Goal: Transaction & Acquisition: Purchase product/service

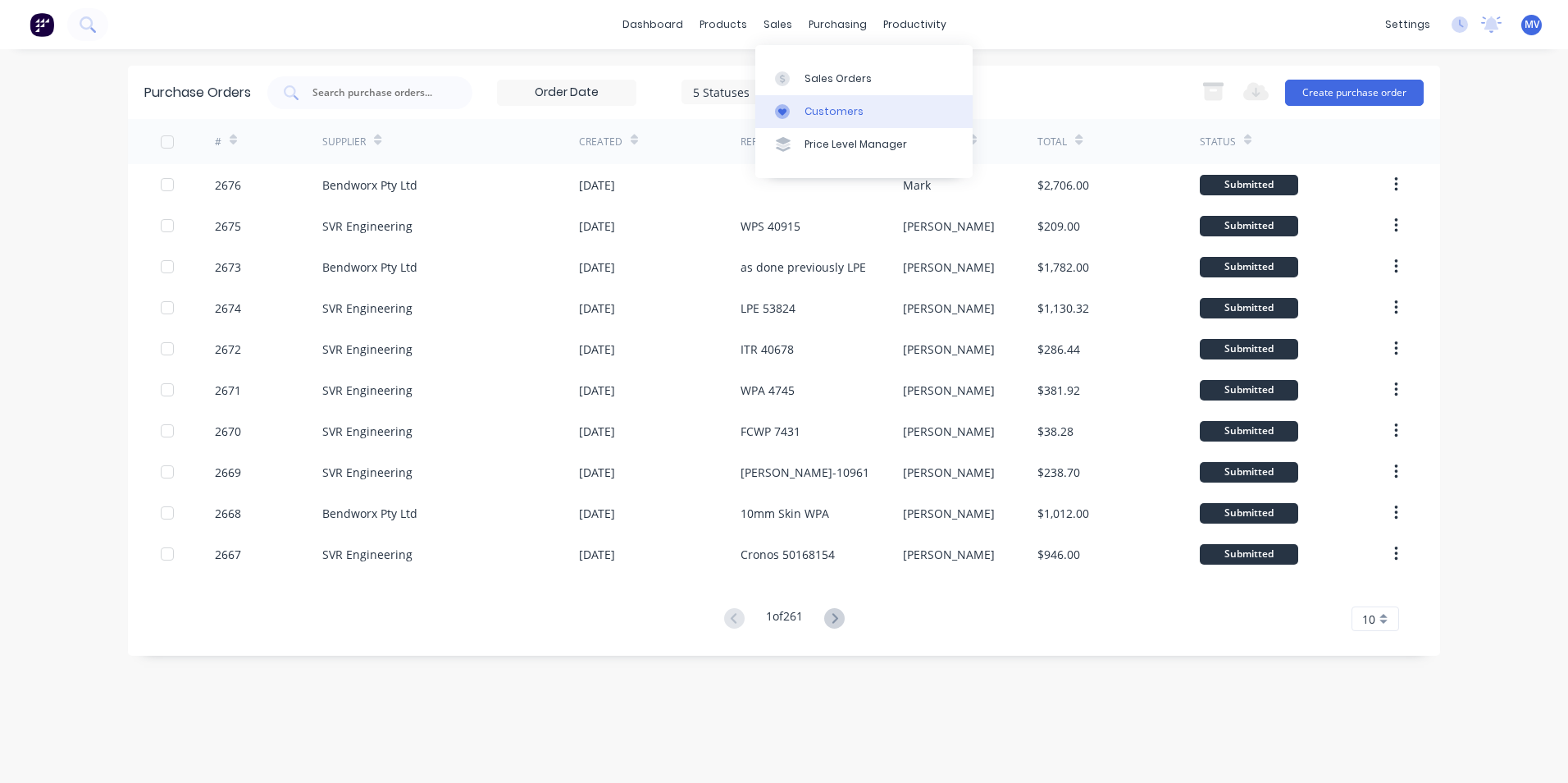
click at [839, 109] on div "Customers" at bounding box center [834, 111] width 59 height 14
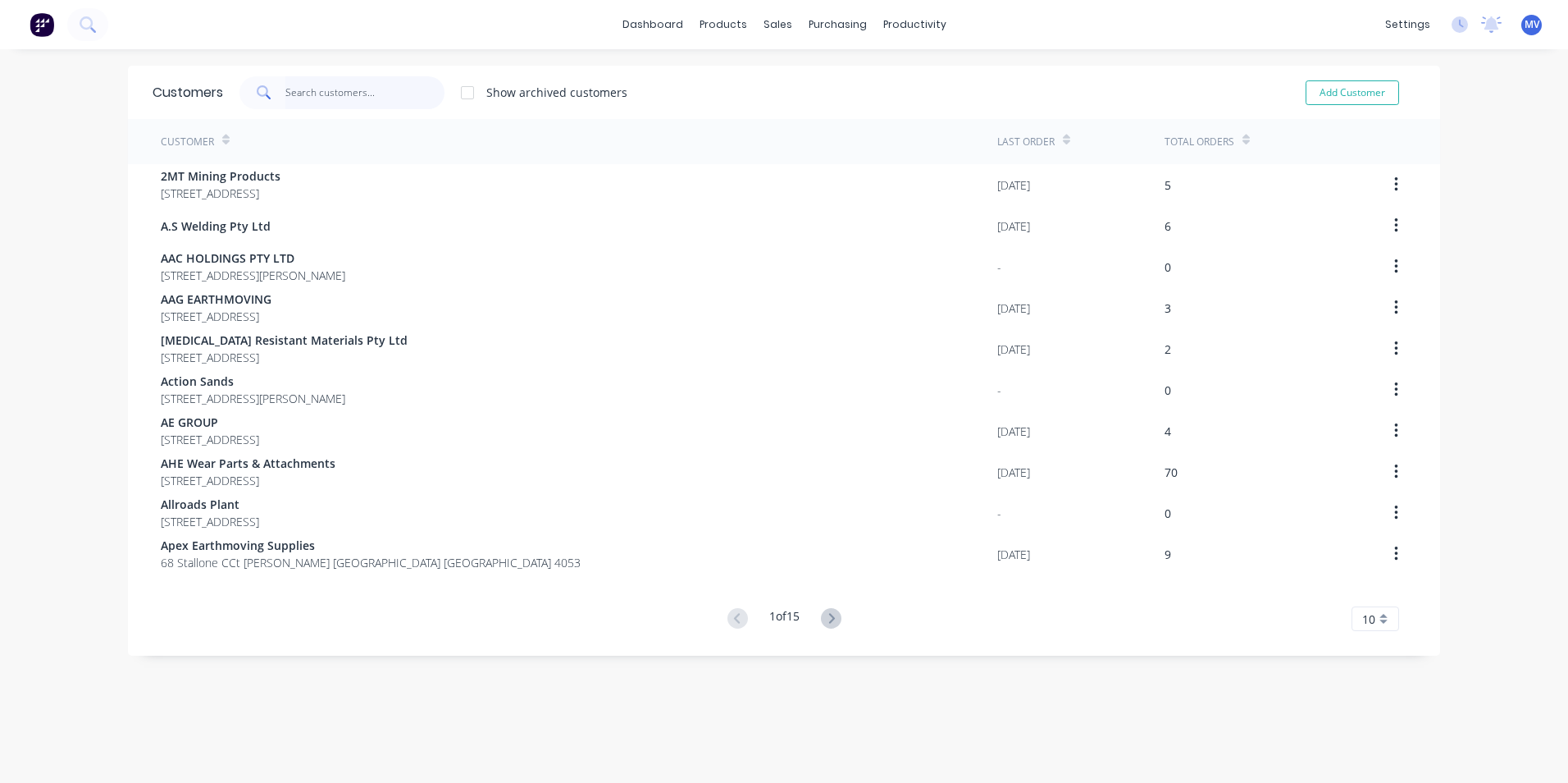
click at [313, 92] on input "text" at bounding box center [366, 93] width 160 height 33
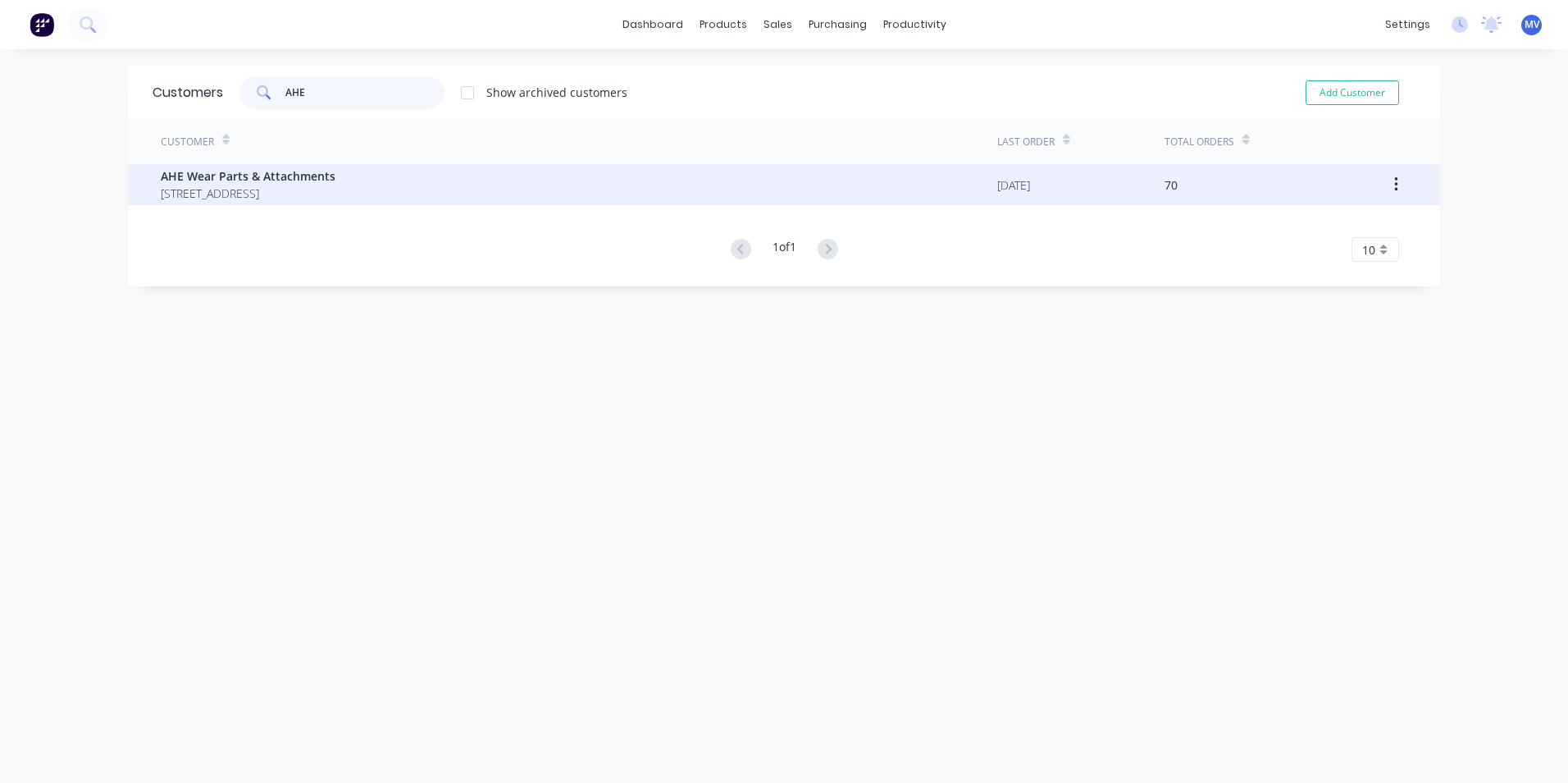
type input "AHE"
click at [235, 180] on span "AHE Wear Parts & Attachments" at bounding box center [248, 175] width 174 height 17
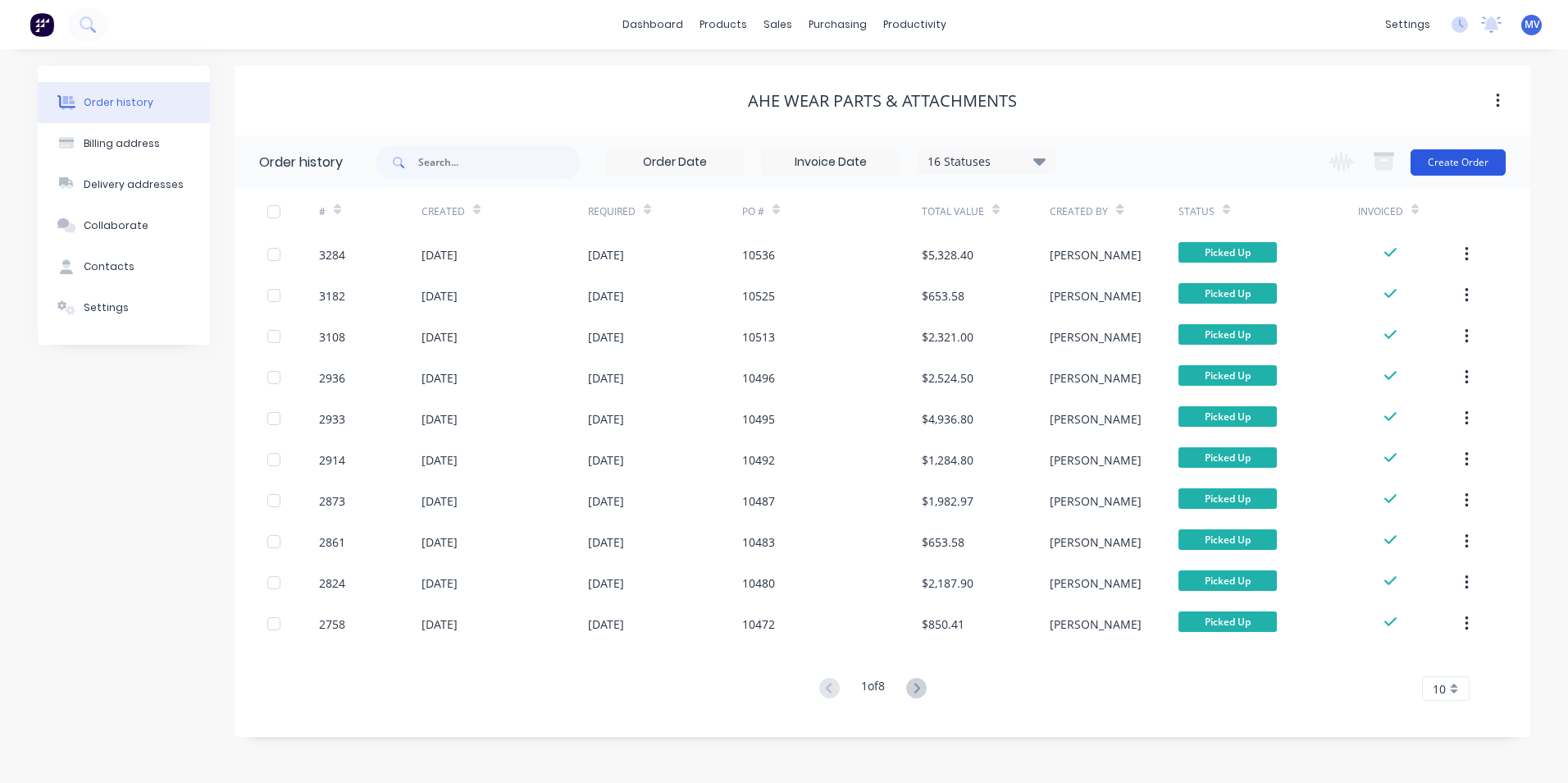
click at [1460, 150] on button "Create Order" at bounding box center [1458, 162] width 95 height 26
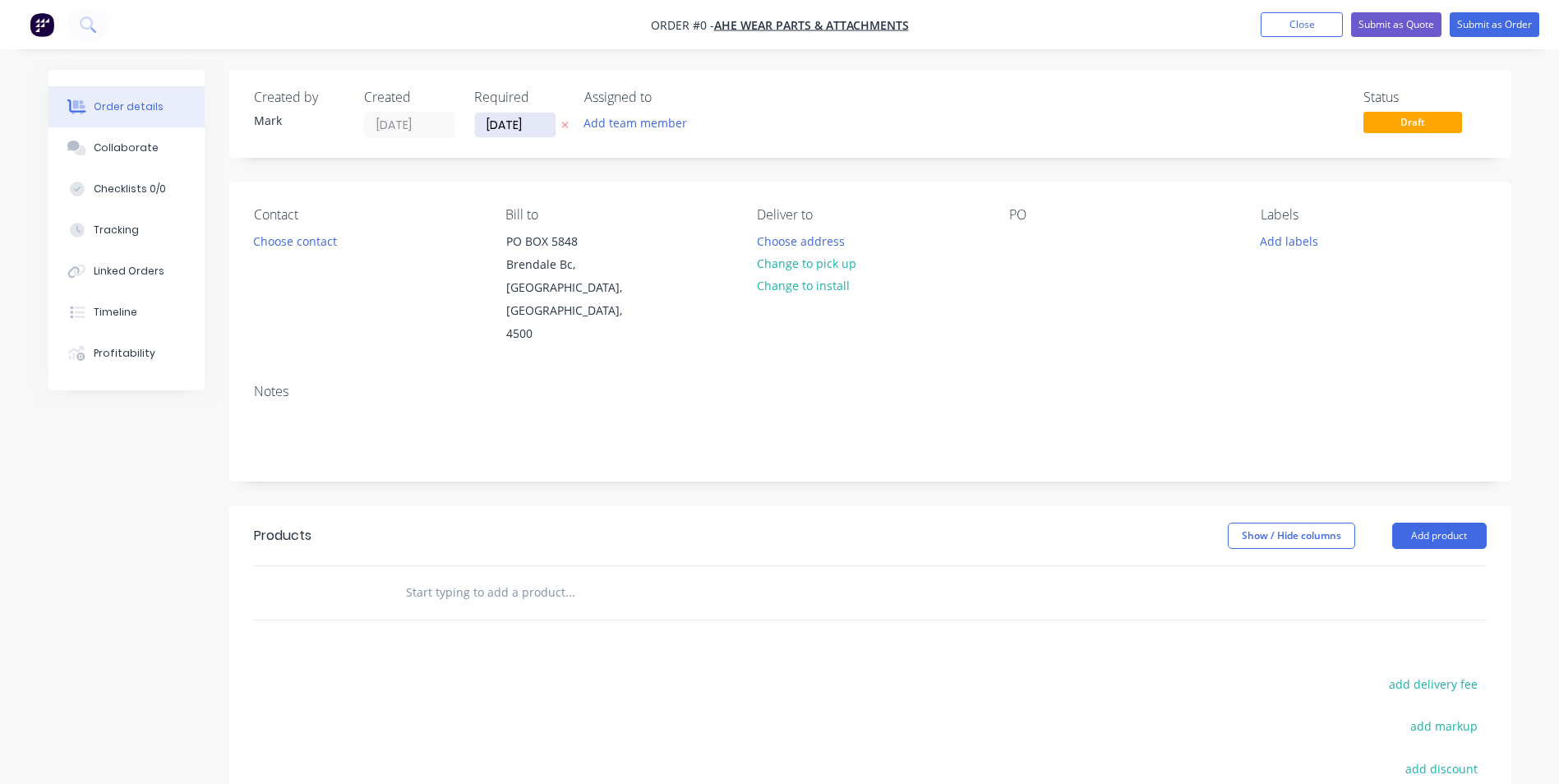
click at [503, 120] on input "[DATE]" at bounding box center [515, 124] width 80 height 24
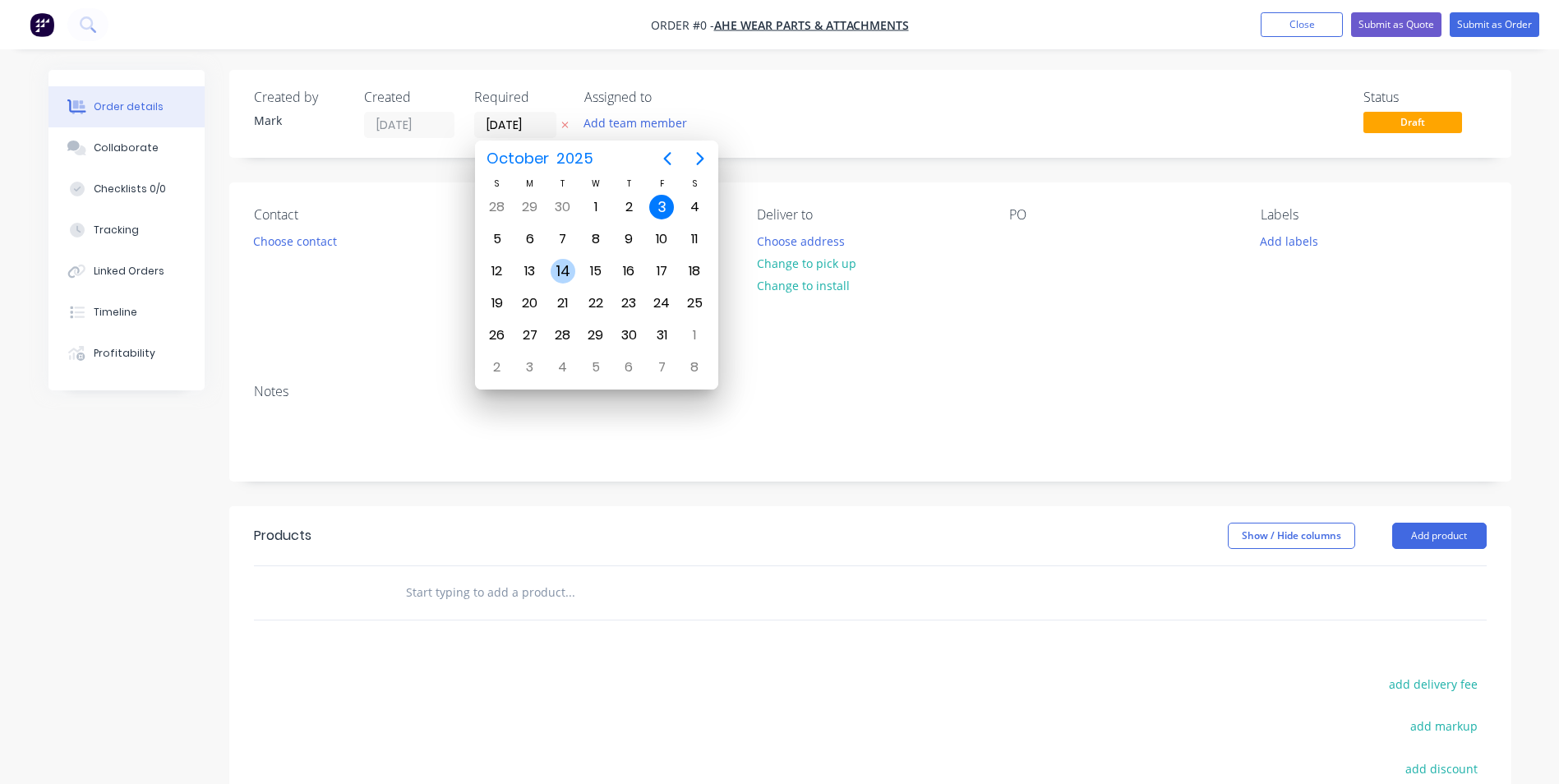
click at [566, 269] on div "14" at bounding box center [563, 271] width 24 height 24
type input "[DATE]"
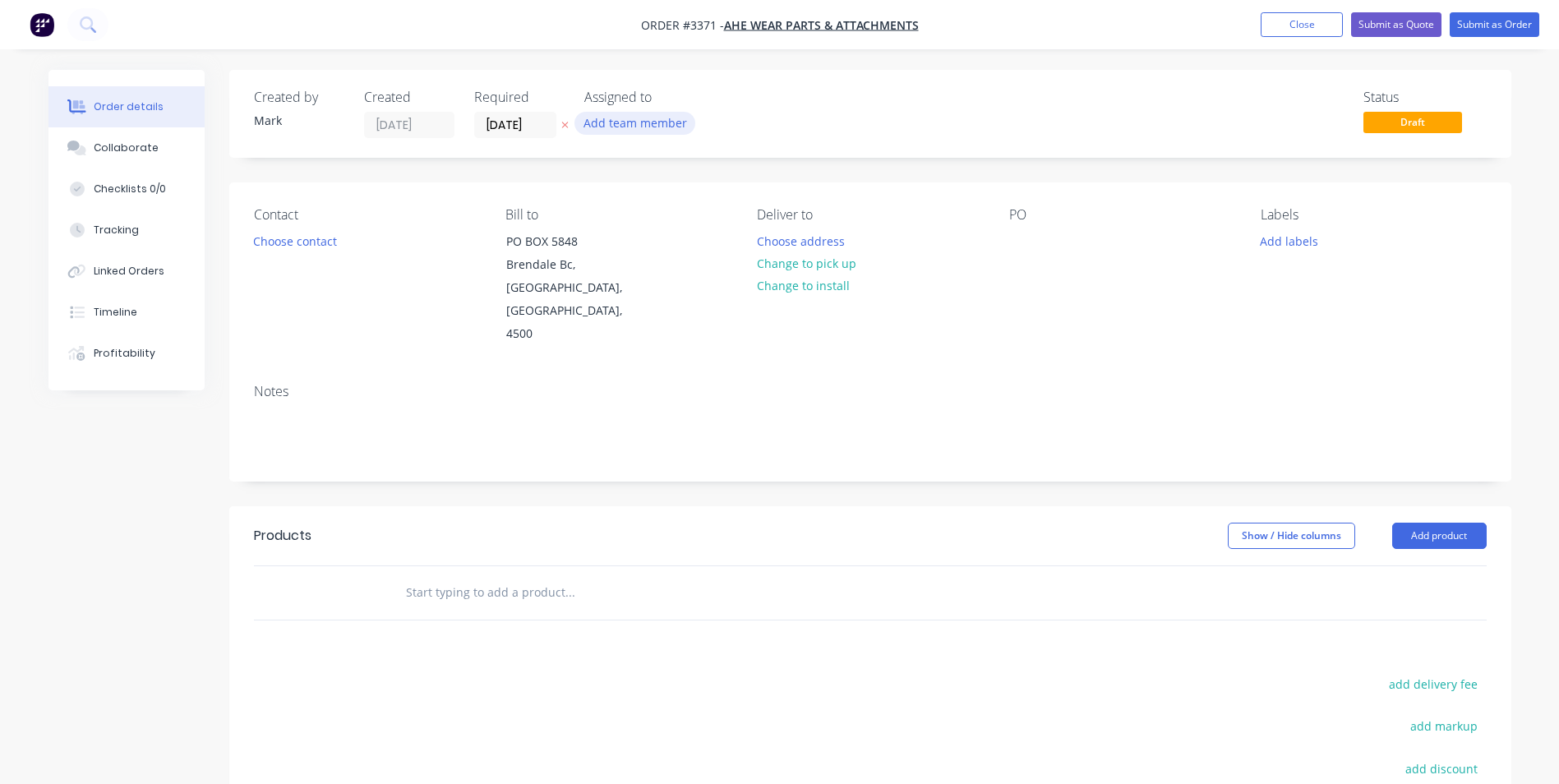
click at [641, 121] on button "Add team member" at bounding box center [635, 122] width 121 height 23
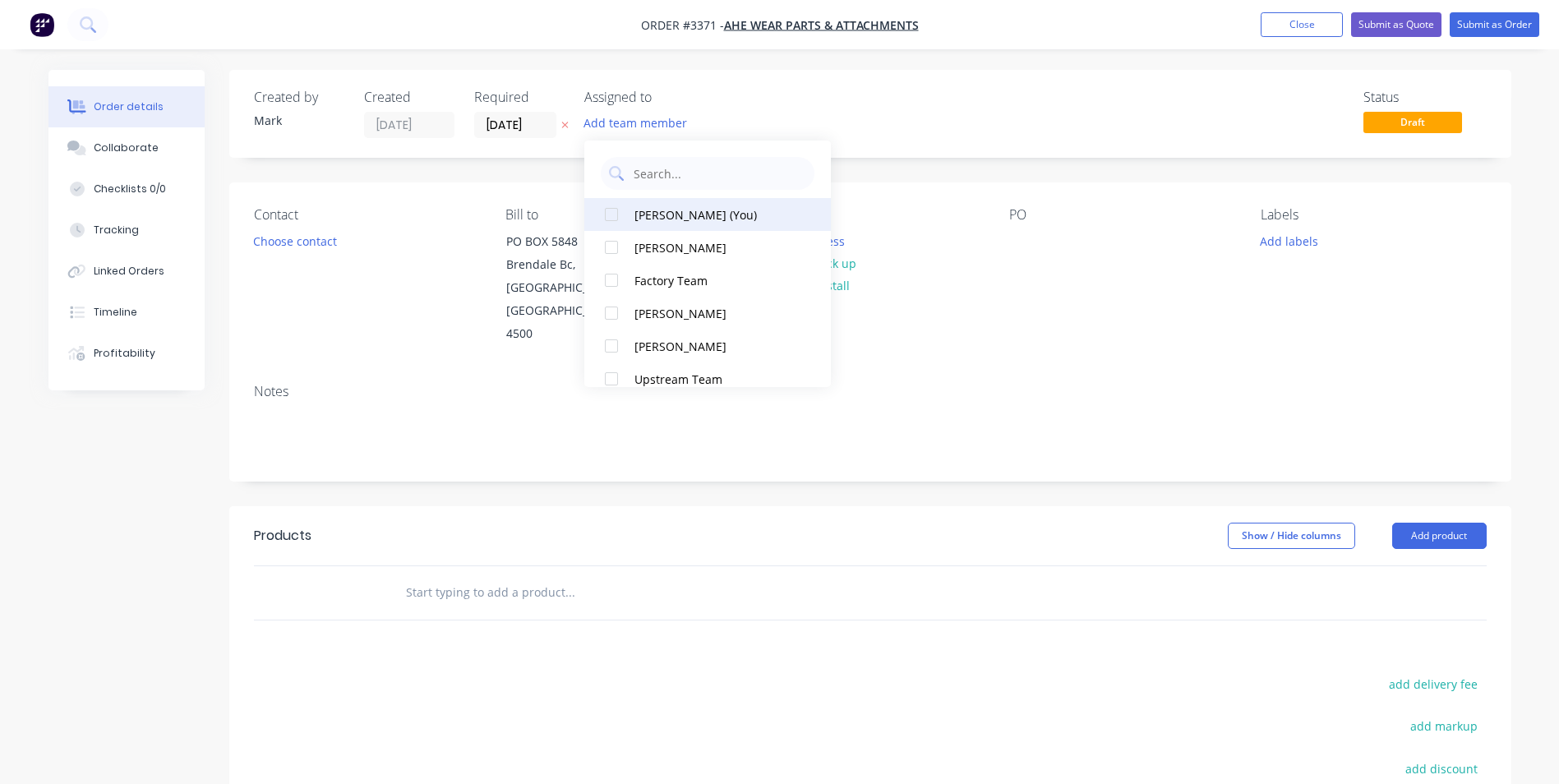
click at [651, 211] on div "[PERSON_NAME] (You)" at bounding box center [717, 214] width 165 height 17
click at [317, 249] on button "Choose contact" at bounding box center [295, 240] width 101 height 23
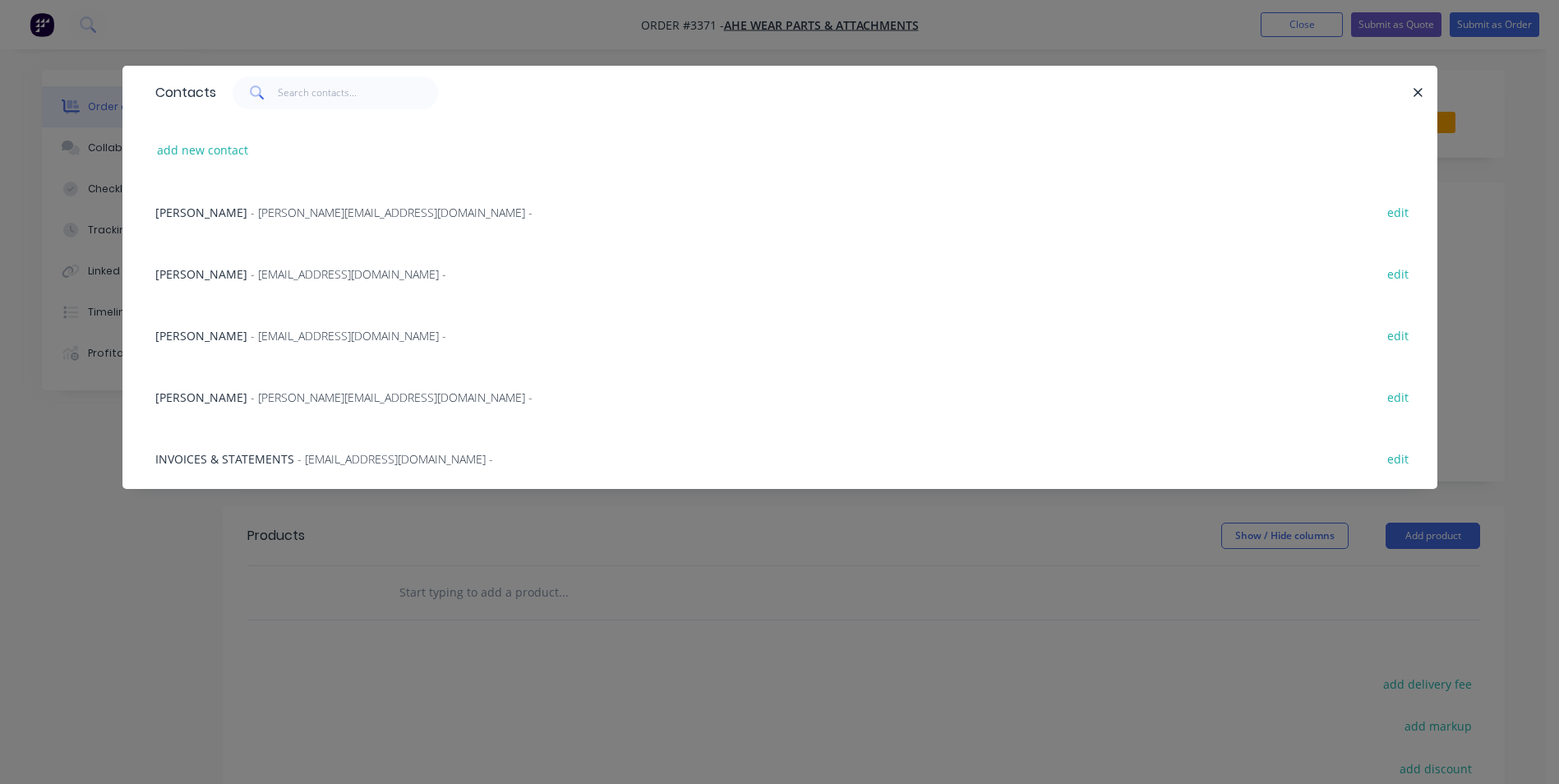
click at [178, 275] on span "[PERSON_NAME]" at bounding box center [202, 274] width 92 height 15
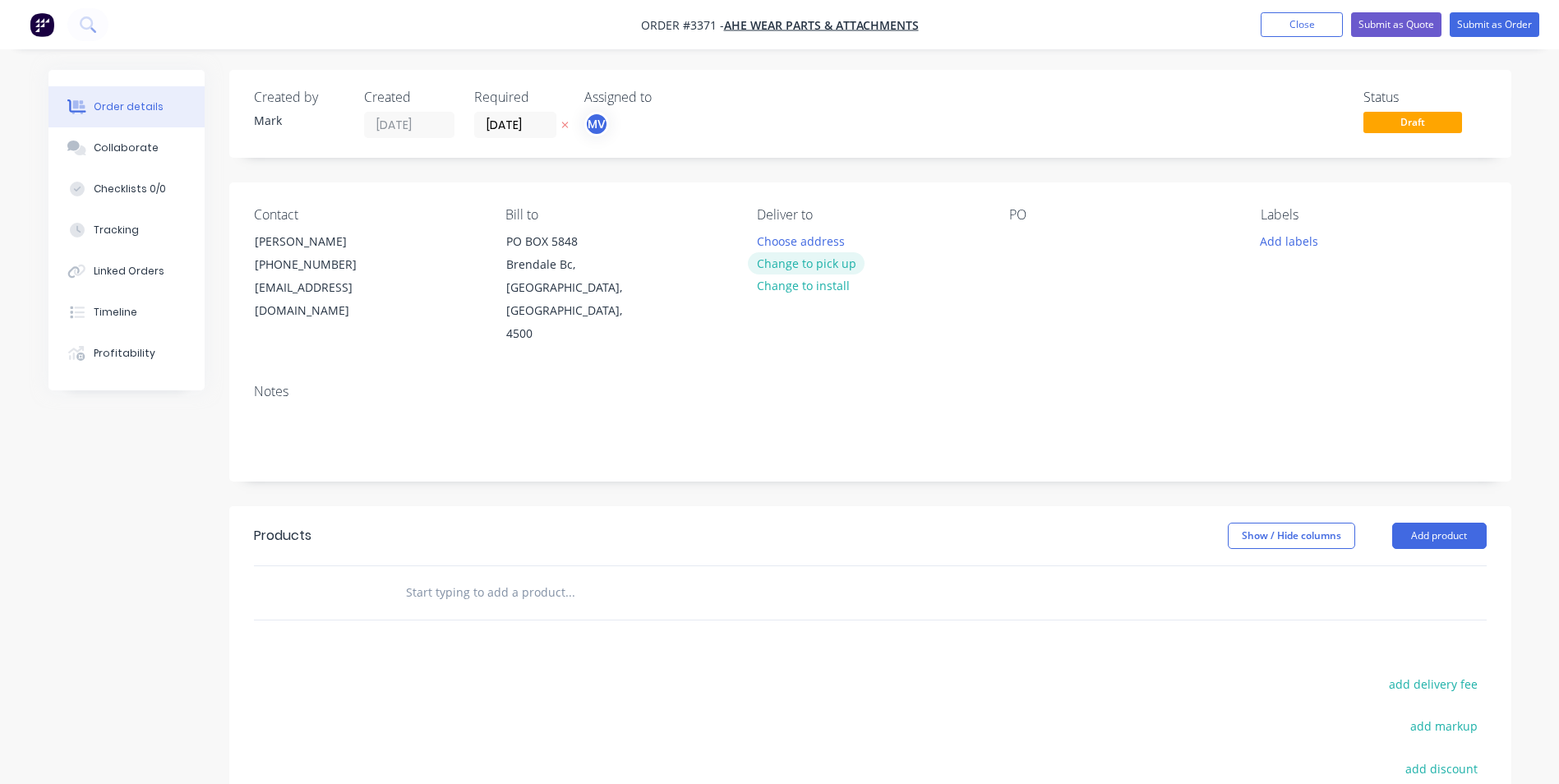
click at [782, 261] on button "Change to pick up" at bounding box center [807, 263] width 117 height 23
click at [1030, 226] on div "PO" at bounding box center [1122, 276] width 225 height 139
click at [1026, 242] on div at bounding box center [1022, 241] width 26 height 23
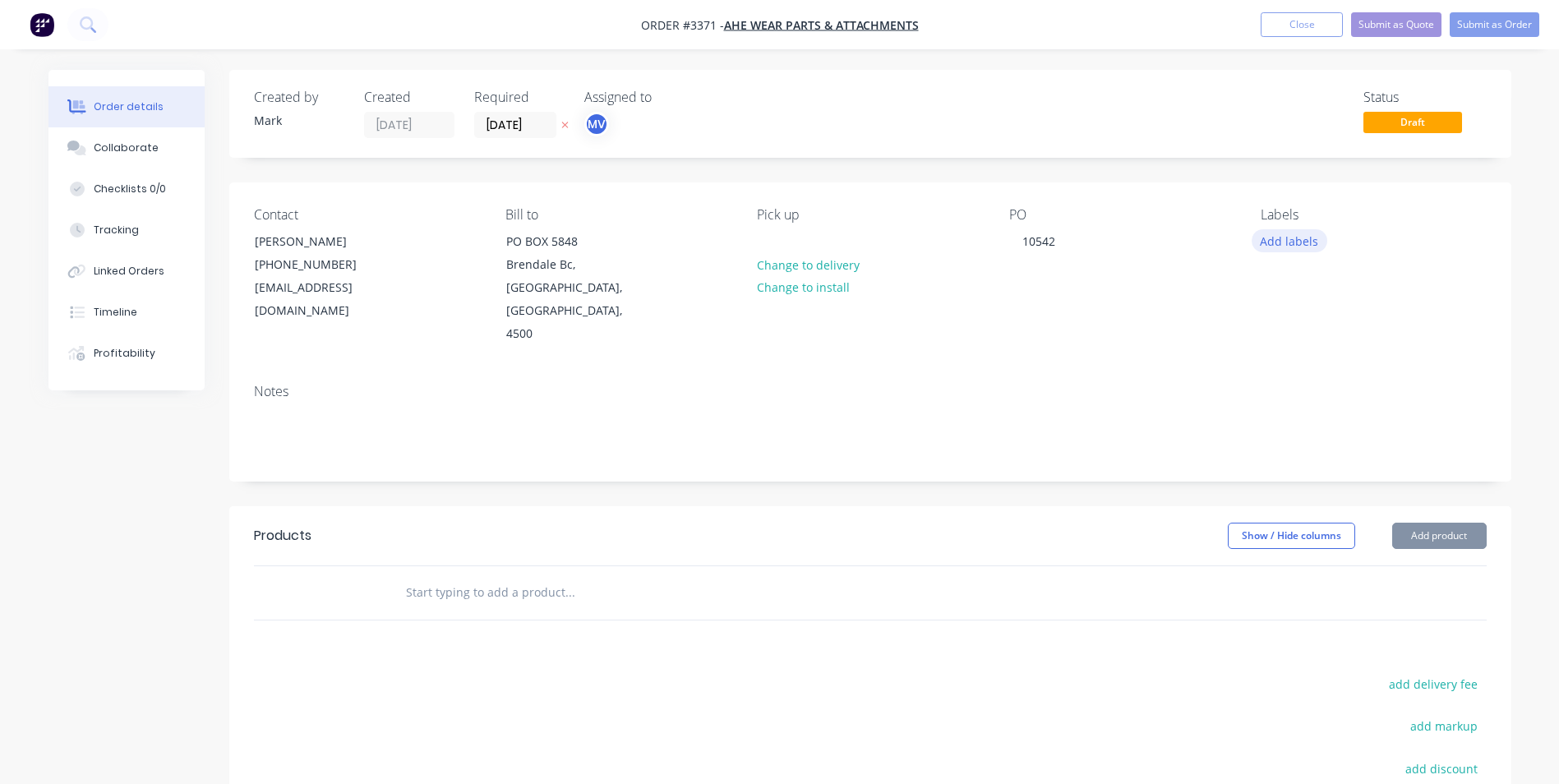
click at [1290, 238] on button "Add labels" at bounding box center [1290, 240] width 76 height 23
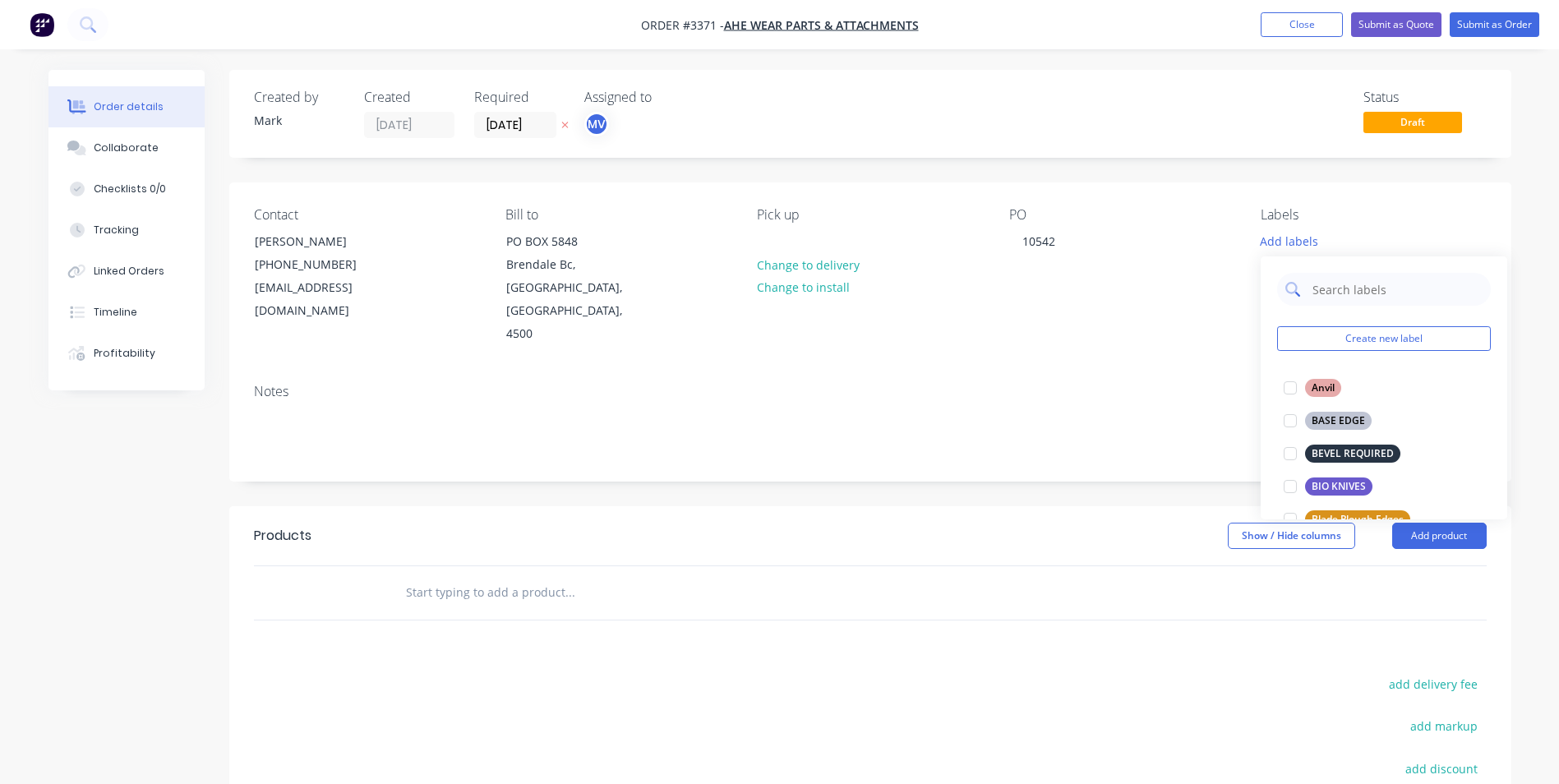
click at [1304, 284] on div at bounding box center [1383, 289] width 213 height 33
click at [1354, 284] on input "text" at bounding box center [1397, 289] width 172 height 33
type input "Bucket"
click at [1341, 448] on div "BUCKET SKIN" at bounding box center [1344, 454] width 77 height 18
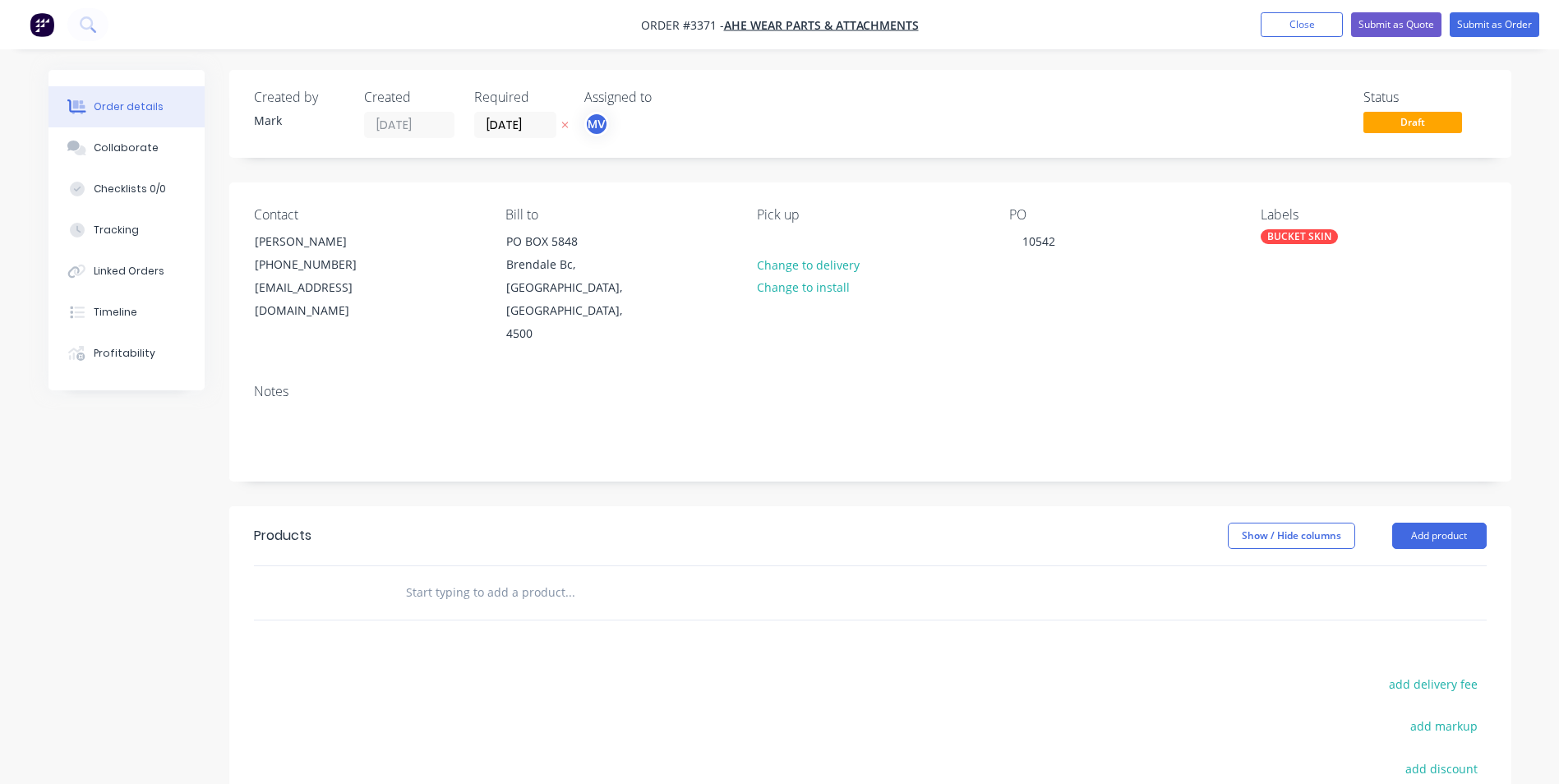
click at [1358, 608] on div "Products Show / Hide columns Add product add delivery fee add markup add discou…" at bounding box center [871, 760] width 1283 height 509
click at [1431, 522] on button "Add product" at bounding box center [1439, 535] width 95 height 26
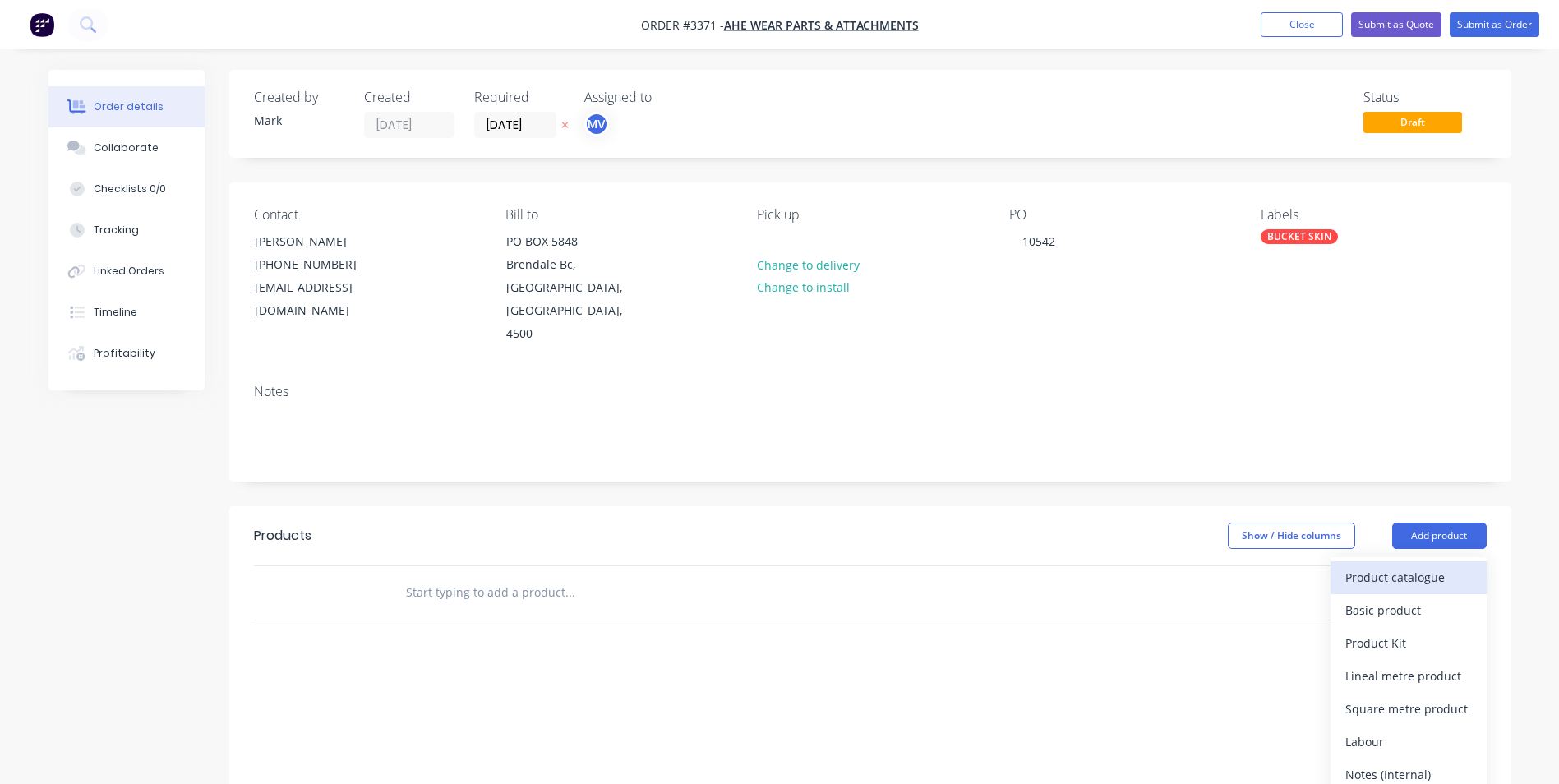
click at [1399, 565] on div "Product catalogue" at bounding box center [1409, 577] width 127 height 23
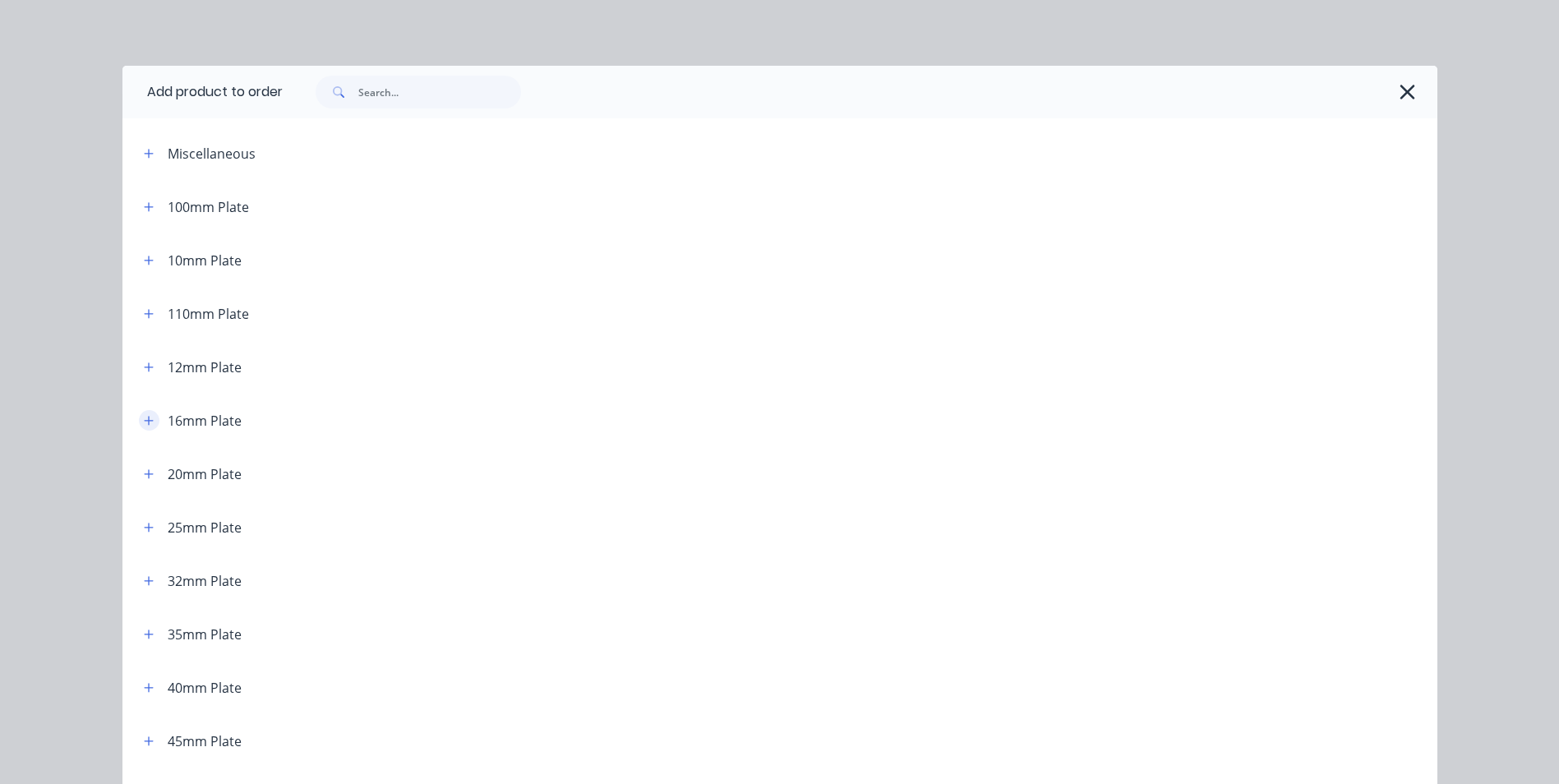
click at [144, 421] on icon "button" at bounding box center [149, 420] width 10 height 12
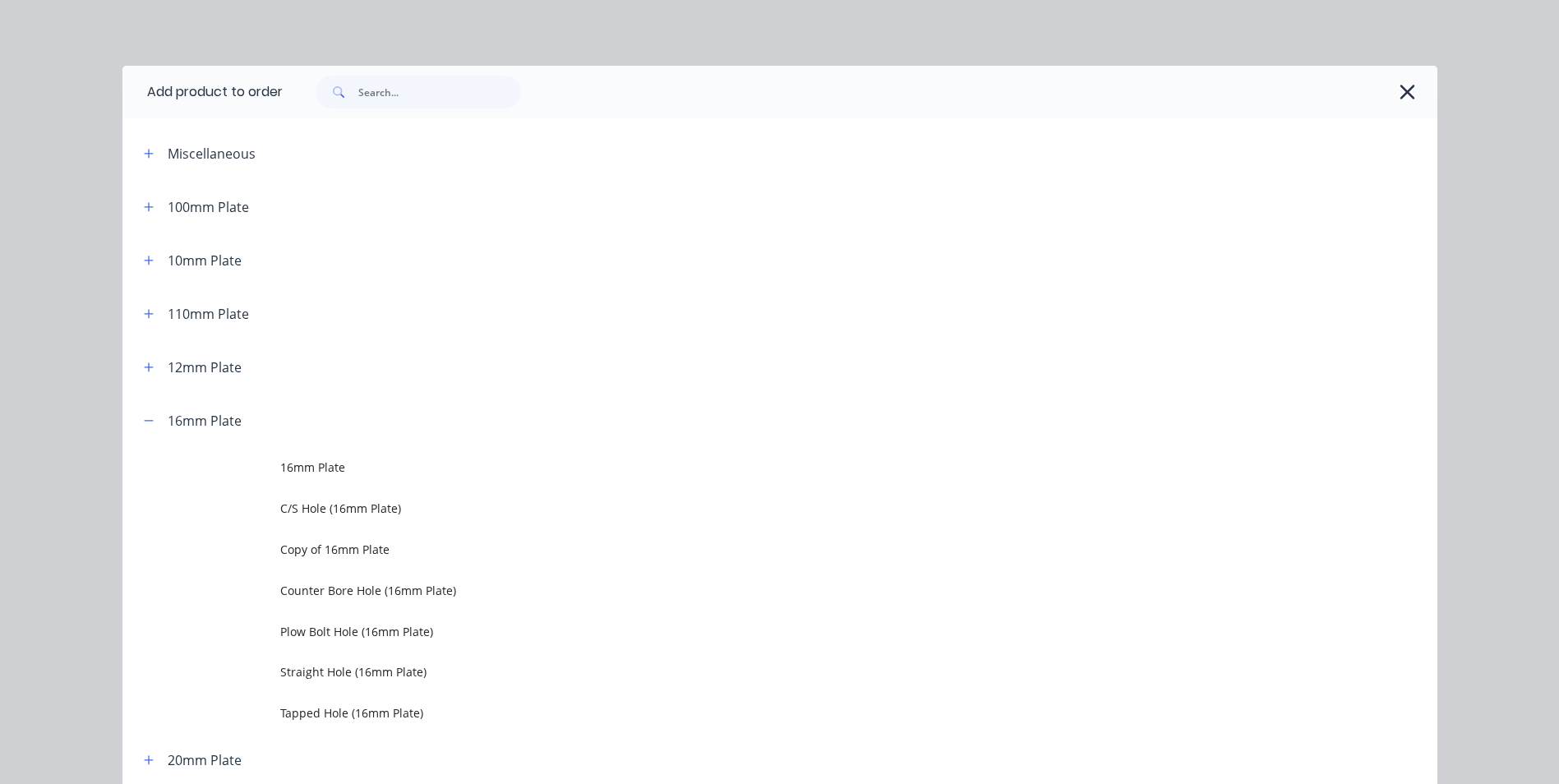
drag, startPoint x: 326, startPoint y: 470, endPoint x: 363, endPoint y: 472, distance: 37.1
click at [326, 469] on span "16mm Plate" at bounding box center [743, 466] width 926 height 17
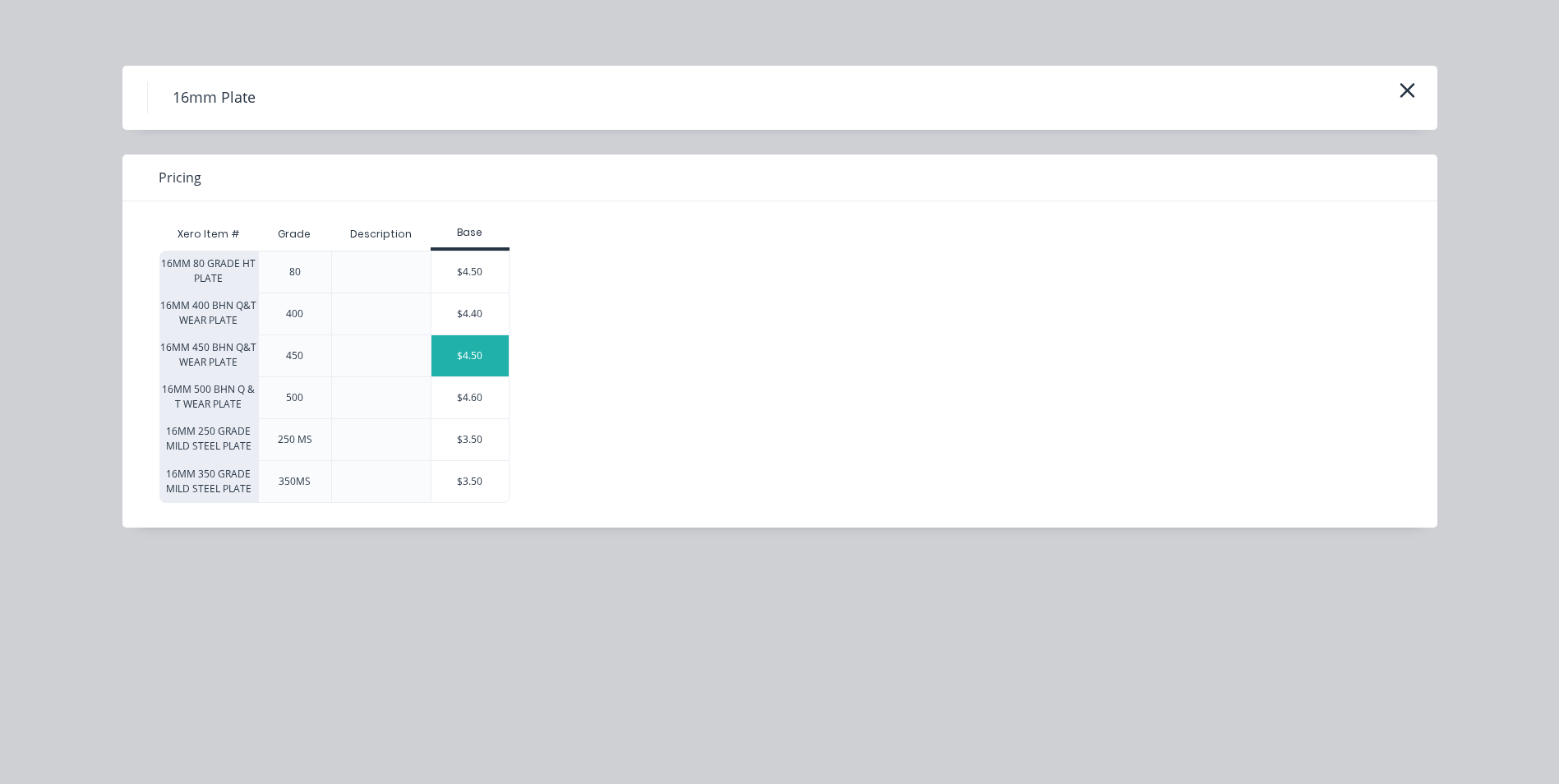
click at [485, 344] on div "$4.50" at bounding box center [470, 356] width 77 height 41
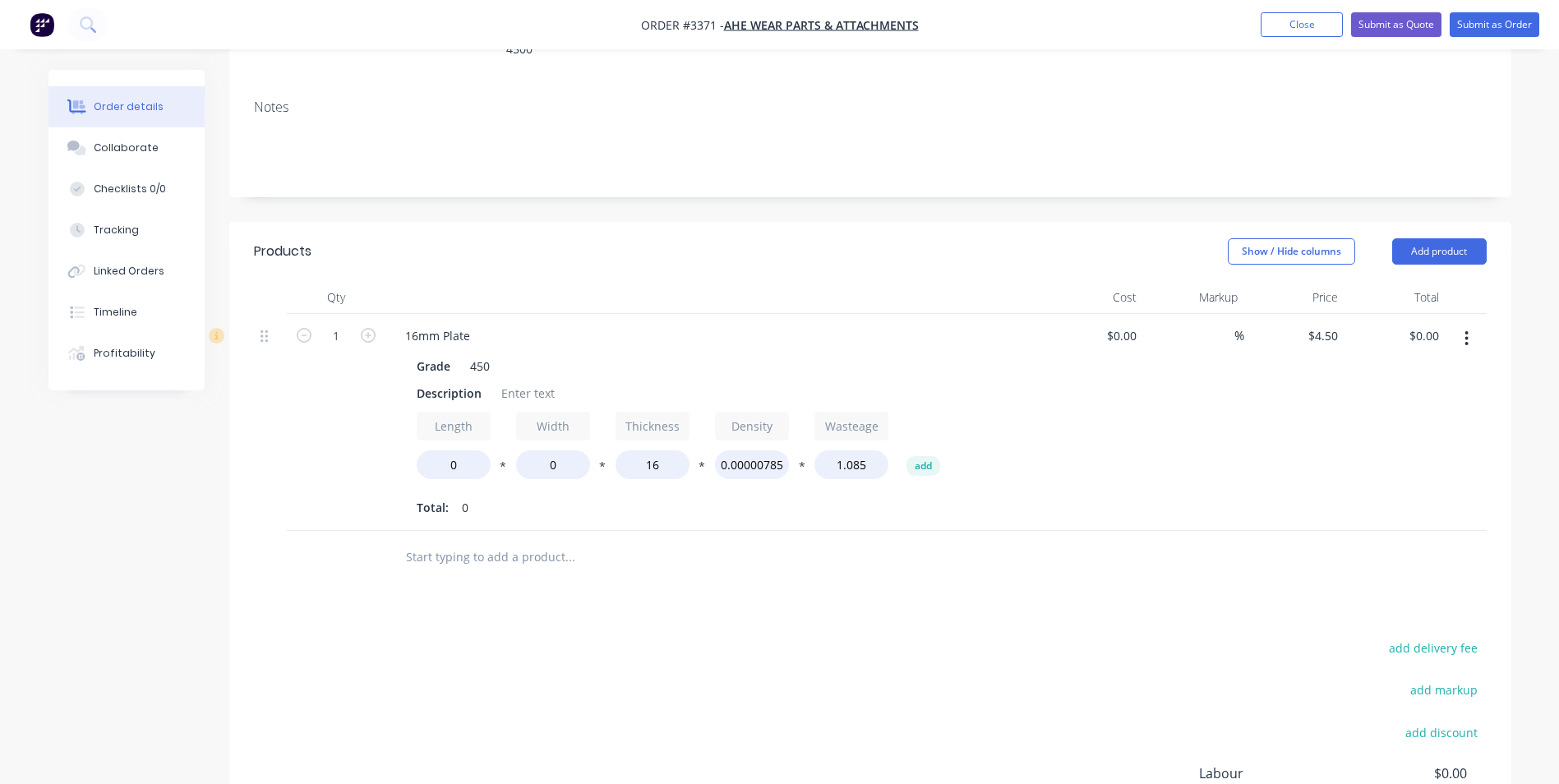
scroll to position [329, 0]
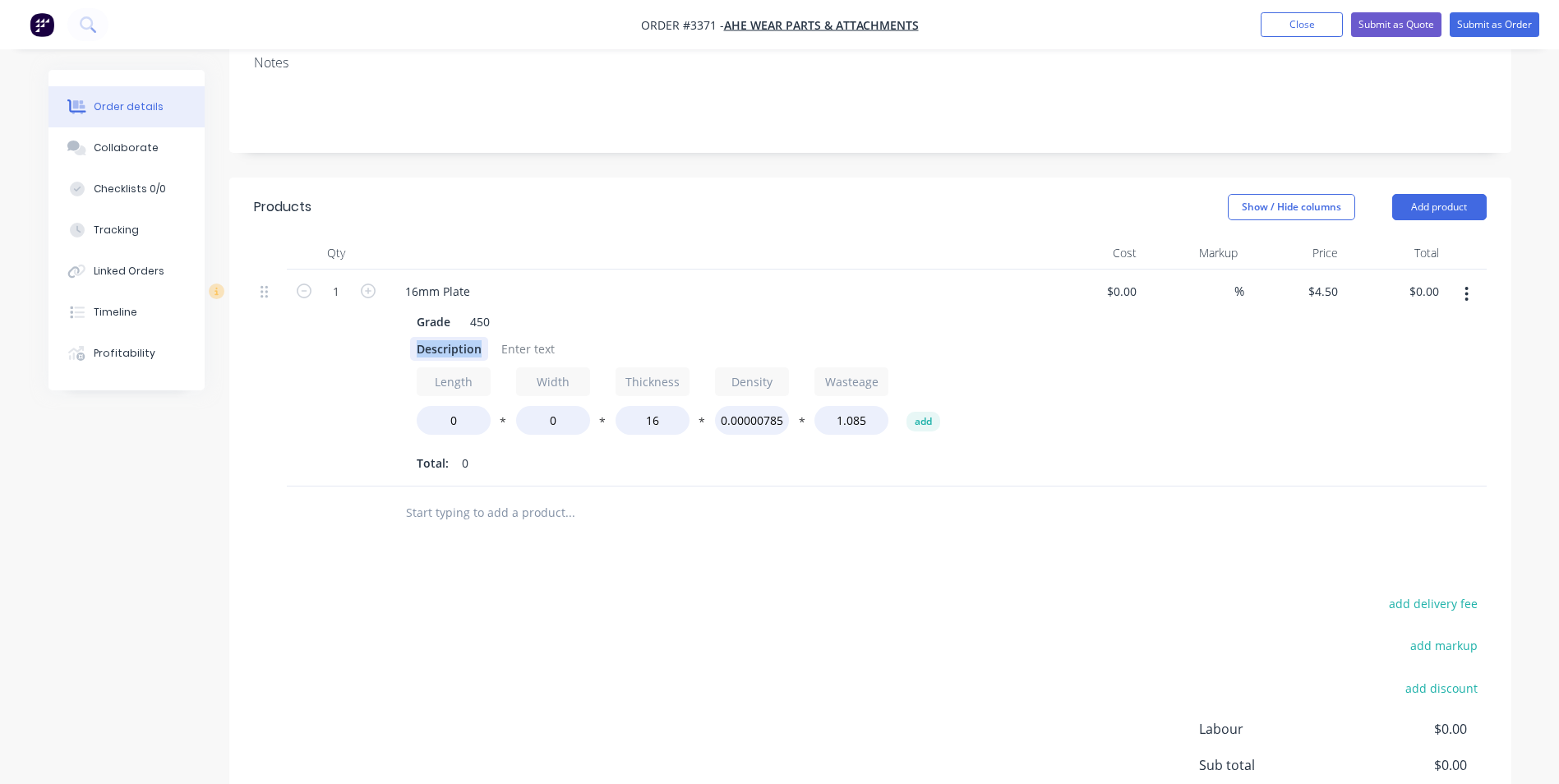
drag, startPoint x: 412, startPoint y: 325, endPoint x: 482, endPoint y: 325, distance: 70.0
click at [482, 337] on div "Description" at bounding box center [449, 348] width 78 height 23
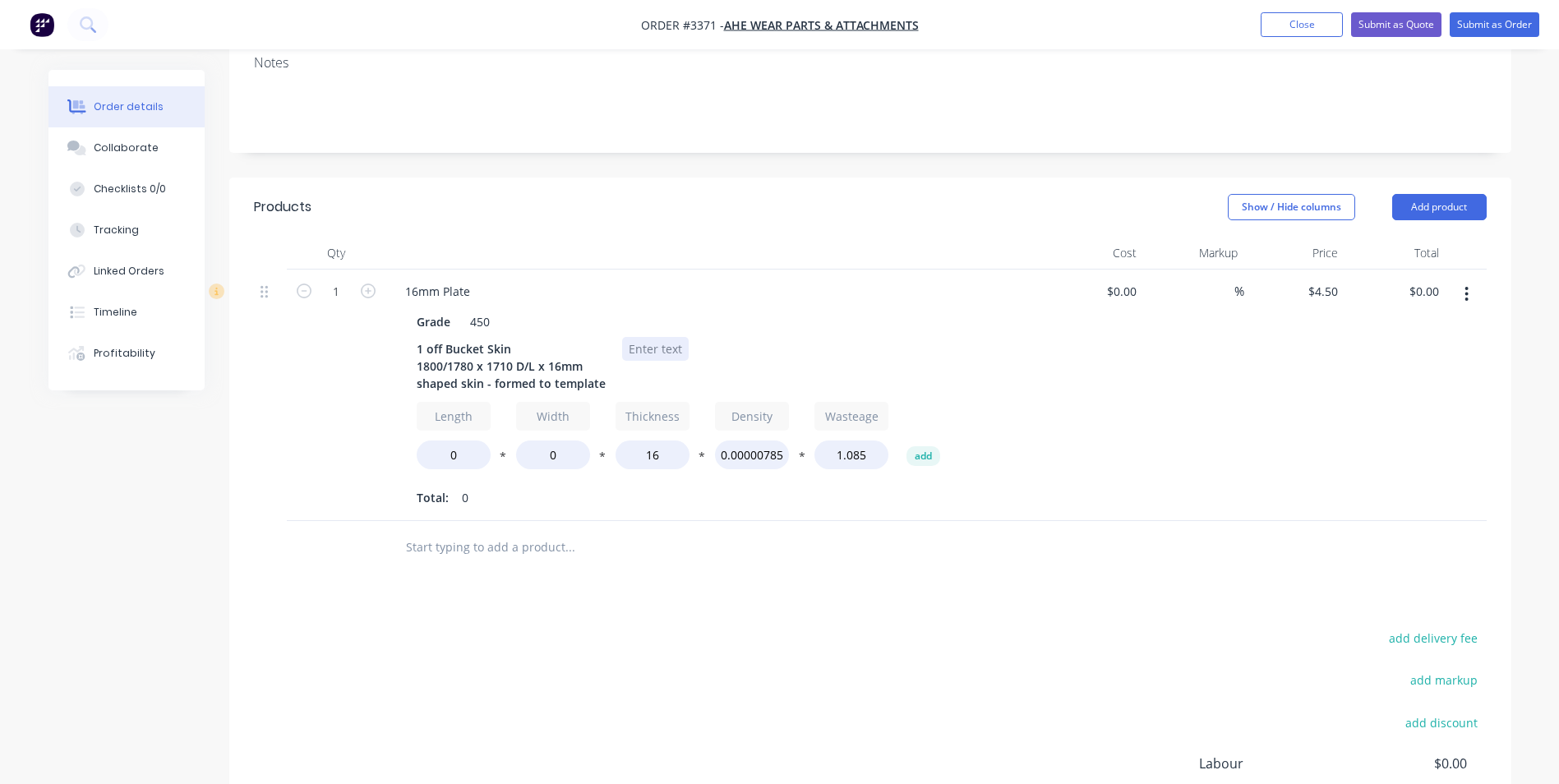
click at [662, 337] on div at bounding box center [656, 348] width 67 height 23
drag, startPoint x: 471, startPoint y: 438, endPoint x: 412, endPoint y: 428, distance: 59.8
click at [412, 428] on div "Grade 450 1 off Bucket Skin 1800/1780 x 1710 D/L x 16mm shaped skin - formed to…" at bounding box center [714, 408] width 645 height 203
type input "1800"
type input "1710"
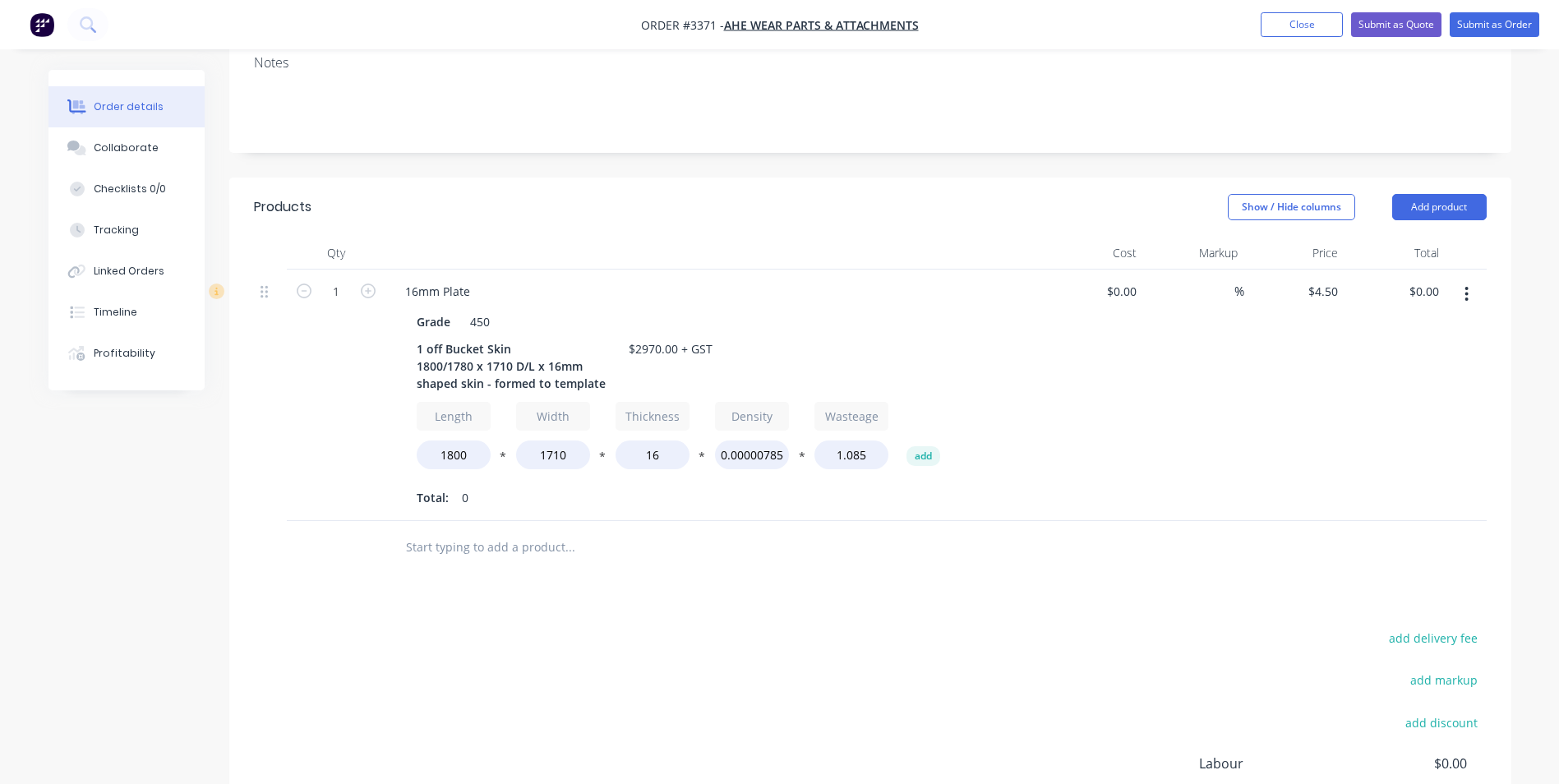
type input "$1,885.50"
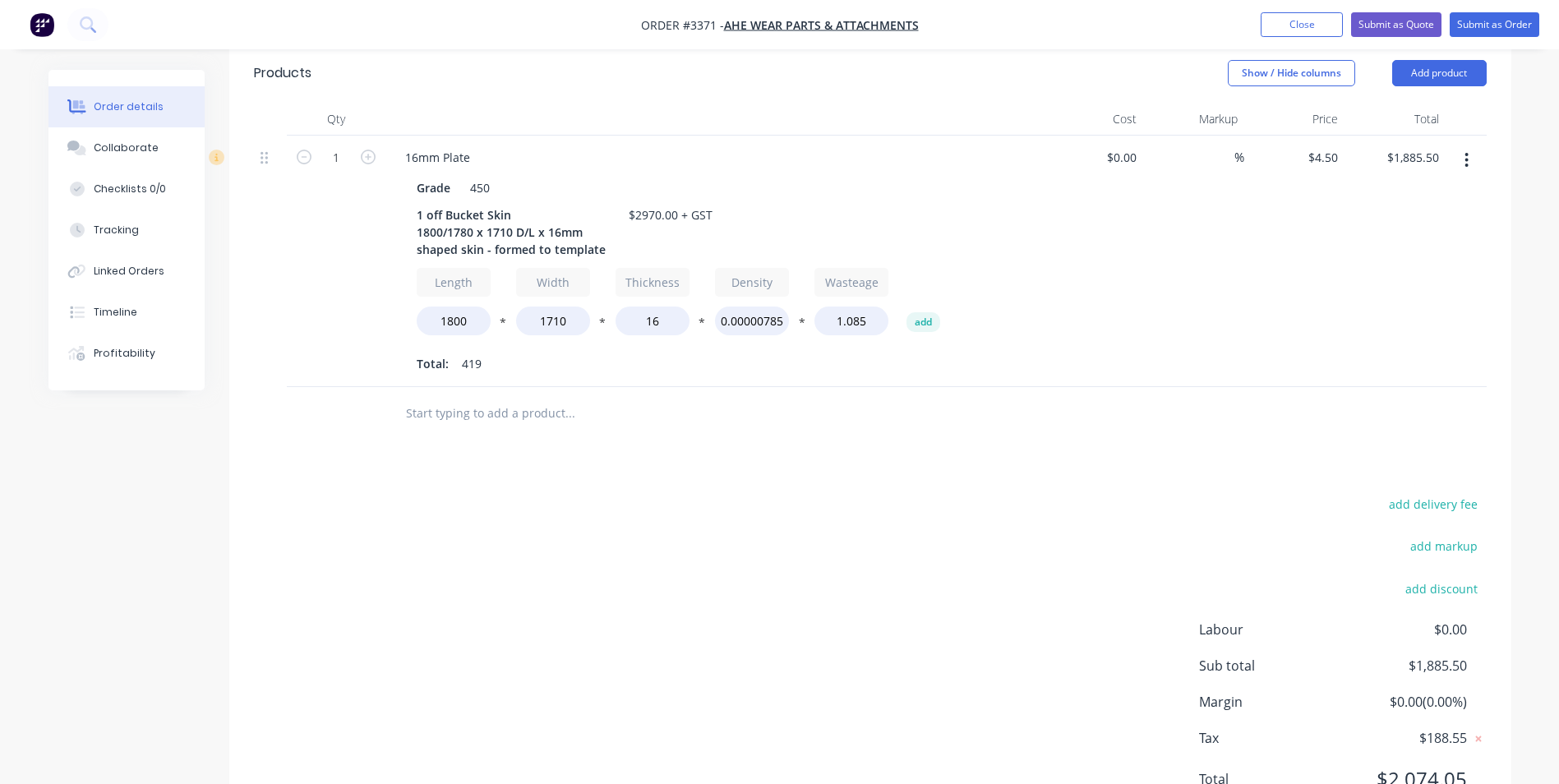
scroll to position [351, 0]
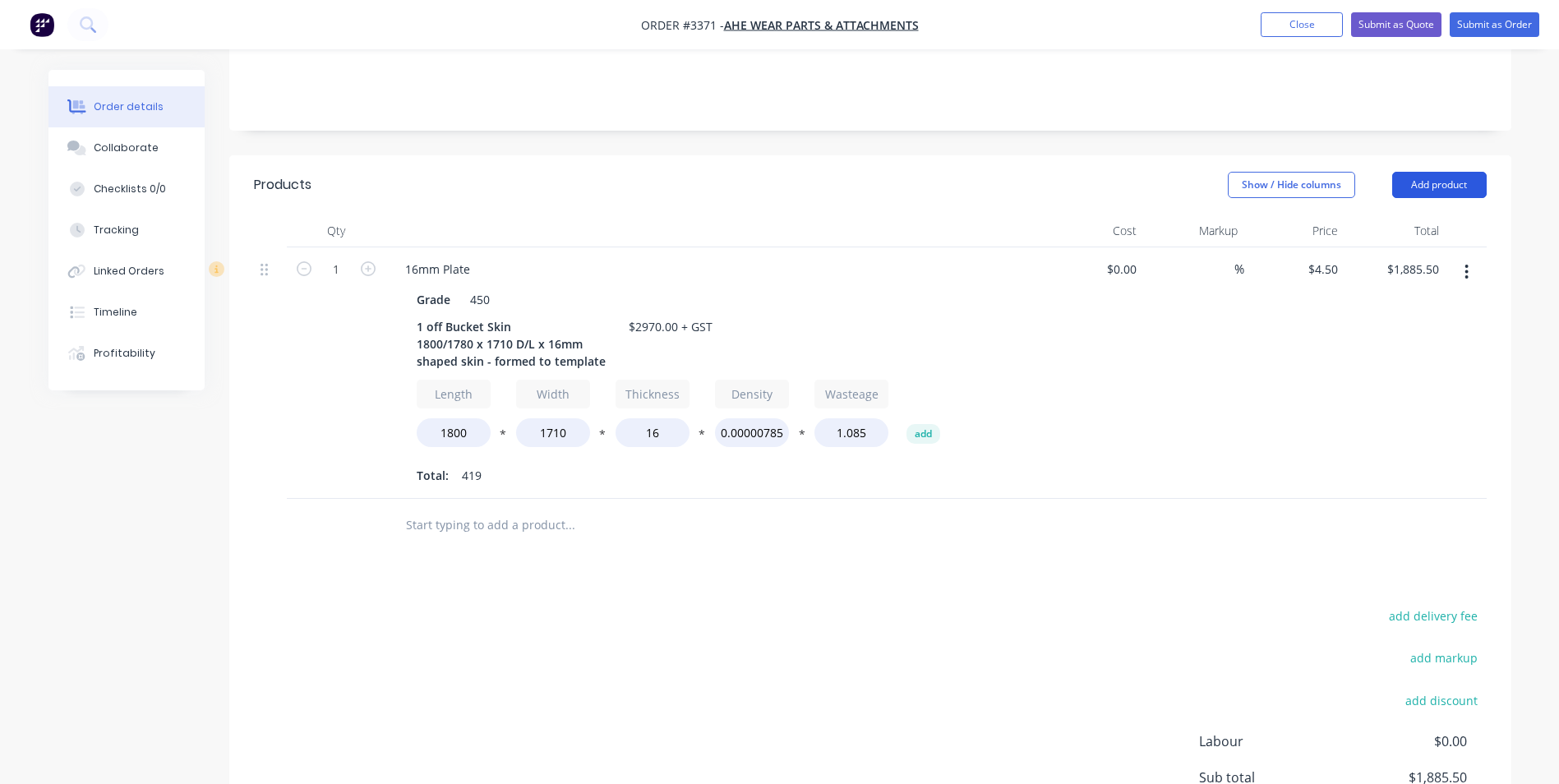
click at [1449, 172] on button "Add product" at bounding box center [1439, 185] width 95 height 26
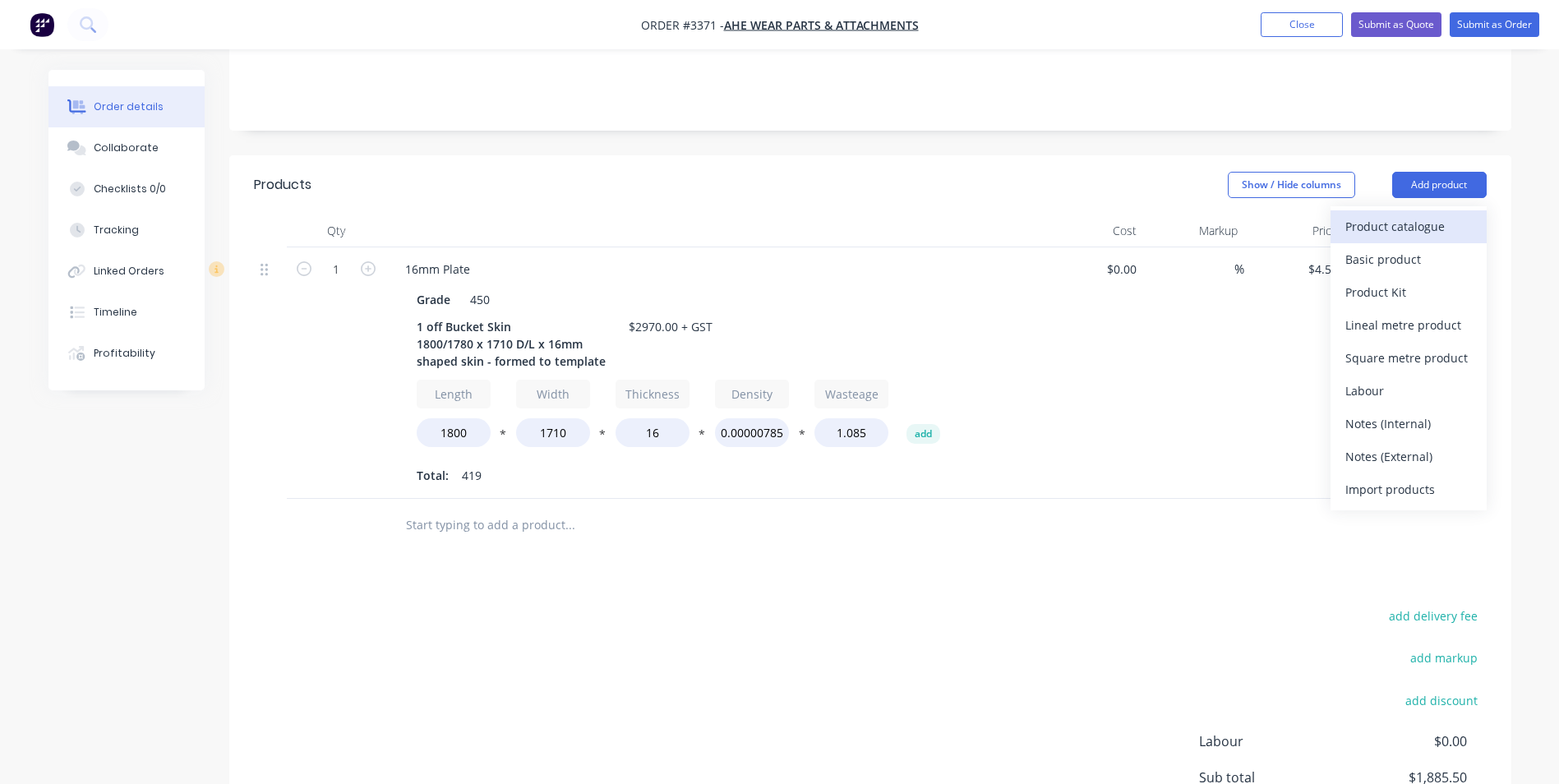
click at [1388, 214] on div "Product catalogue" at bounding box center [1409, 226] width 127 height 23
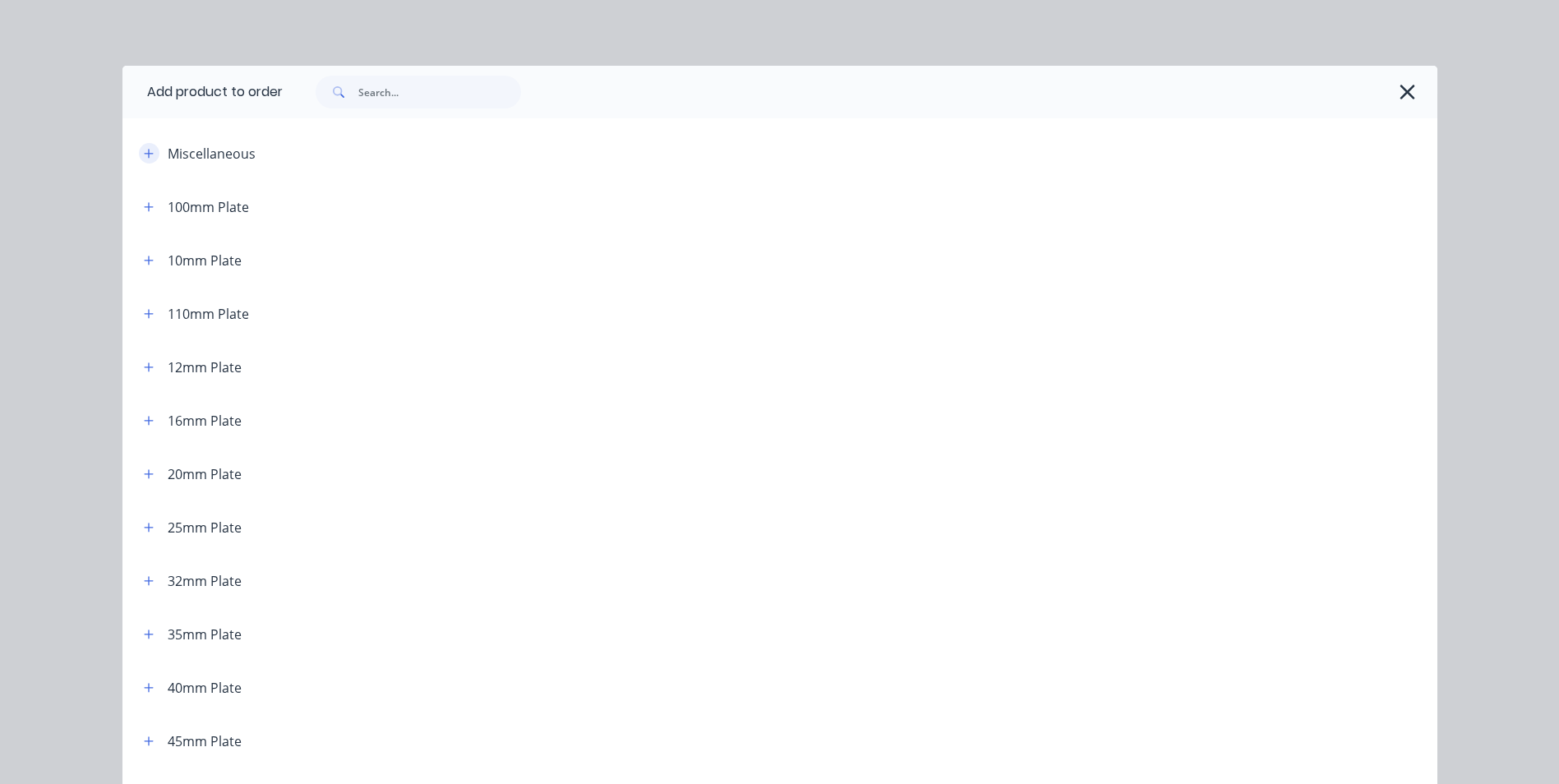
click at [144, 150] on icon "button" at bounding box center [149, 153] width 10 height 12
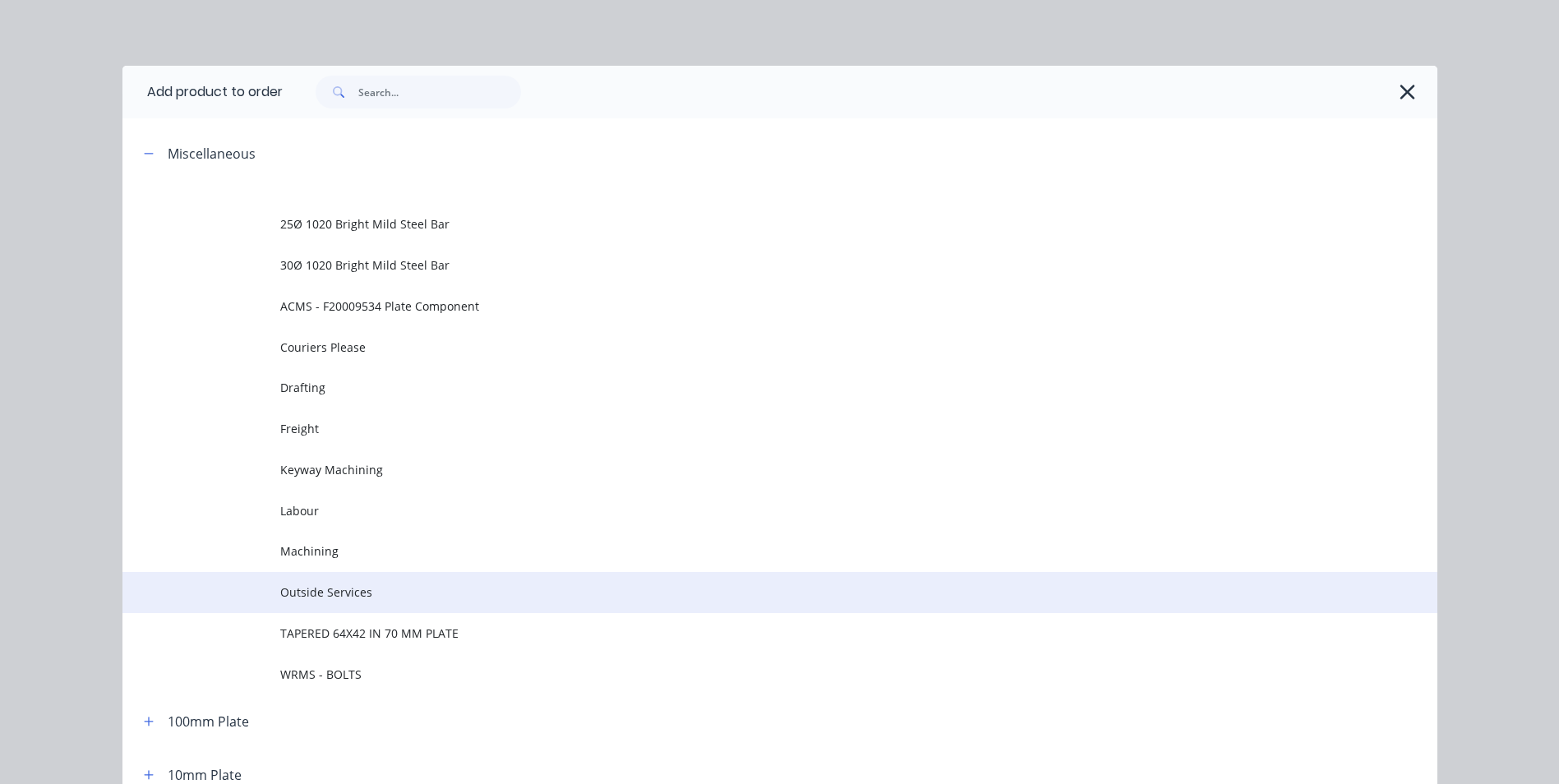
click at [374, 594] on span "Outside Services" at bounding box center [743, 591] width 926 height 17
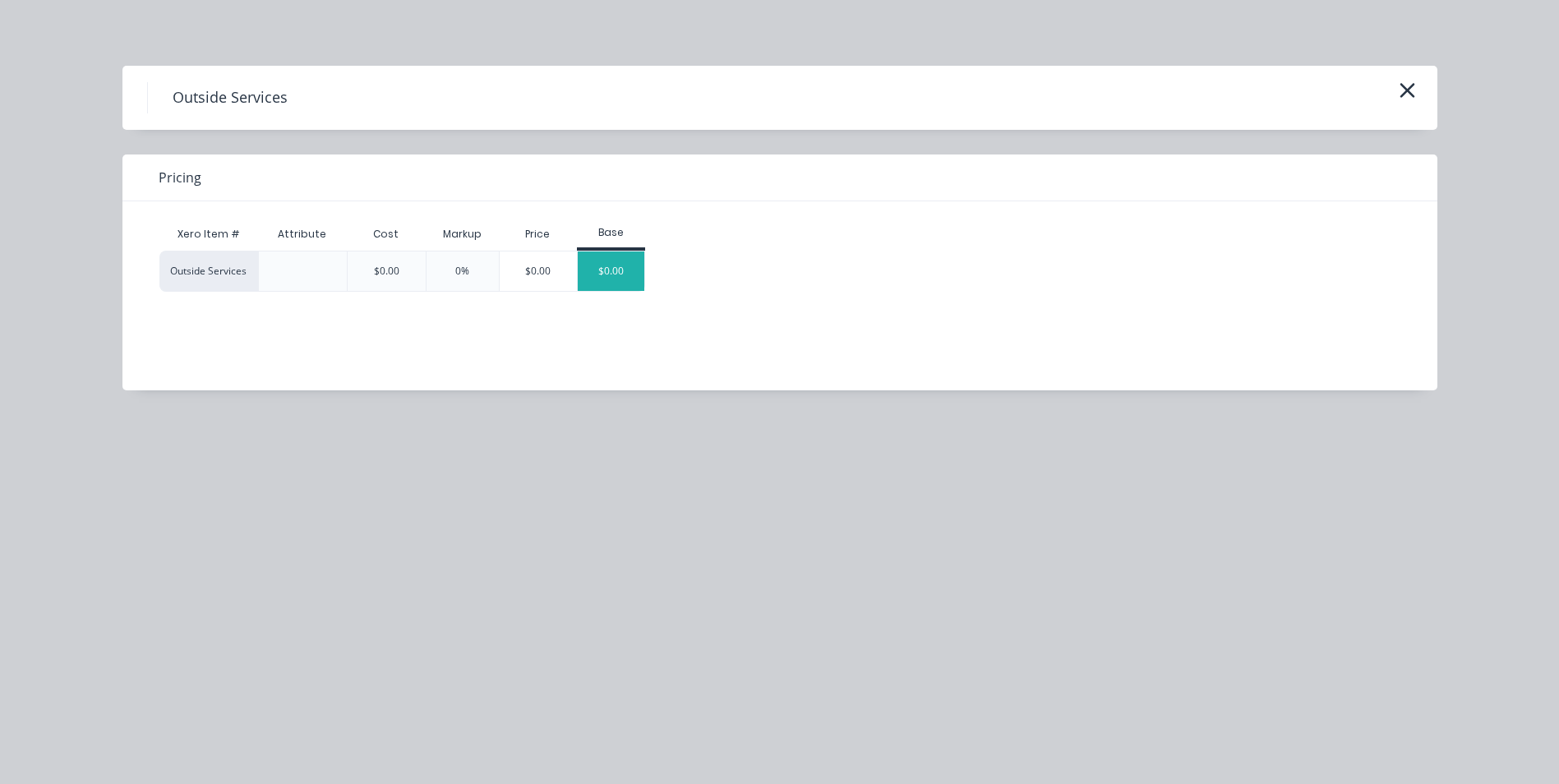
click at [634, 267] on div "$0.00" at bounding box center [612, 271] width 67 height 40
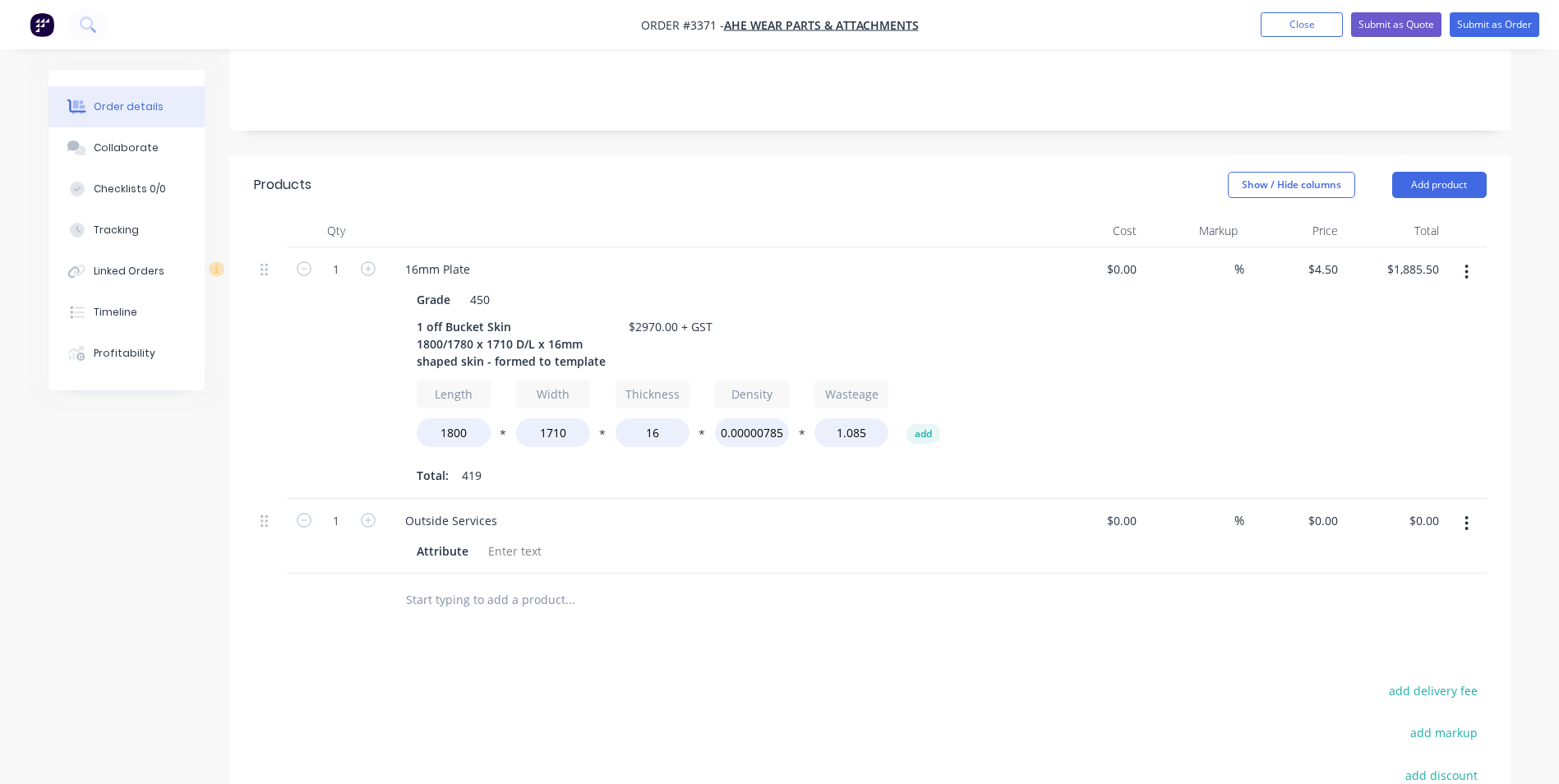
click at [512, 509] on div "Outside Services" at bounding box center [714, 520] width 645 height 23
click at [494, 509] on div "Outside Services" at bounding box center [450, 520] width 118 height 23
click at [494, 509] on div "Outside Services Forming" at bounding box center [475, 520] width 167 height 23
drag, startPoint x: 412, startPoint y: 529, endPoint x: 467, endPoint y: 527, distance: 55.0
click at [467, 539] on div "Attribute" at bounding box center [442, 551] width 65 height 23
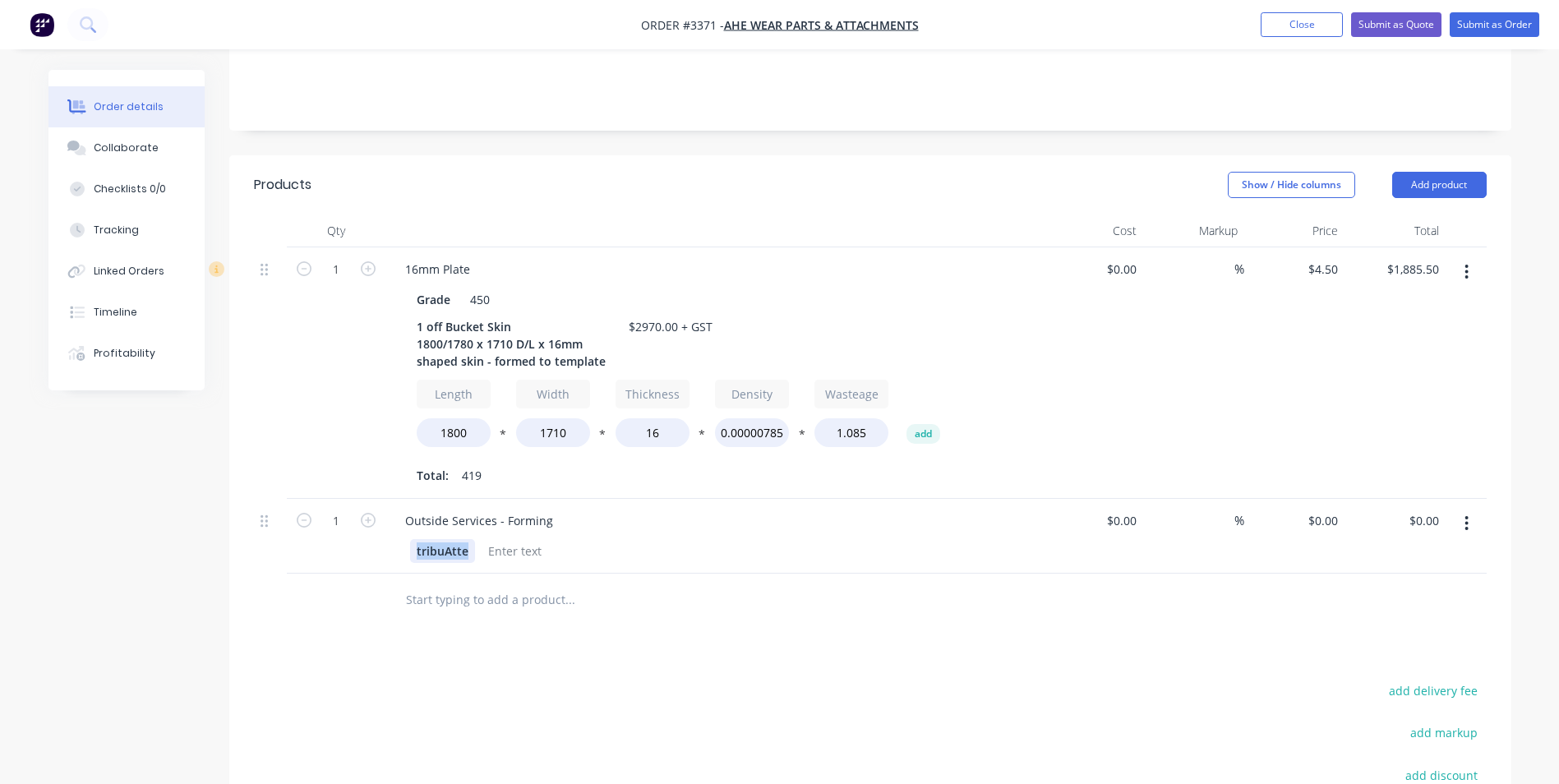
drag, startPoint x: 412, startPoint y: 527, endPoint x: 475, endPoint y: 527, distance: 63.0
click at [475, 539] on div "tribuAt te" at bounding box center [711, 551] width 602 height 23
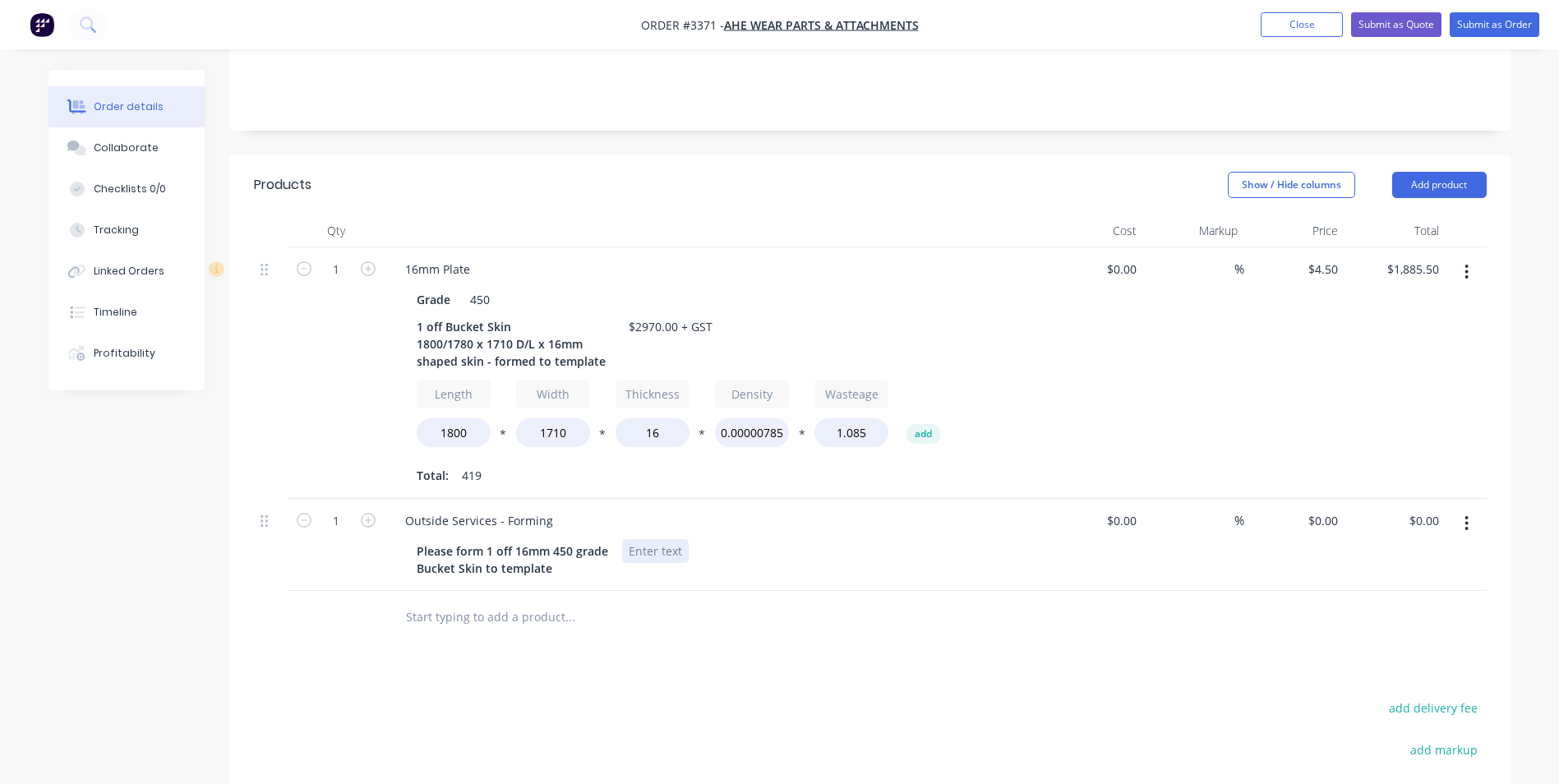
drag, startPoint x: 626, startPoint y: 531, endPoint x: 685, endPoint y: 528, distance: 59.1
click at [685, 539] on div at bounding box center [656, 551] width 67 height 23
click at [1319, 499] on div "0 0" at bounding box center [1295, 545] width 101 height 92
type input "$1,025.00"
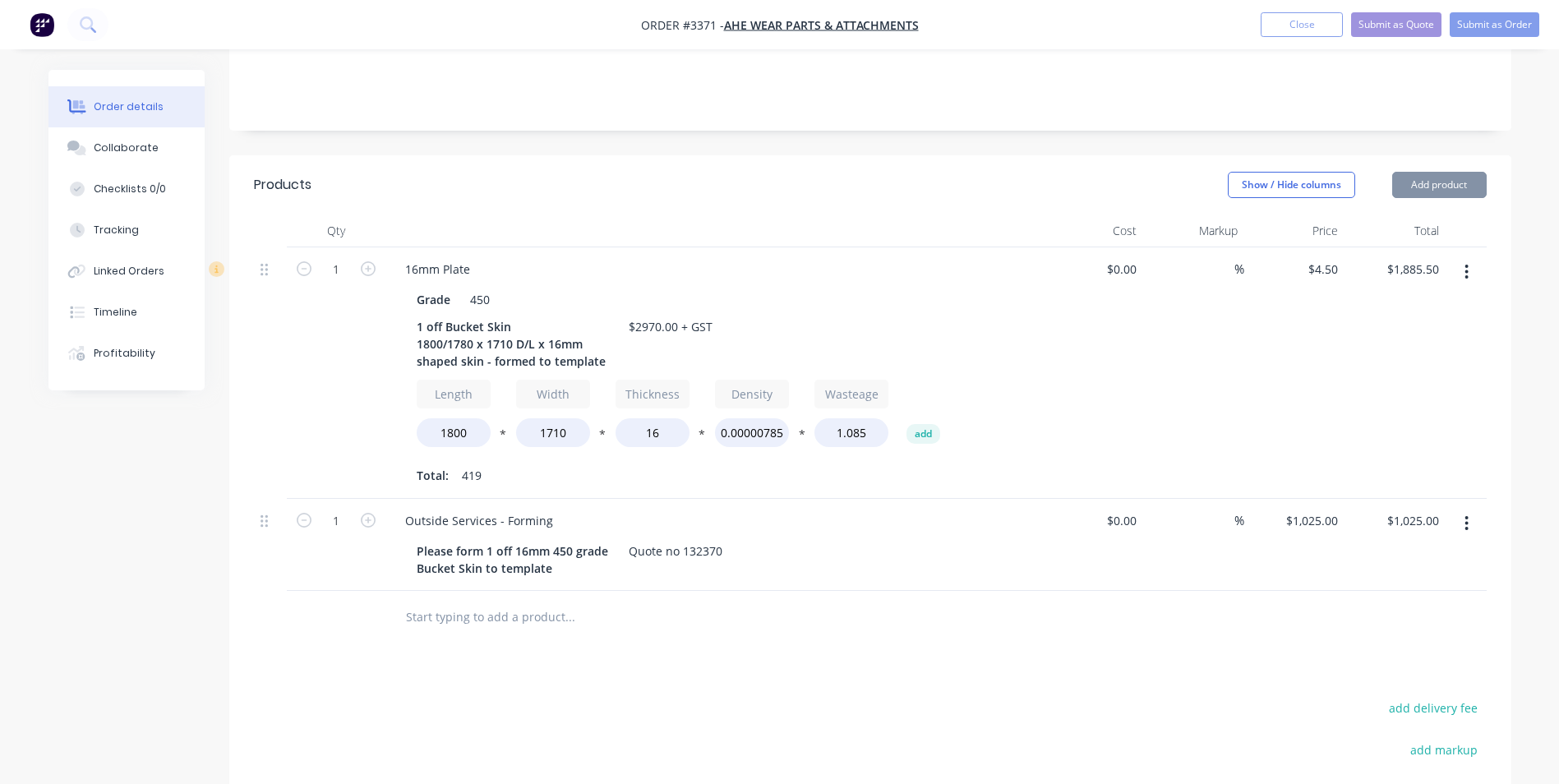
click at [1280, 599] on div at bounding box center [870, 617] width 1233 height 53
click at [1471, 257] on button "button" at bounding box center [1466, 272] width 39 height 30
click at [1253, 347] on div "$4.50 $4.50" at bounding box center [1295, 373] width 101 height 251
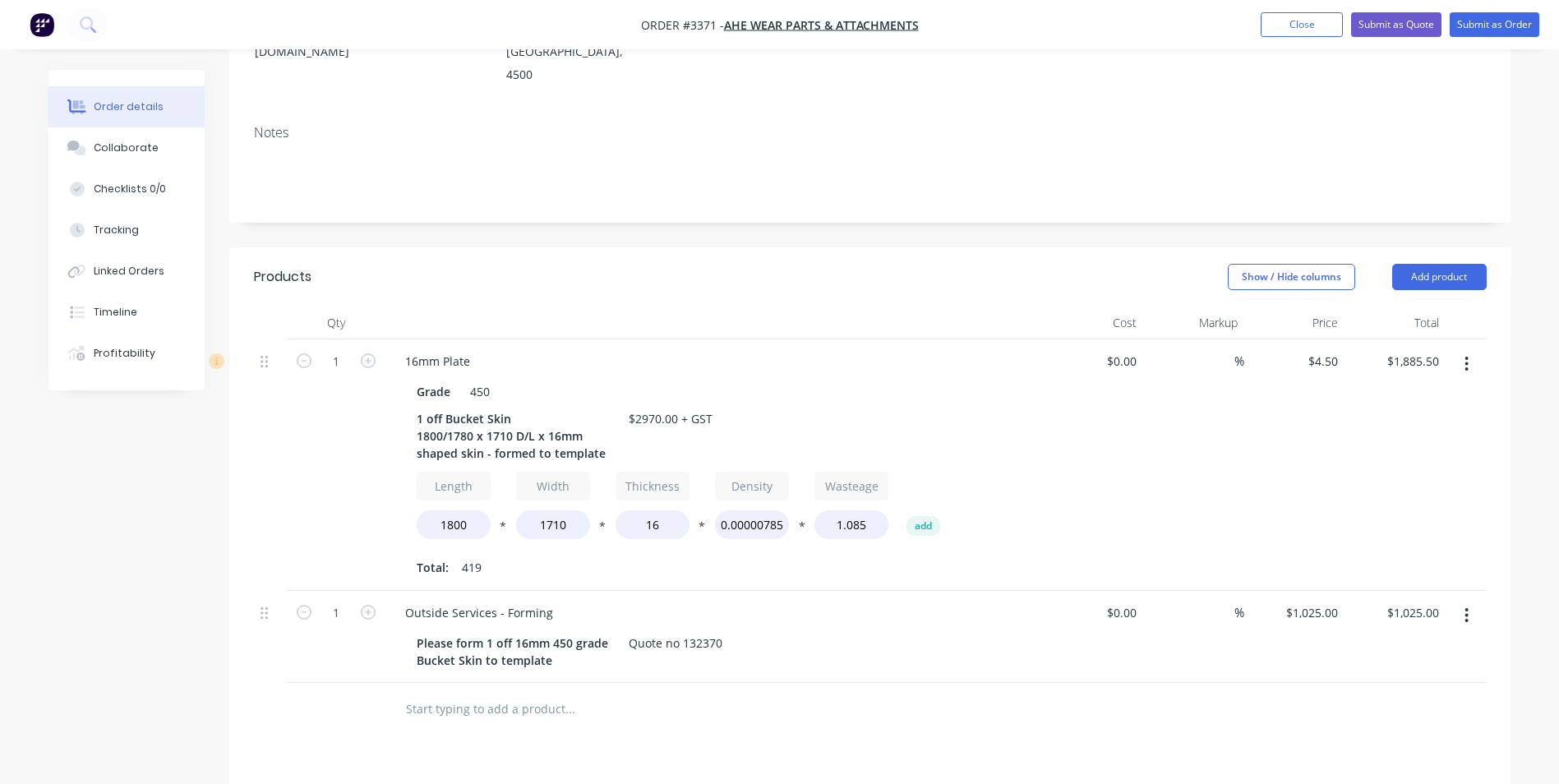
scroll to position [268, 0]
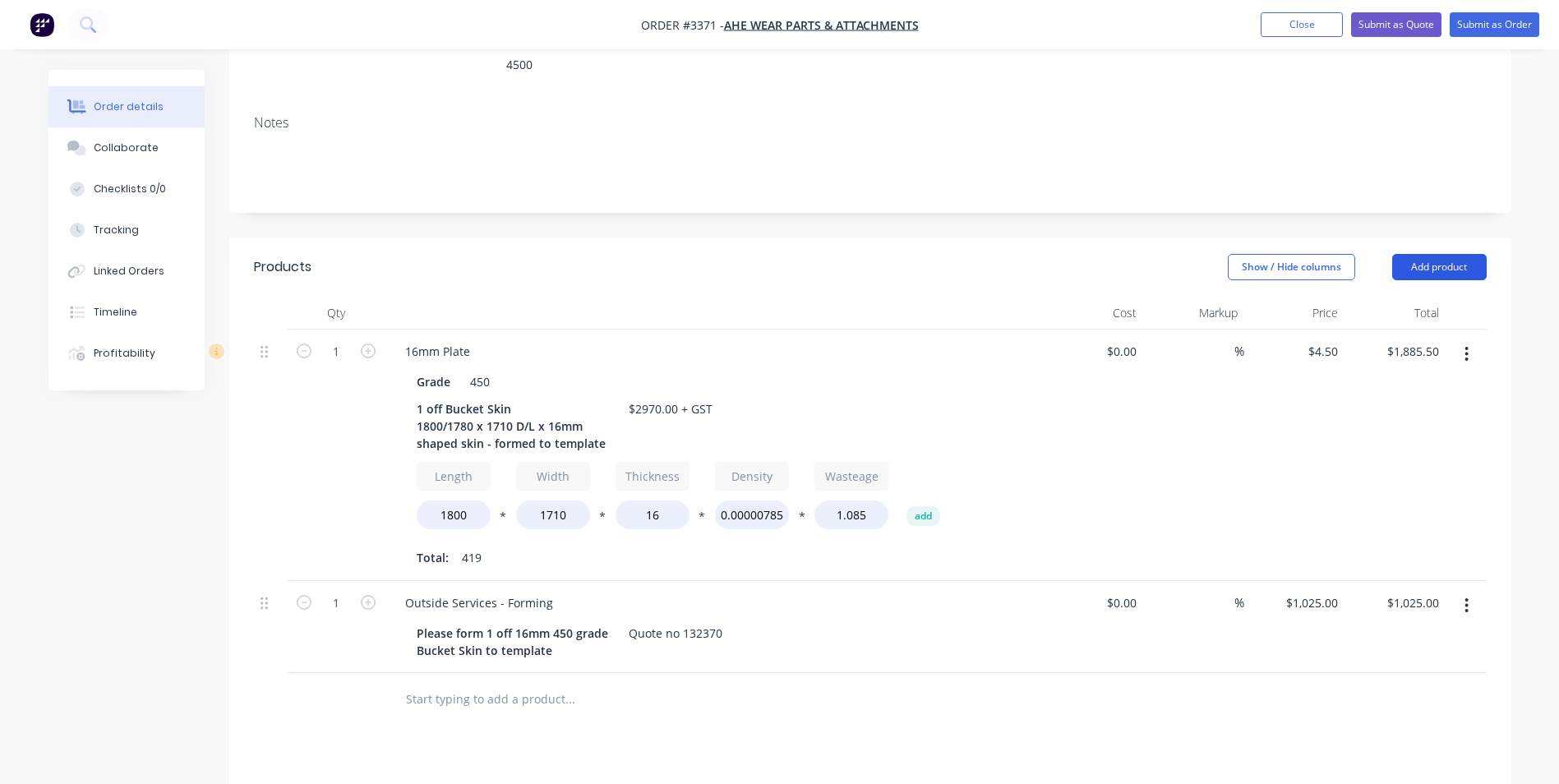
click at [1443, 254] on button "Add product" at bounding box center [1439, 266] width 95 height 26
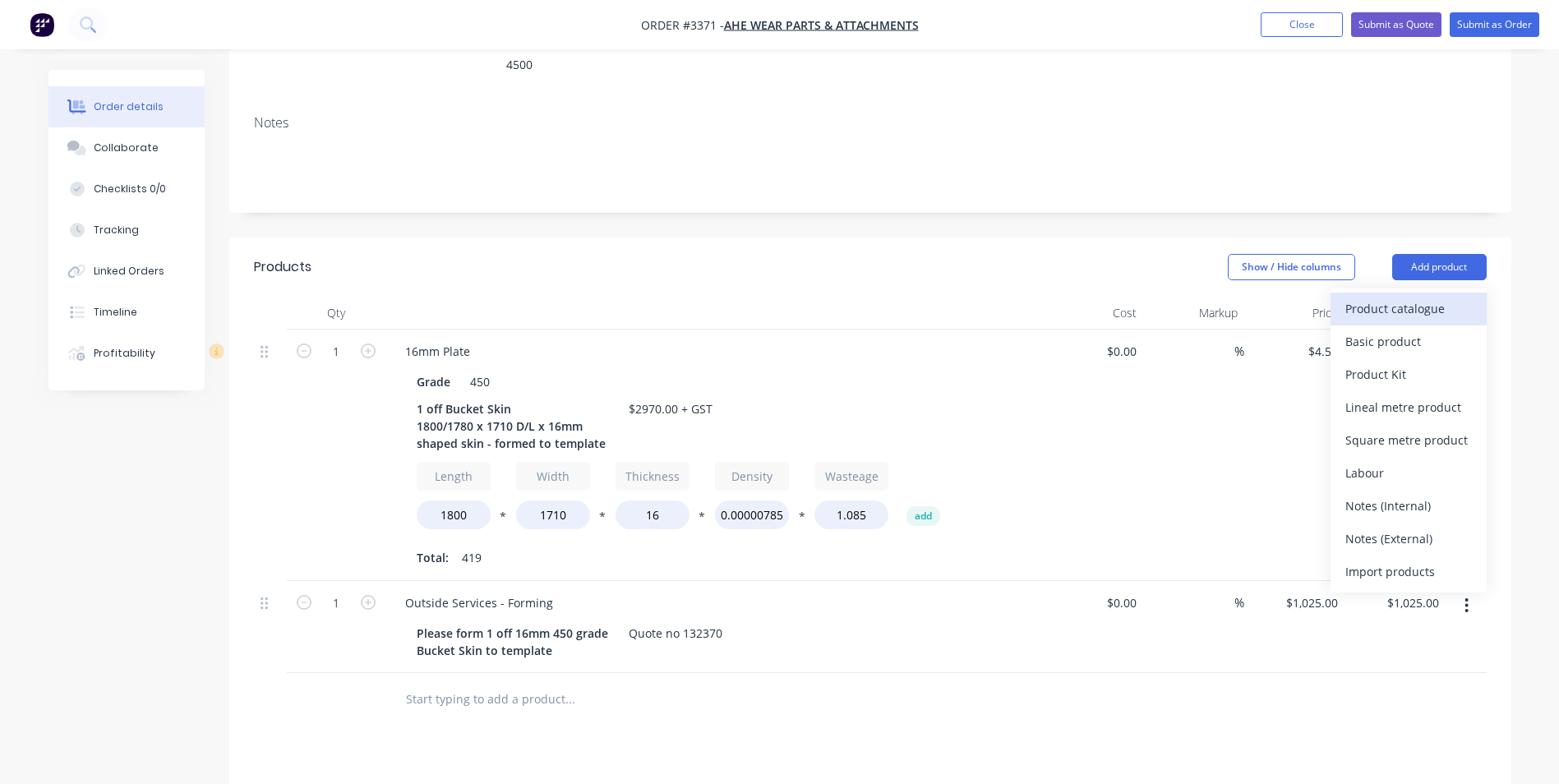
click at [1372, 296] on div "Product catalogue" at bounding box center [1409, 308] width 127 height 23
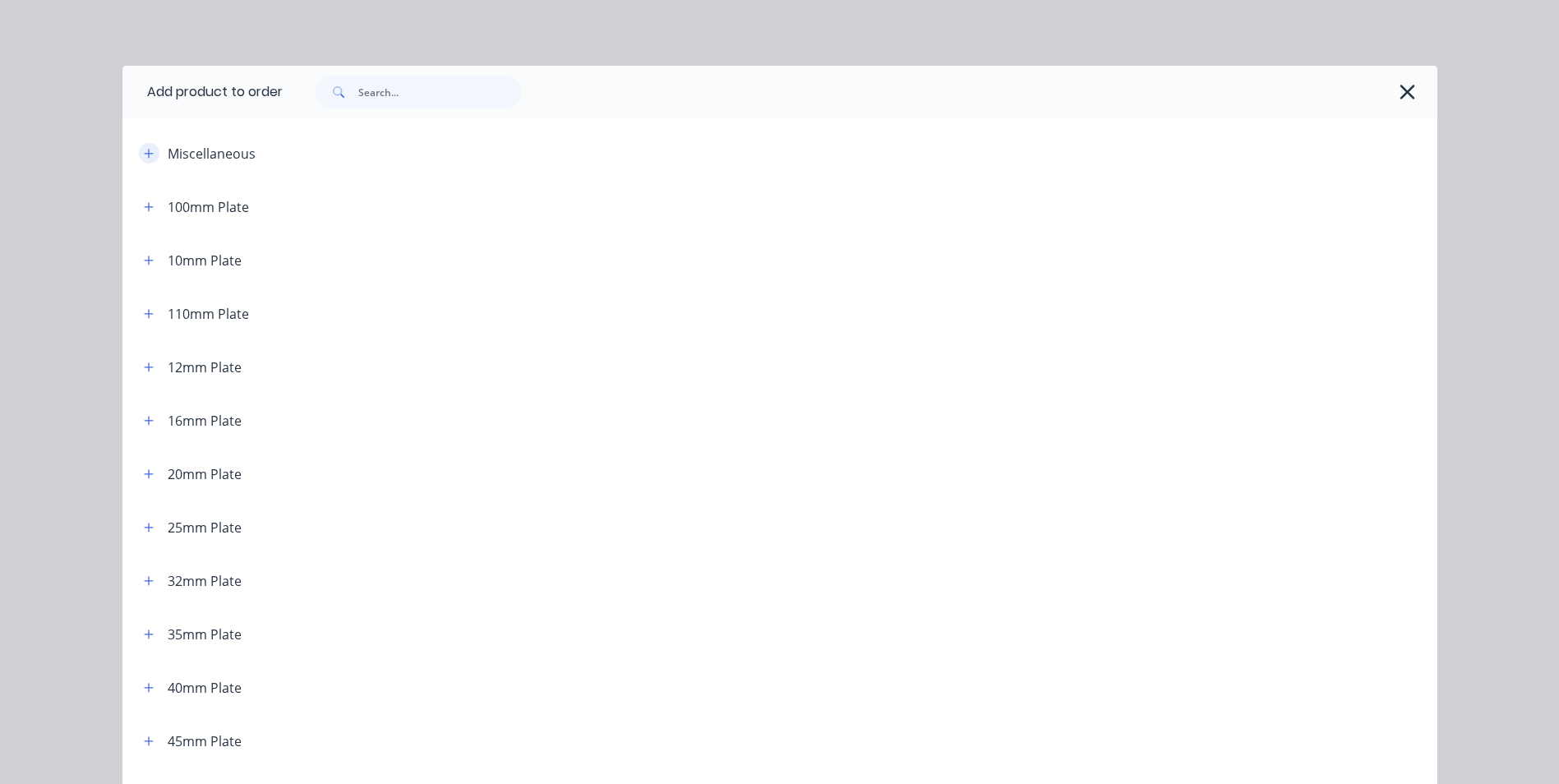
click at [144, 150] on icon "button" at bounding box center [149, 153] width 10 height 12
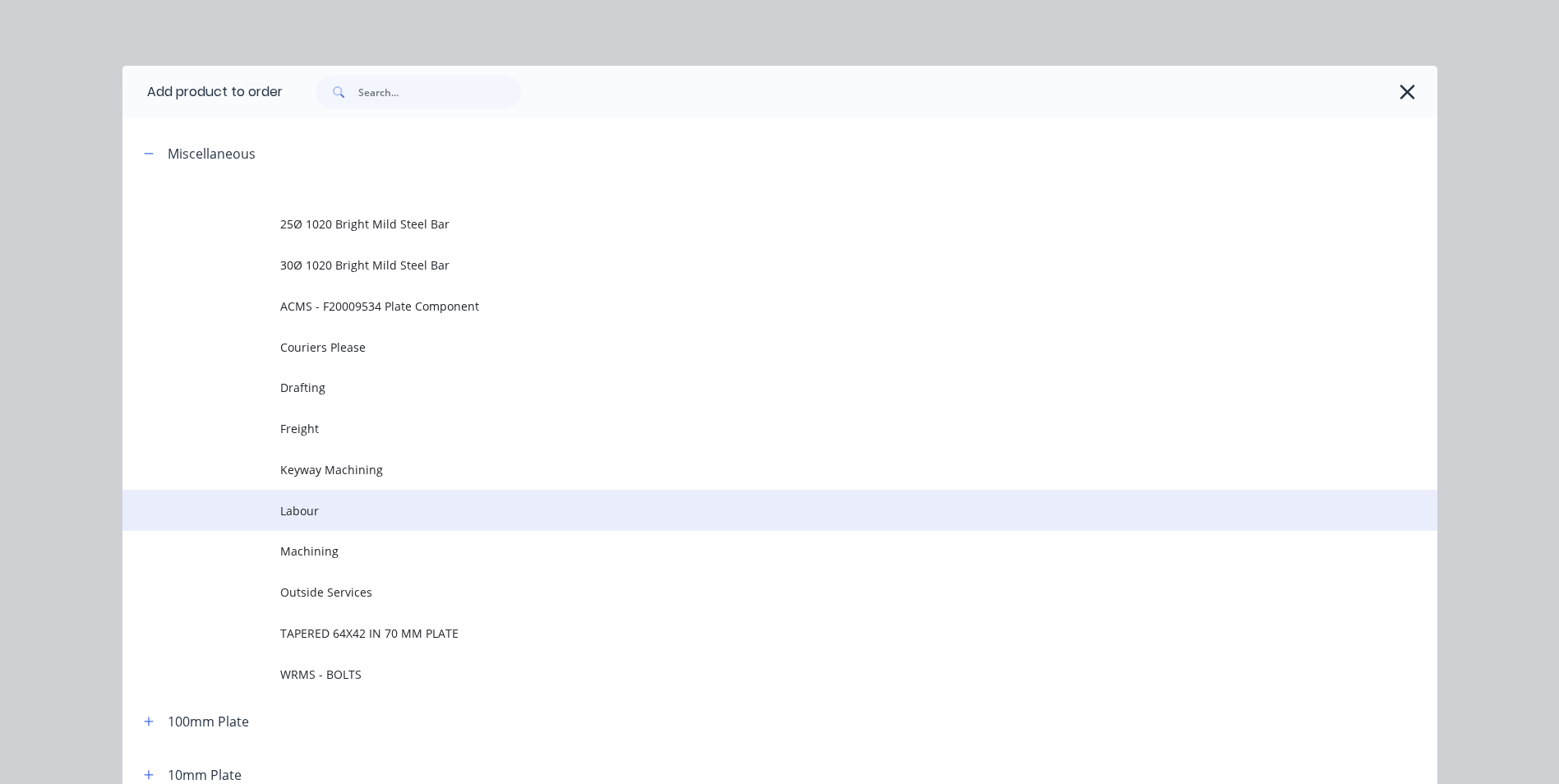
click at [350, 516] on span "Labour" at bounding box center [743, 510] width 926 height 17
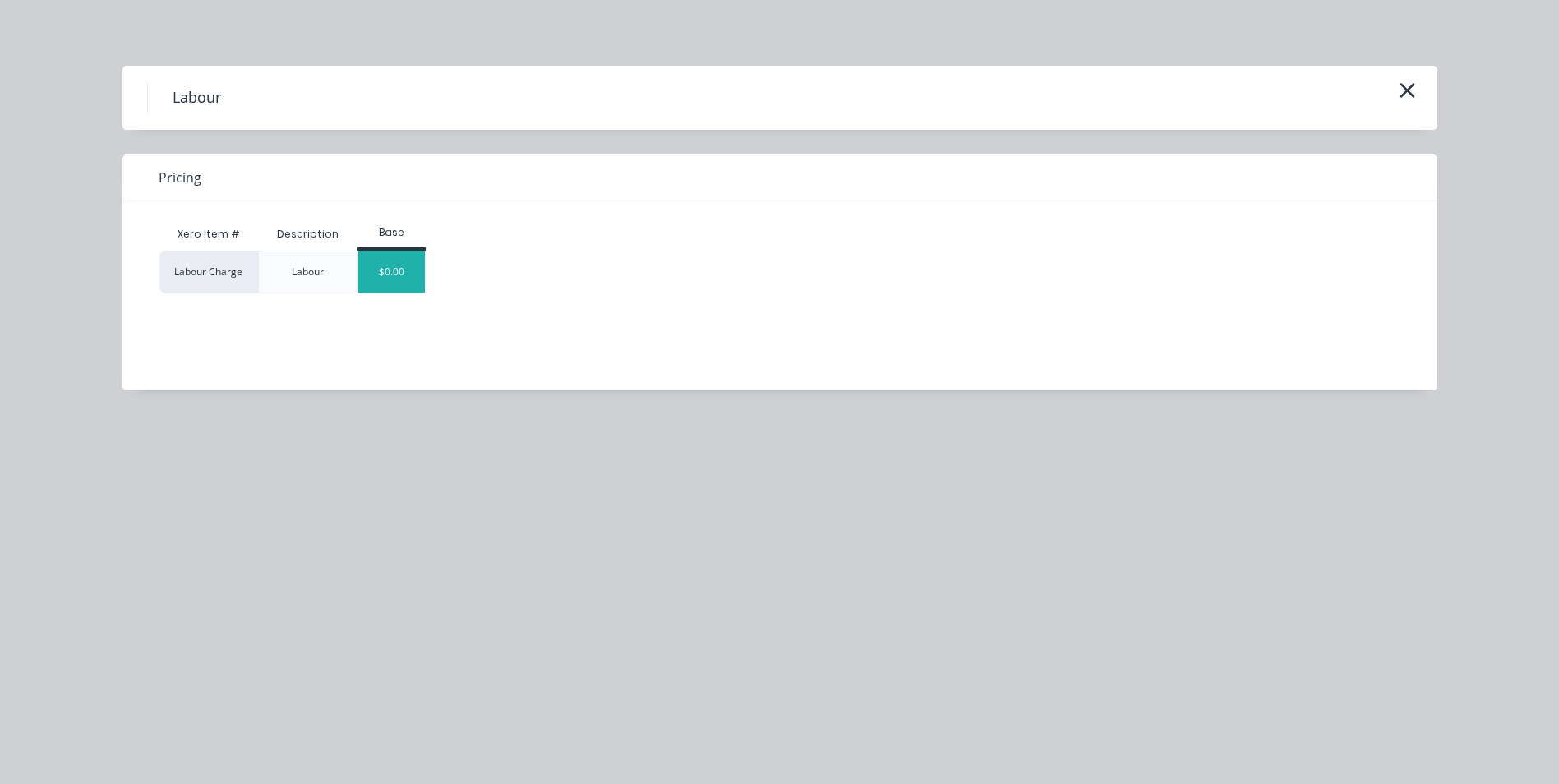
click at [419, 275] on div "$0.00" at bounding box center [392, 272] width 67 height 41
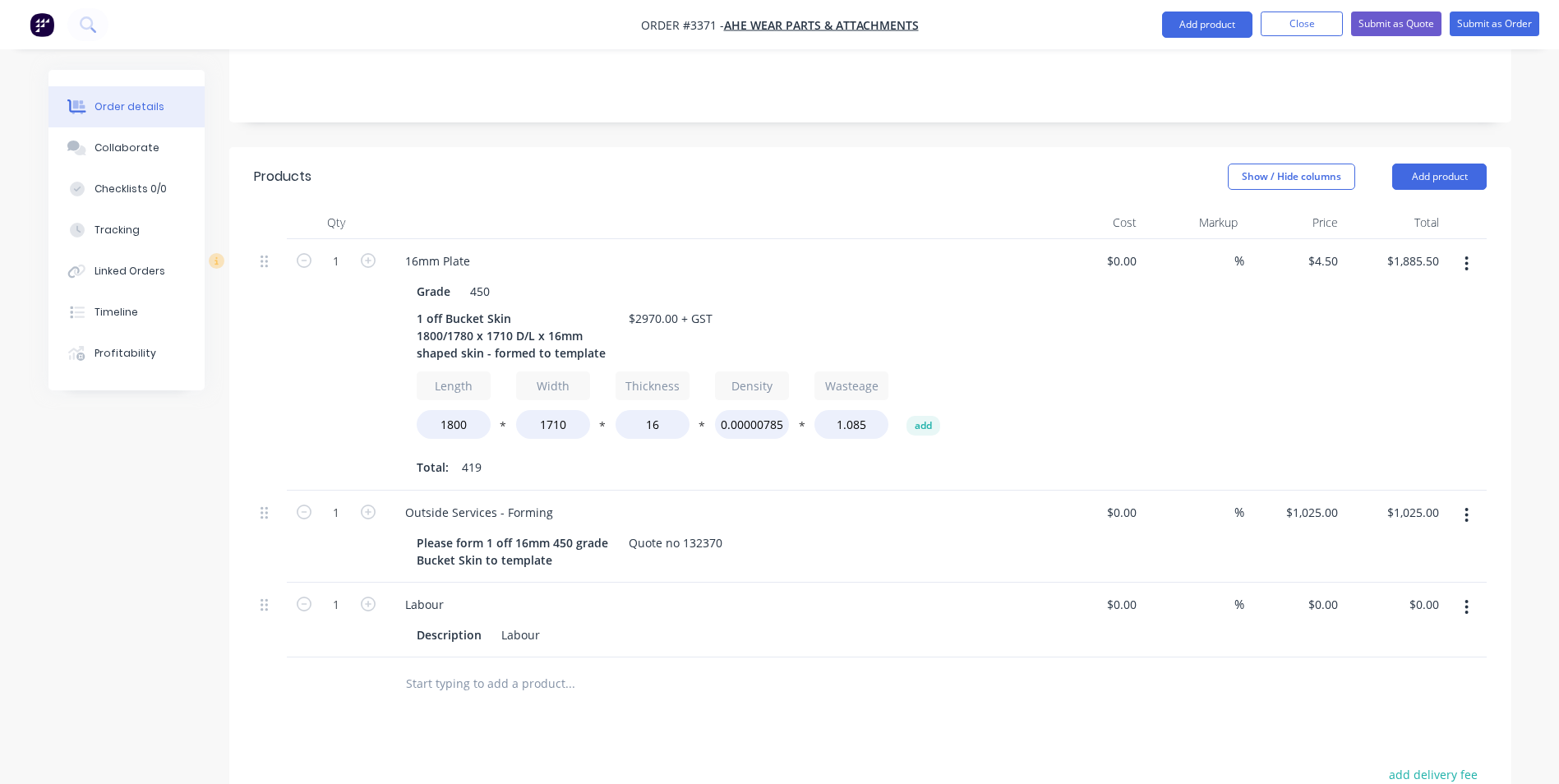
scroll to position [682, 0]
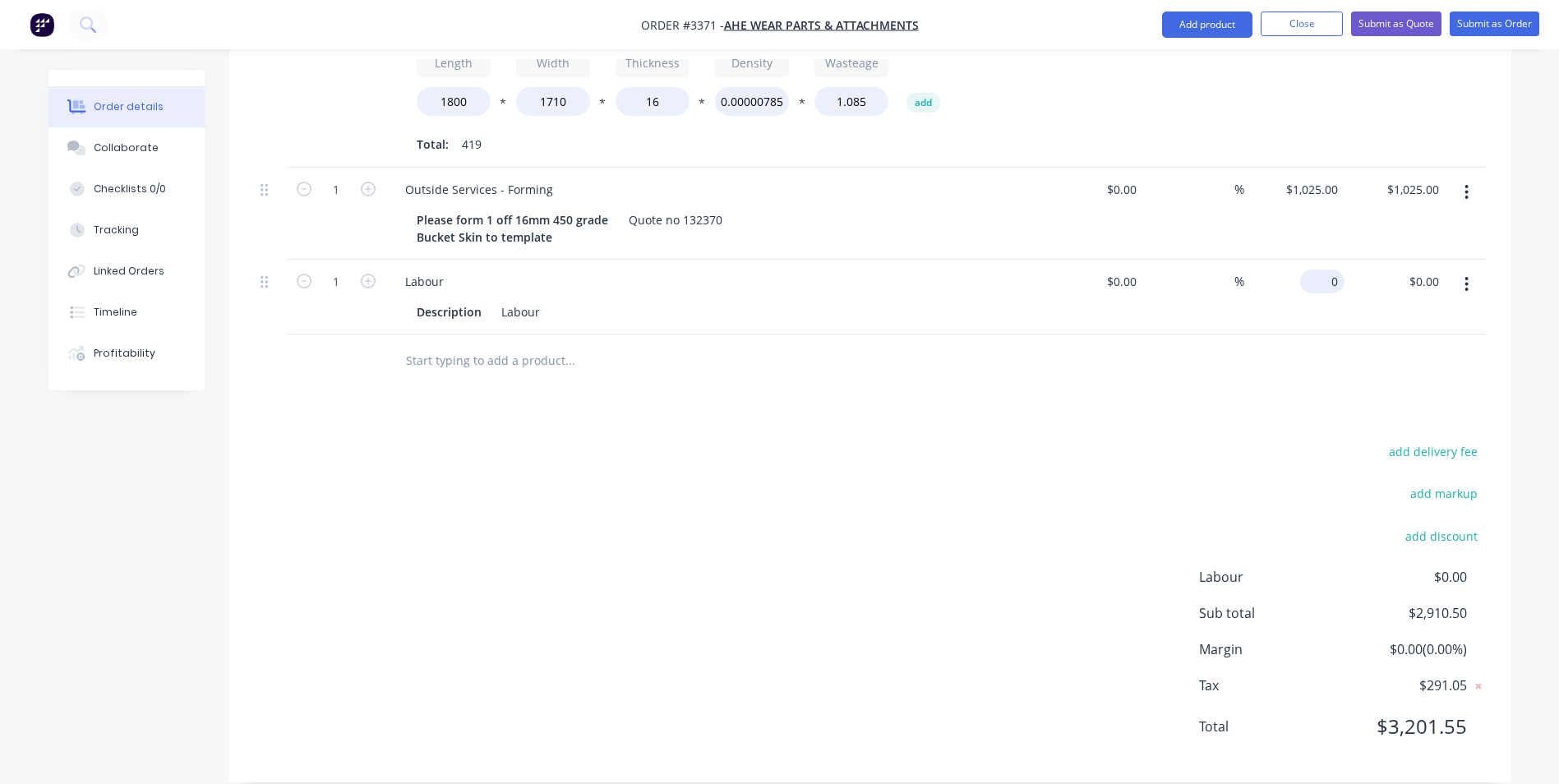
click at [1319, 259] on div "0 $0.00" at bounding box center [1295, 296] width 101 height 75
type input "2"
type input "$59.50"
click at [1000, 459] on div "add delivery fee add markup add discount Labour $0.00 Sub total $2,970.00 Margi…" at bounding box center [870, 599] width 1233 height 317
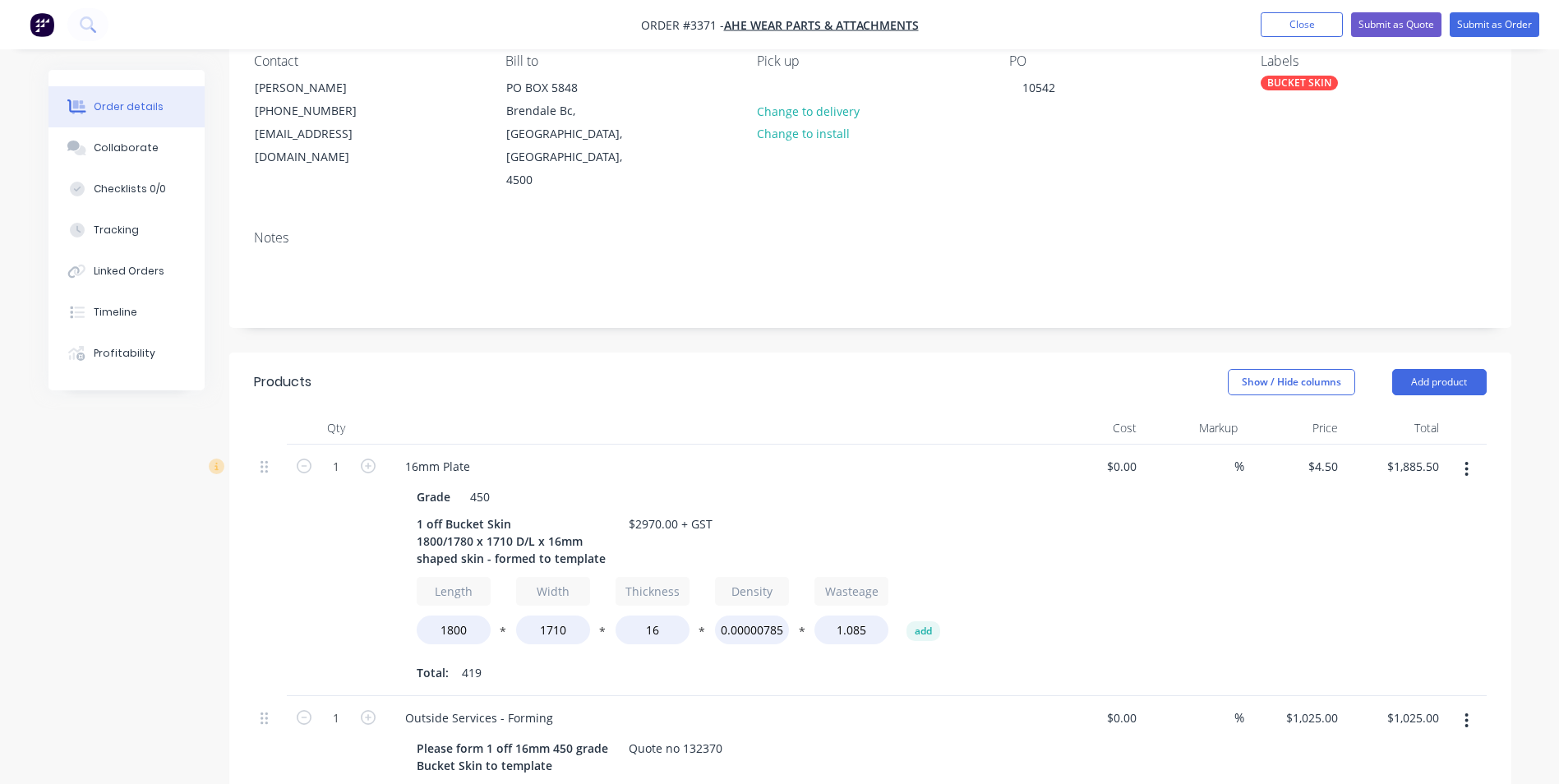
scroll to position [107, 0]
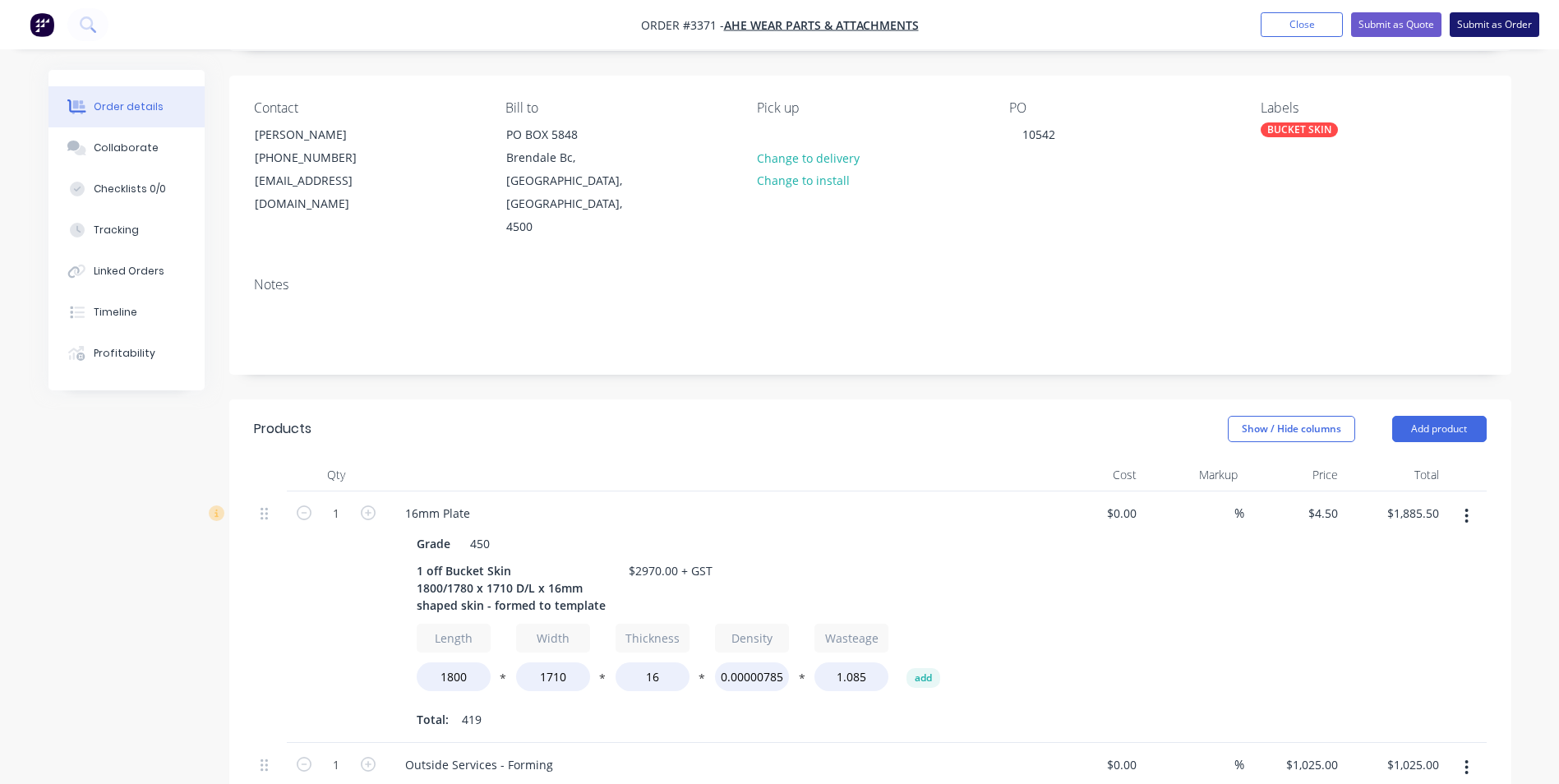
click at [1500, 22] on button "Submit as Order" at bounding box center [1494, 24] width 89 height 24
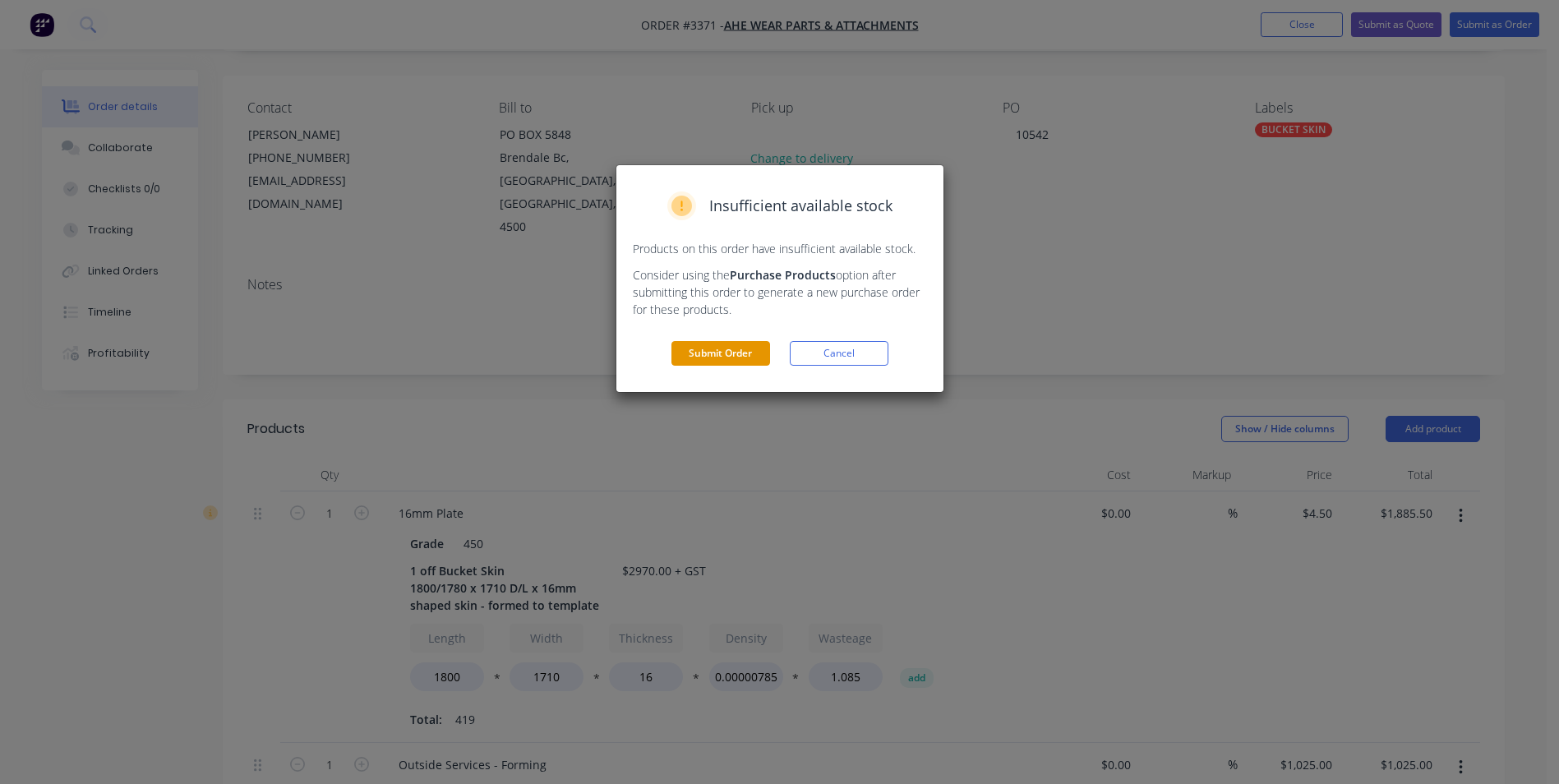
click at [715, 348] on button "Submit Order" at bounding box center [721, 353] width 99 height 24
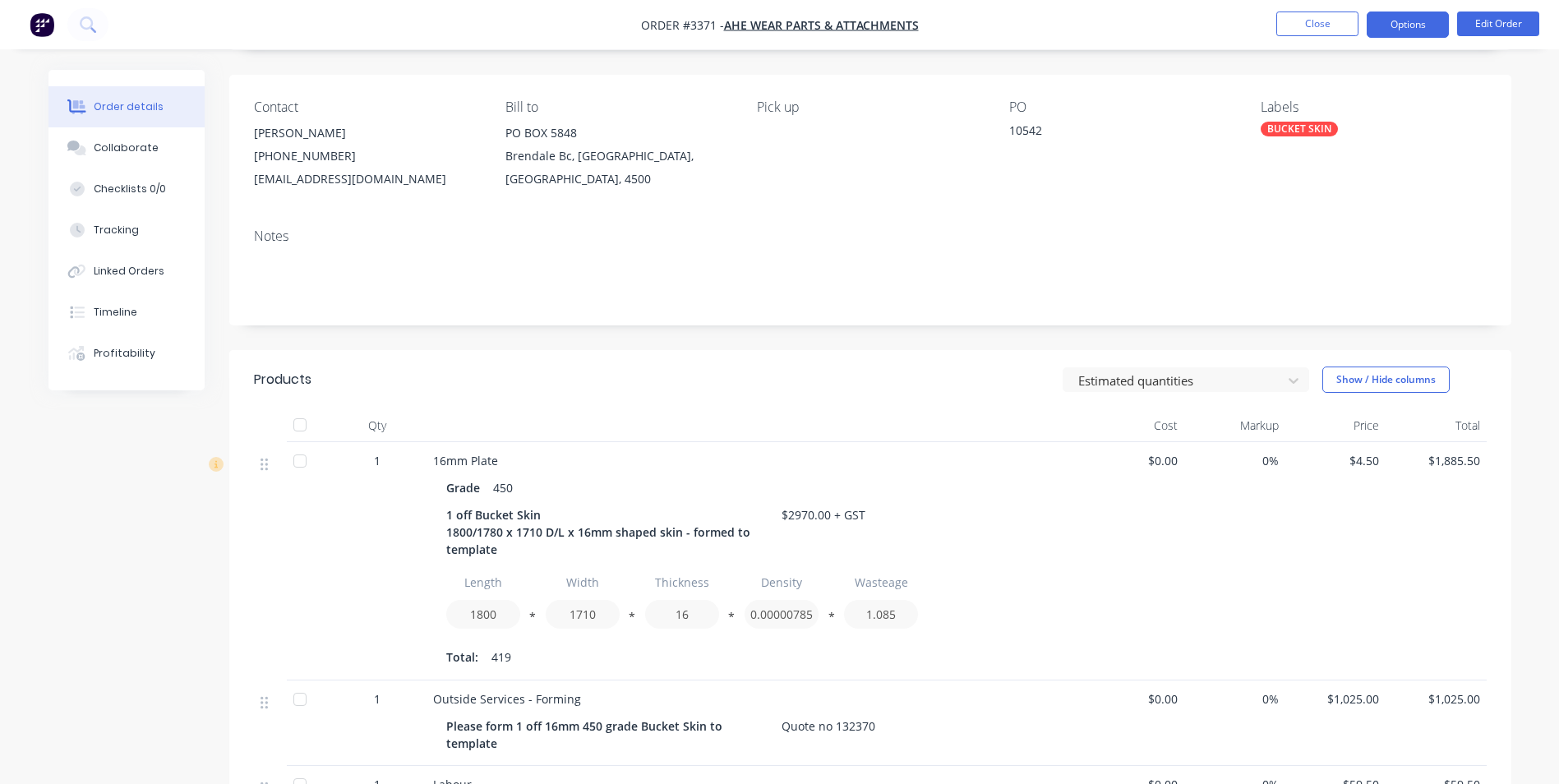
click at [1405, 23] on button "Options" at bounding box center [1408, 24] width 82 height 26
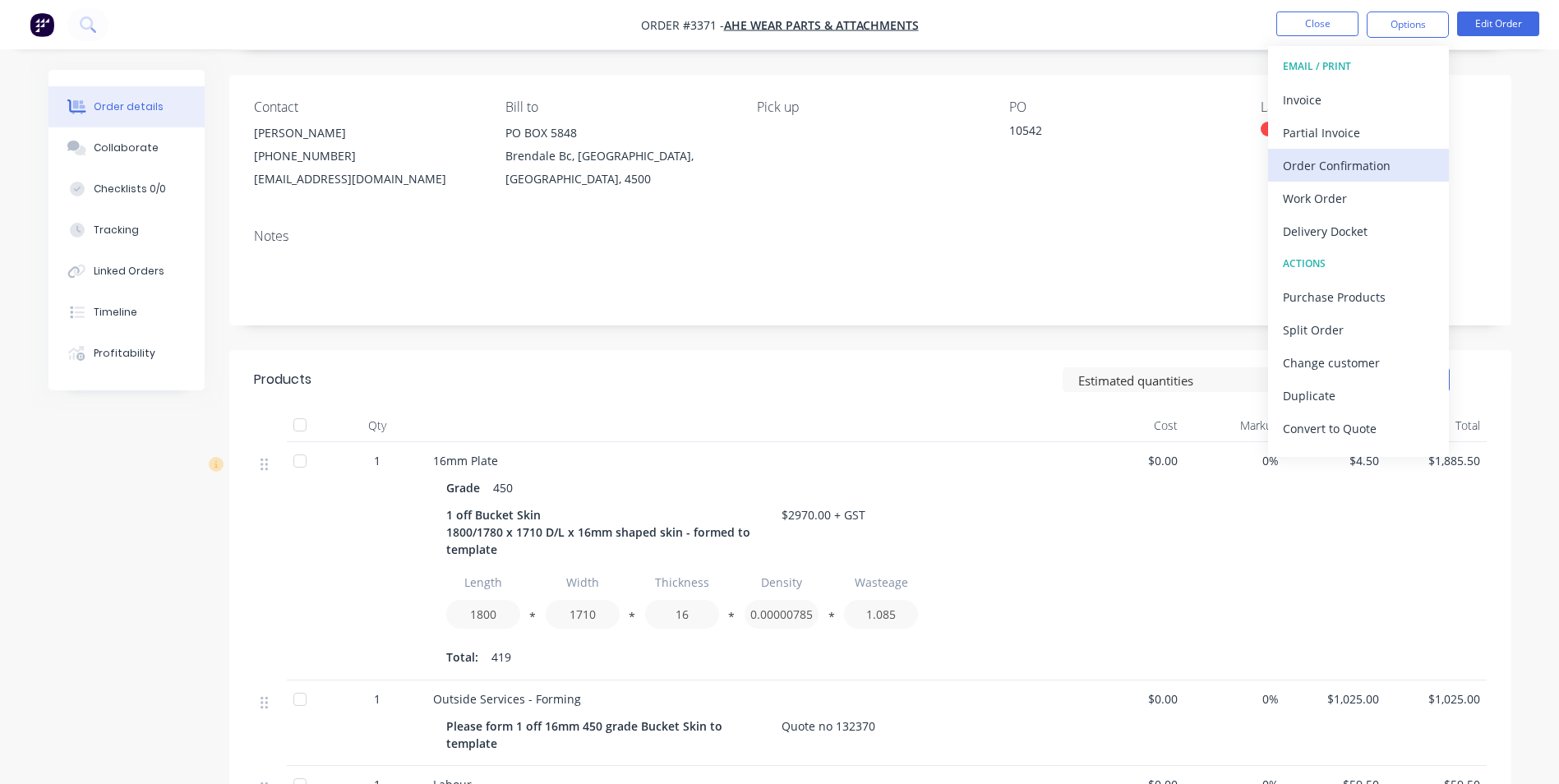
click at [1300, 164] on div "Order Confirmation" at bounding box center [1359, 166] width 151 height 23
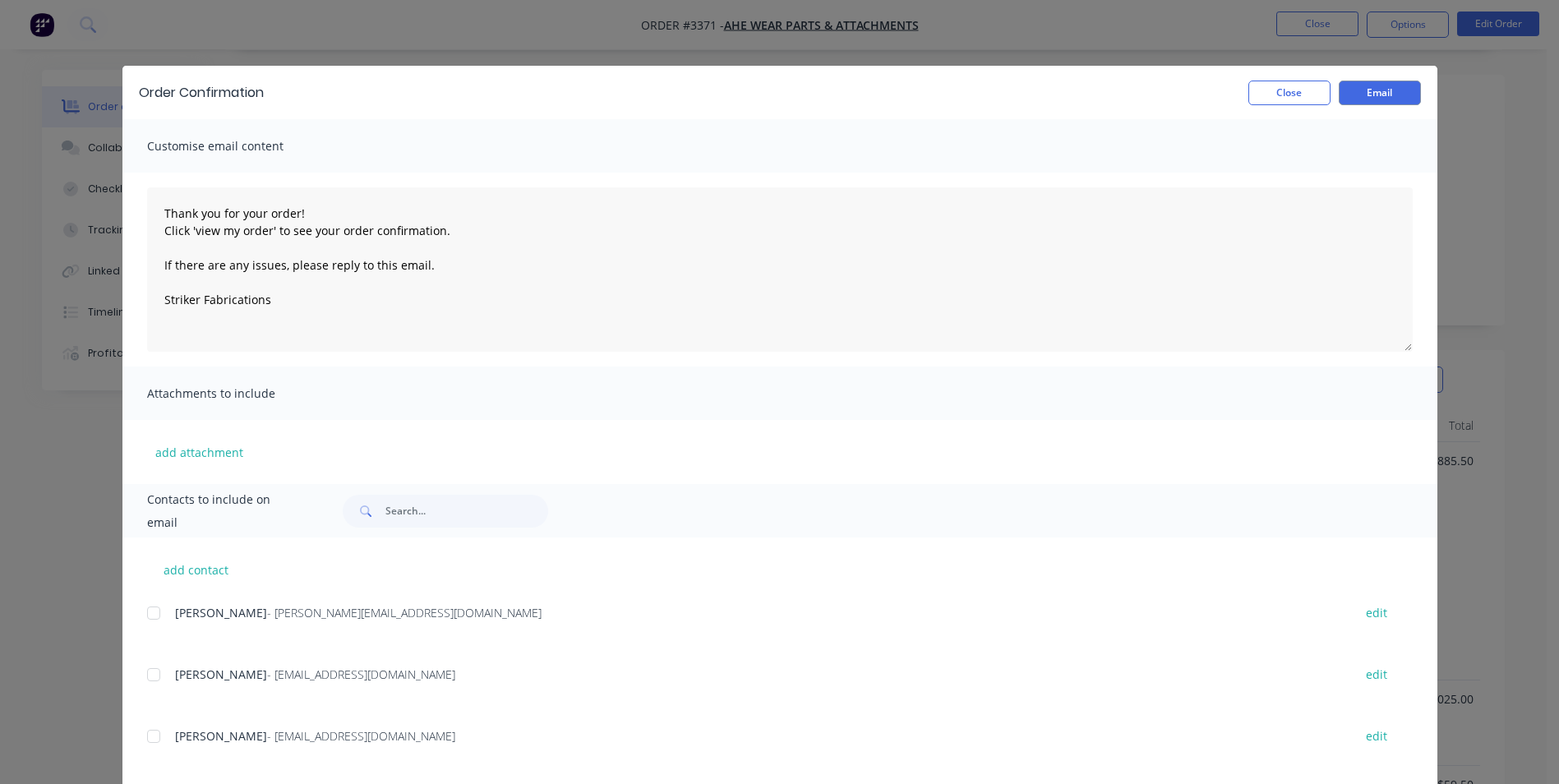
click at [141, 674] on div at bounding box center [153, 674] width 33 height 33
type textarea "Thank you for your order! Click 'view my order' to see your order confirmation.…"
click at [1365, 90] on button "Email" at bounding box center [1380, 92] width 82 height 24
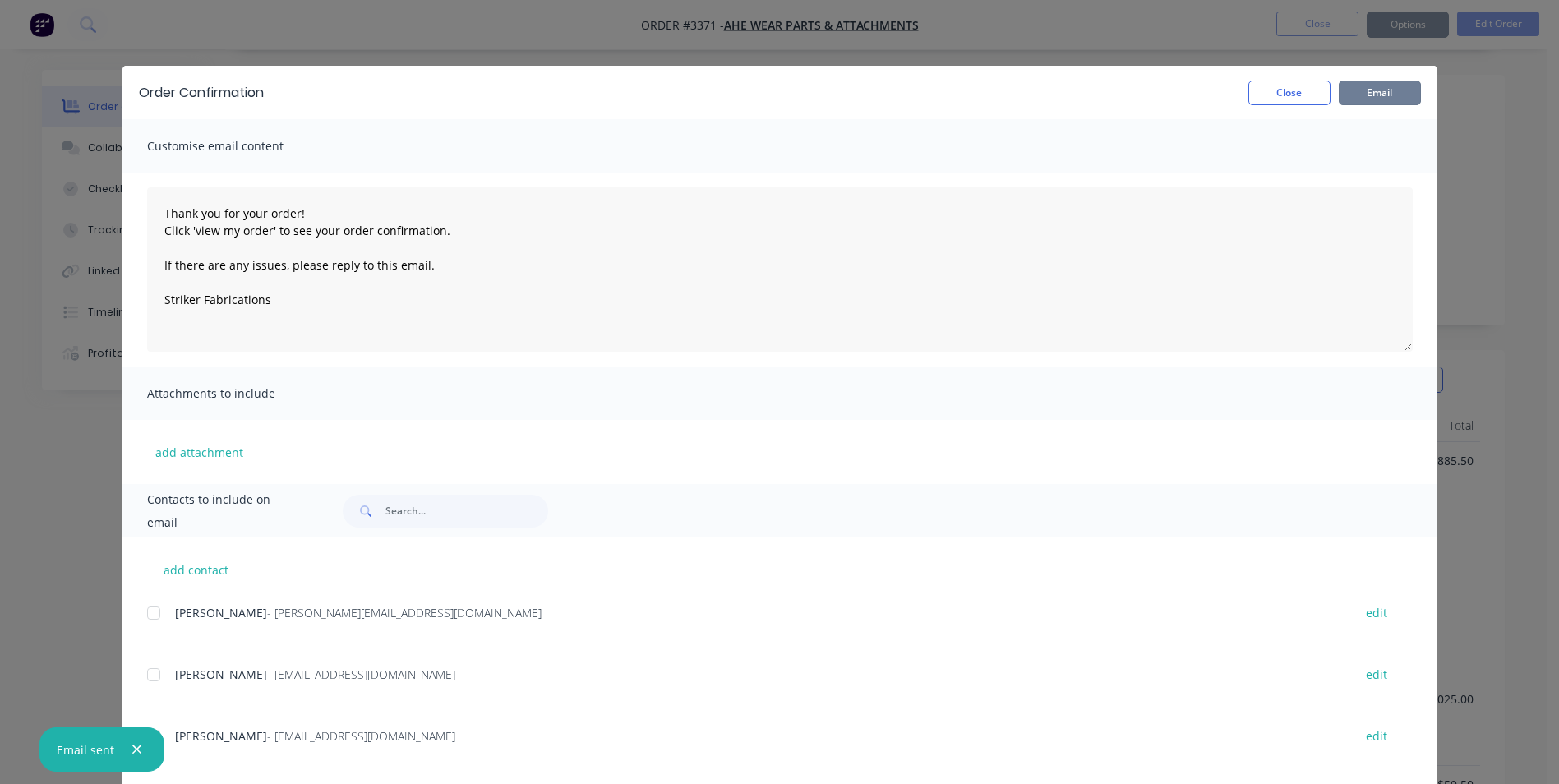
type textarea "Thank you for your order! Click 'view my order' to see your order confirmation.…"
click at [1278, 95] on button "Close" at bounding box center [1289, 92] width 82 height 24
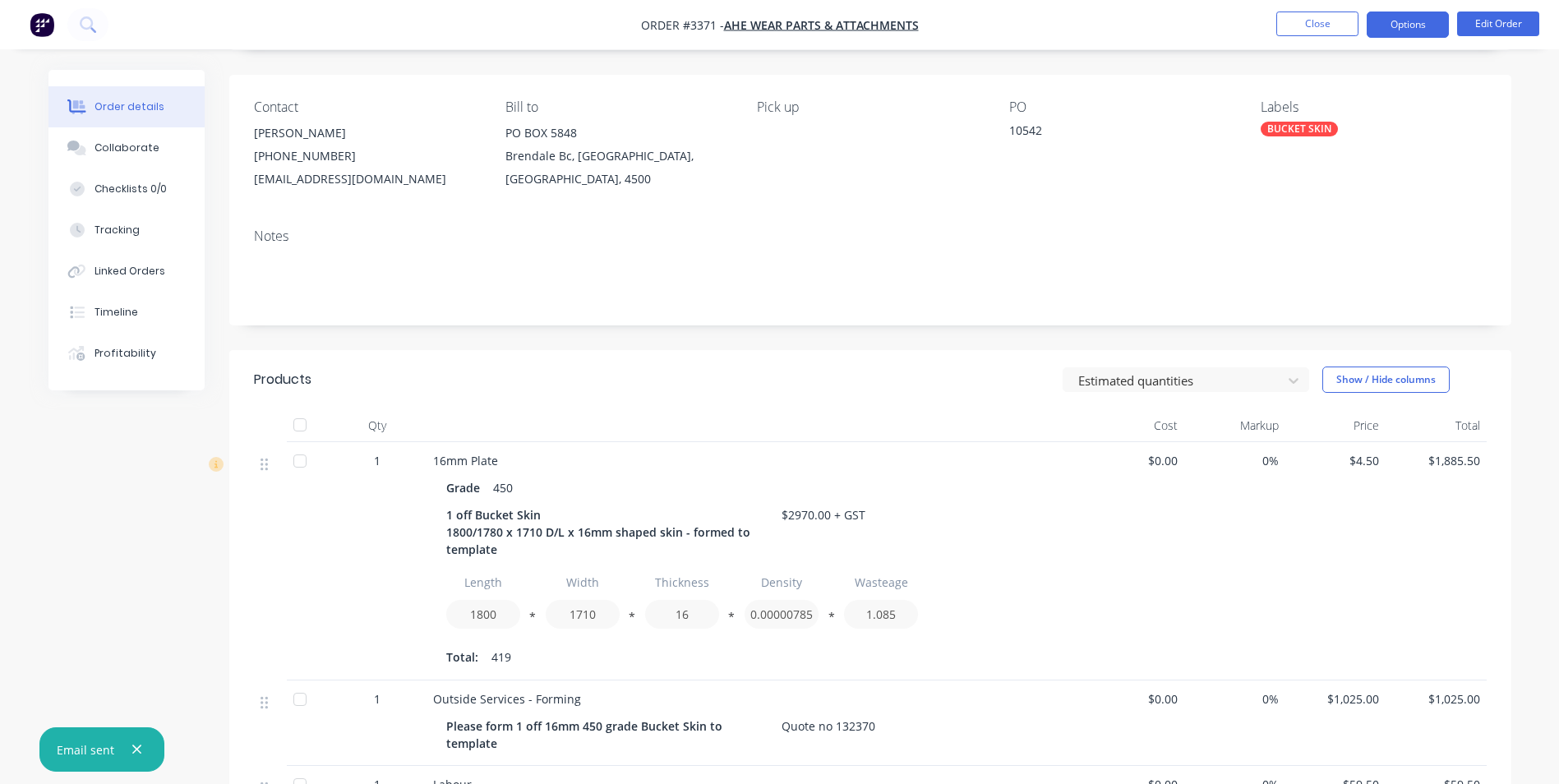
click at [1391, 15] on button "Options" at bounding box center [1408, 24] width 82 height 26
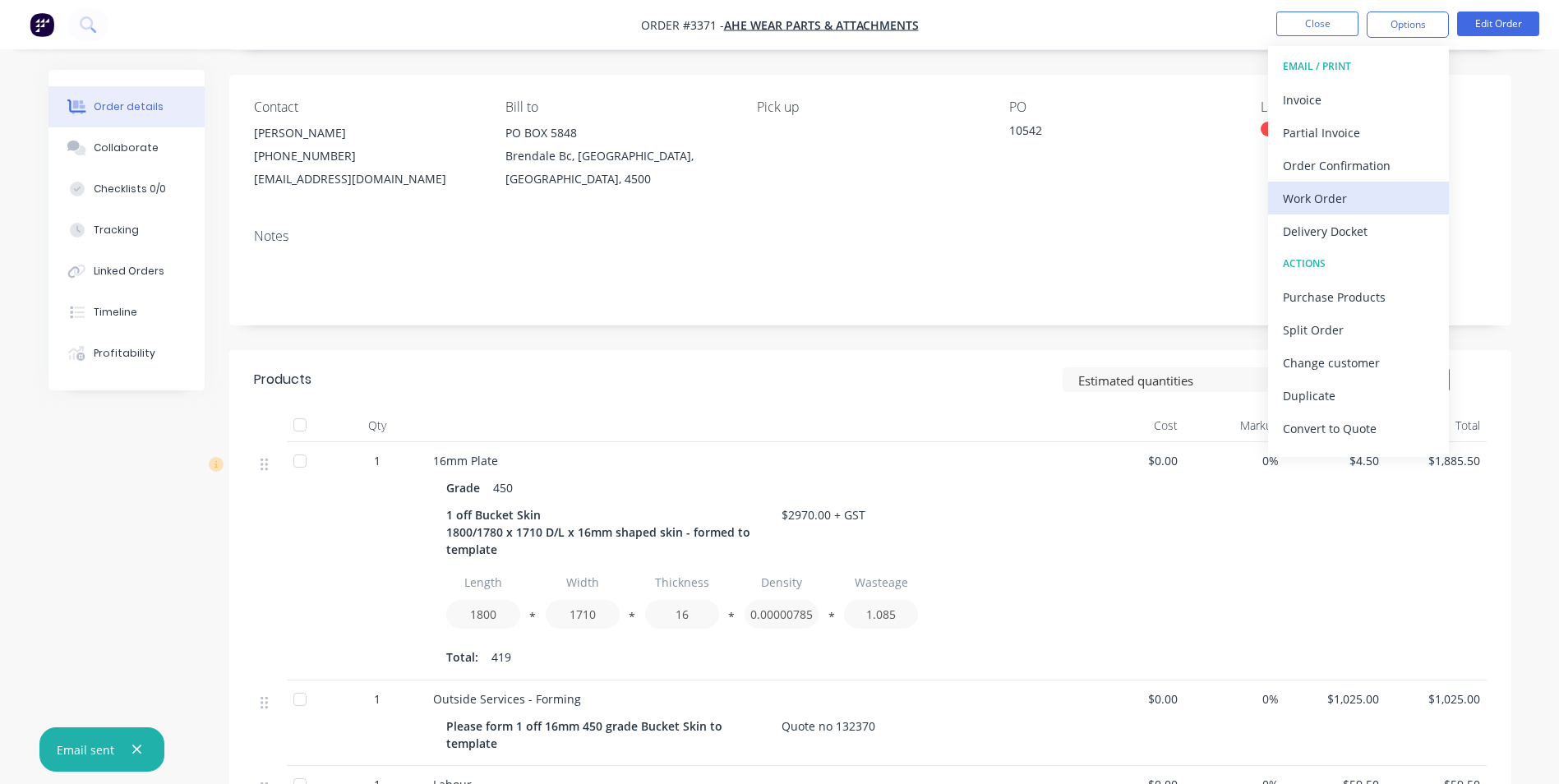
click at [1323, 194] on div "Work Order" at bounding box center [1359, 198] width 151 height 23
click at [1314, 203] on div "Custom" at bounding box center [1359, 198] width 151 height 23
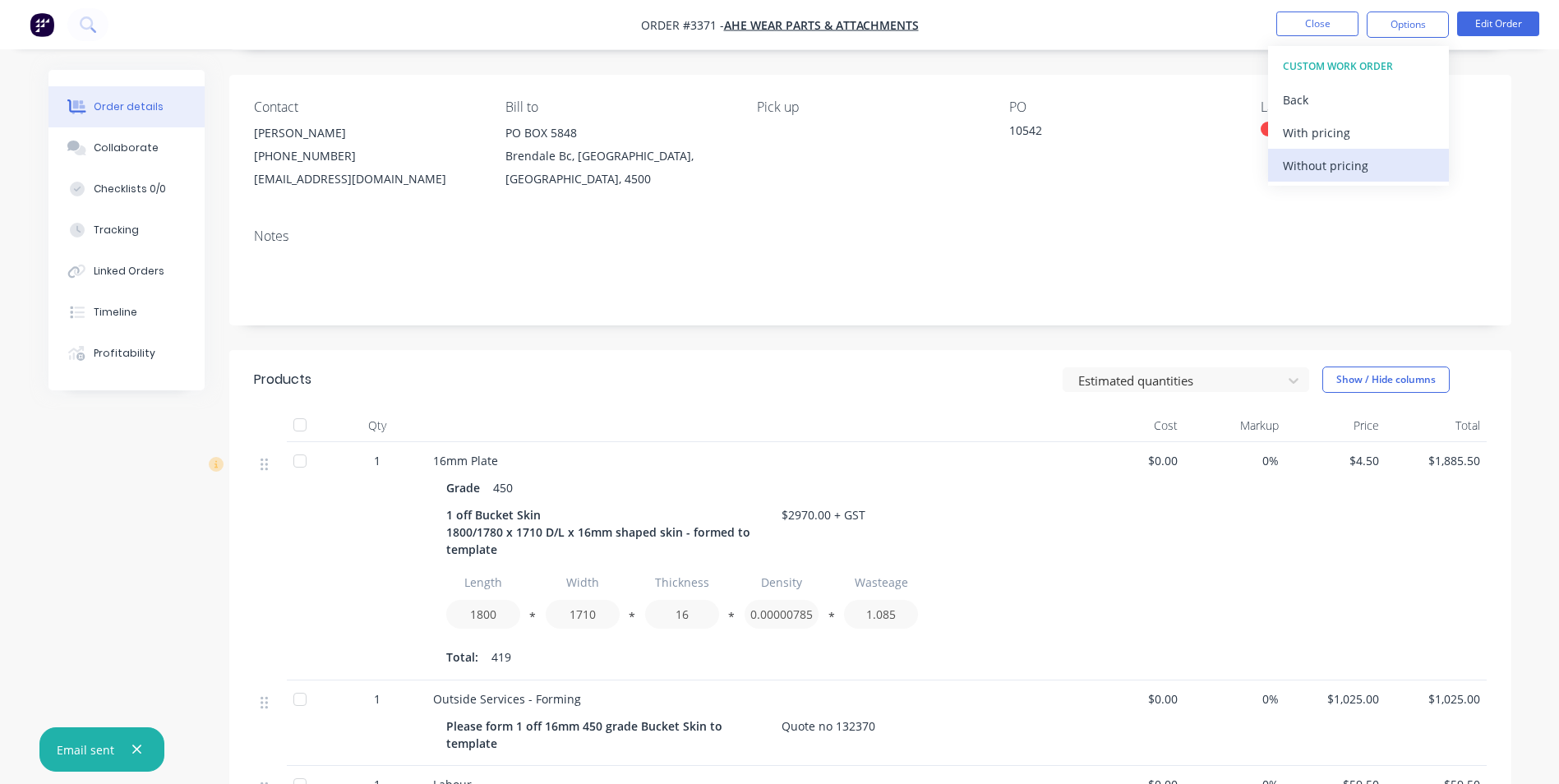
click at [1310, 164] on div "Without pricing" at bounding box center [1359, 166] width 151 height 23
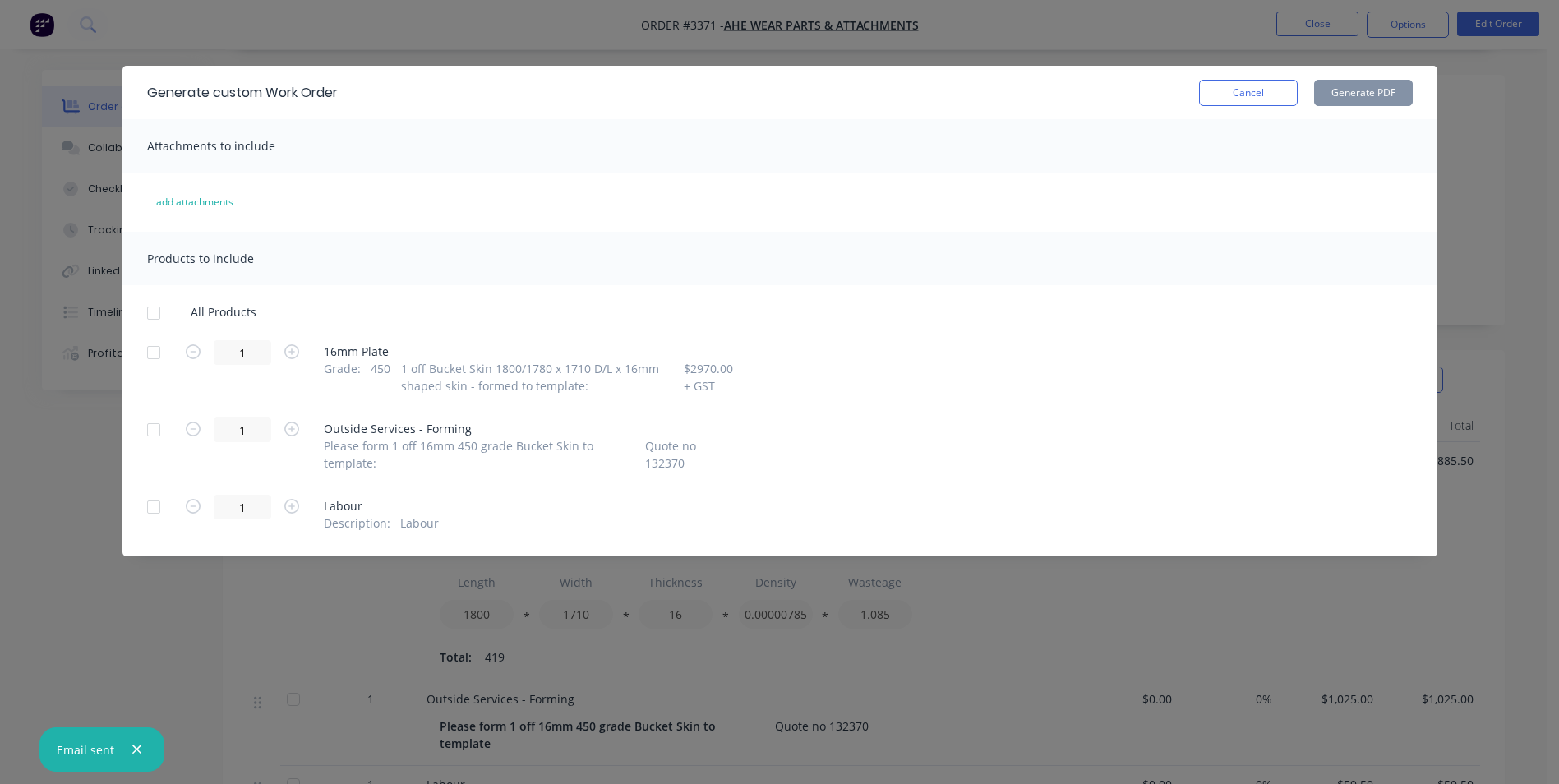
click at [156, 356] on div at bounding box center [153, 352] width 33 height 33
click at [1346, 86] on button "Generate PDF" at bounding box center [1364, 93] width 99 height 26
drag, startPoint x: 1255, startPoint y: 88, endPoint x: 1319, endPoint y: 65, distance: 68.0
click at [1255, 88] on button "Cancel" at bounding box center [1249, 93] width 99 height 26
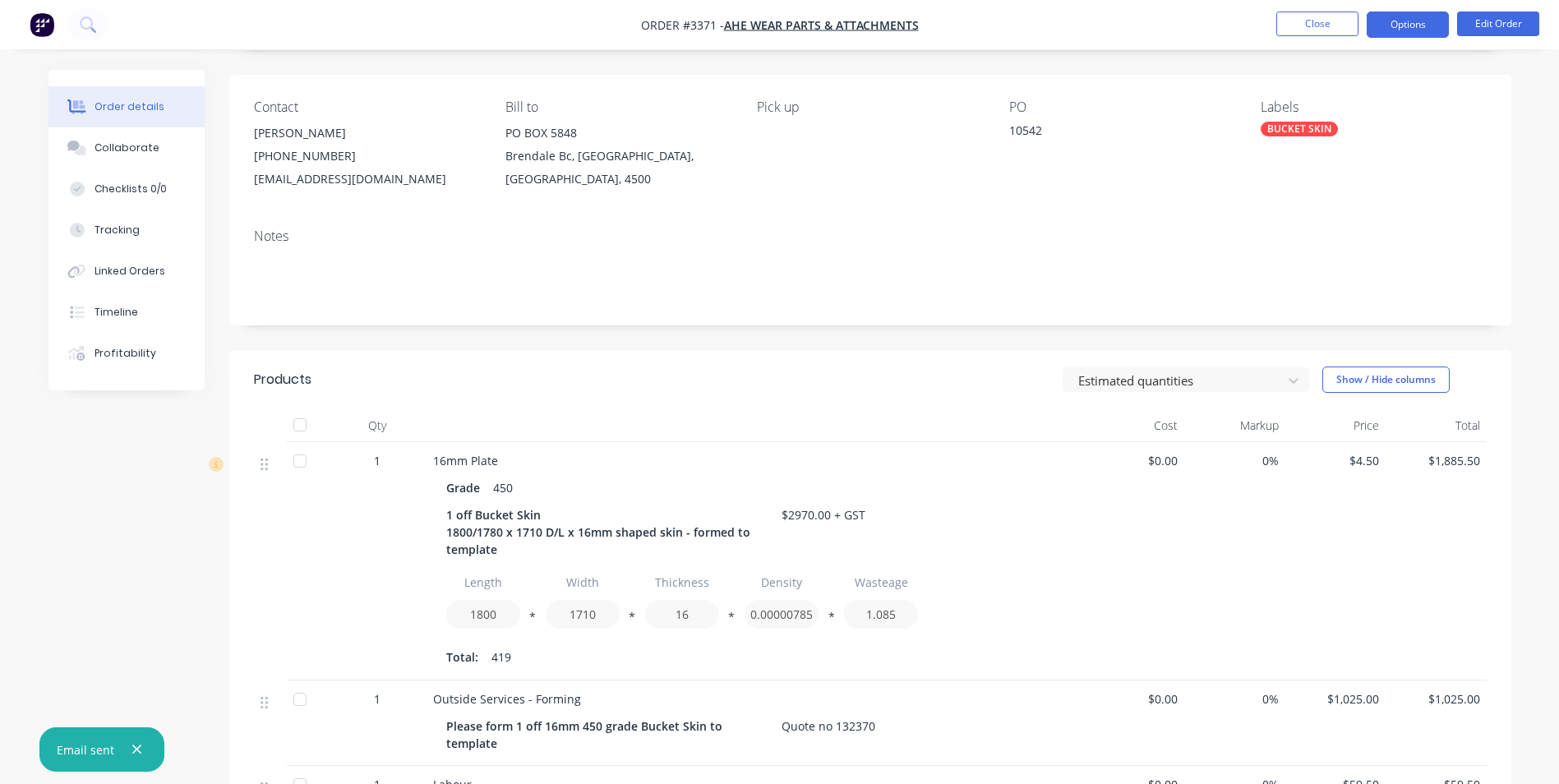
click at [1390, 20] on button "Options" at bounding box center [1408, 24] width 82 height 26
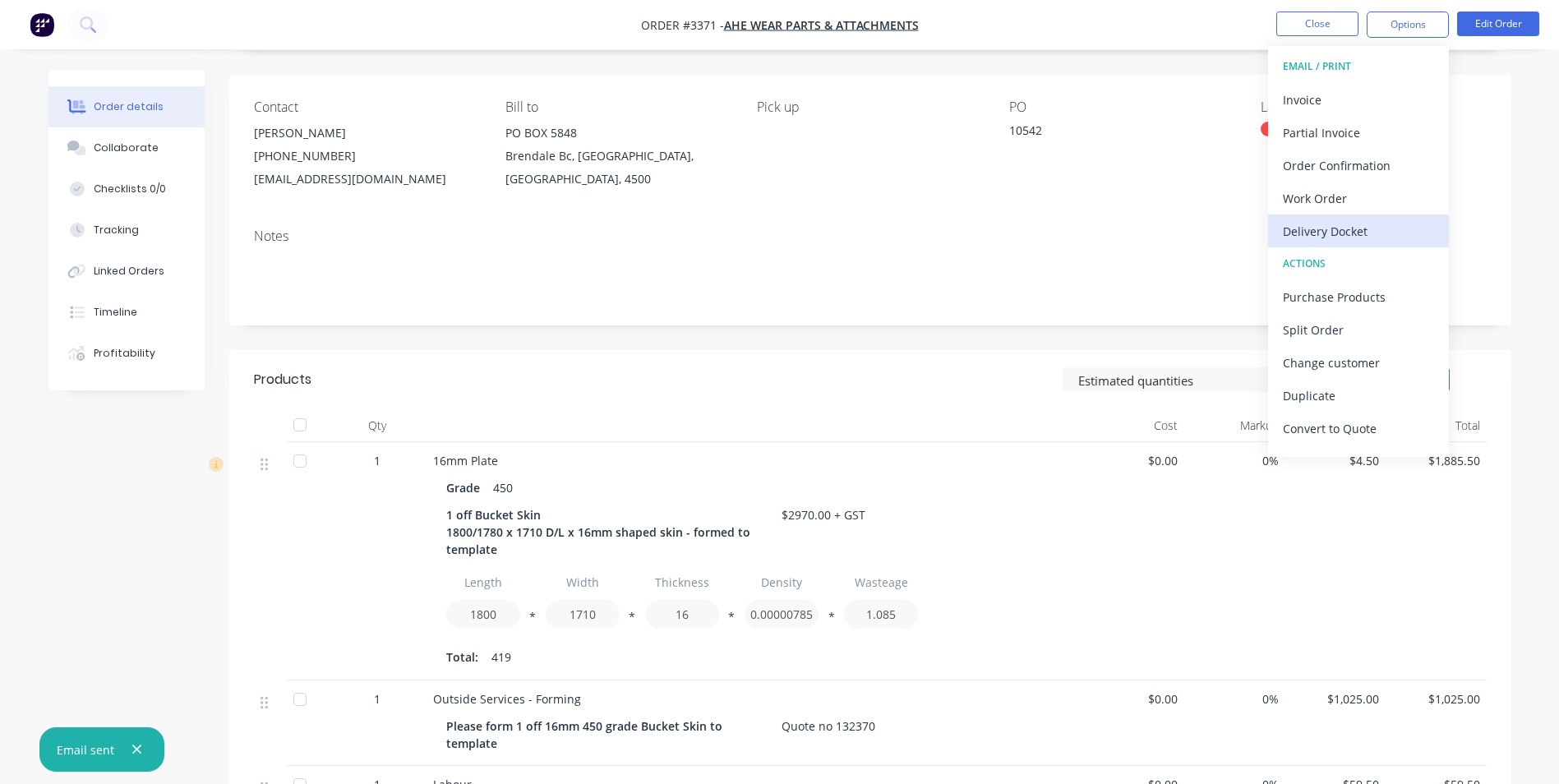
click at [1338, 225] on div "Delivery Docket" at bounding box center [1359, 231] width 151 height 23
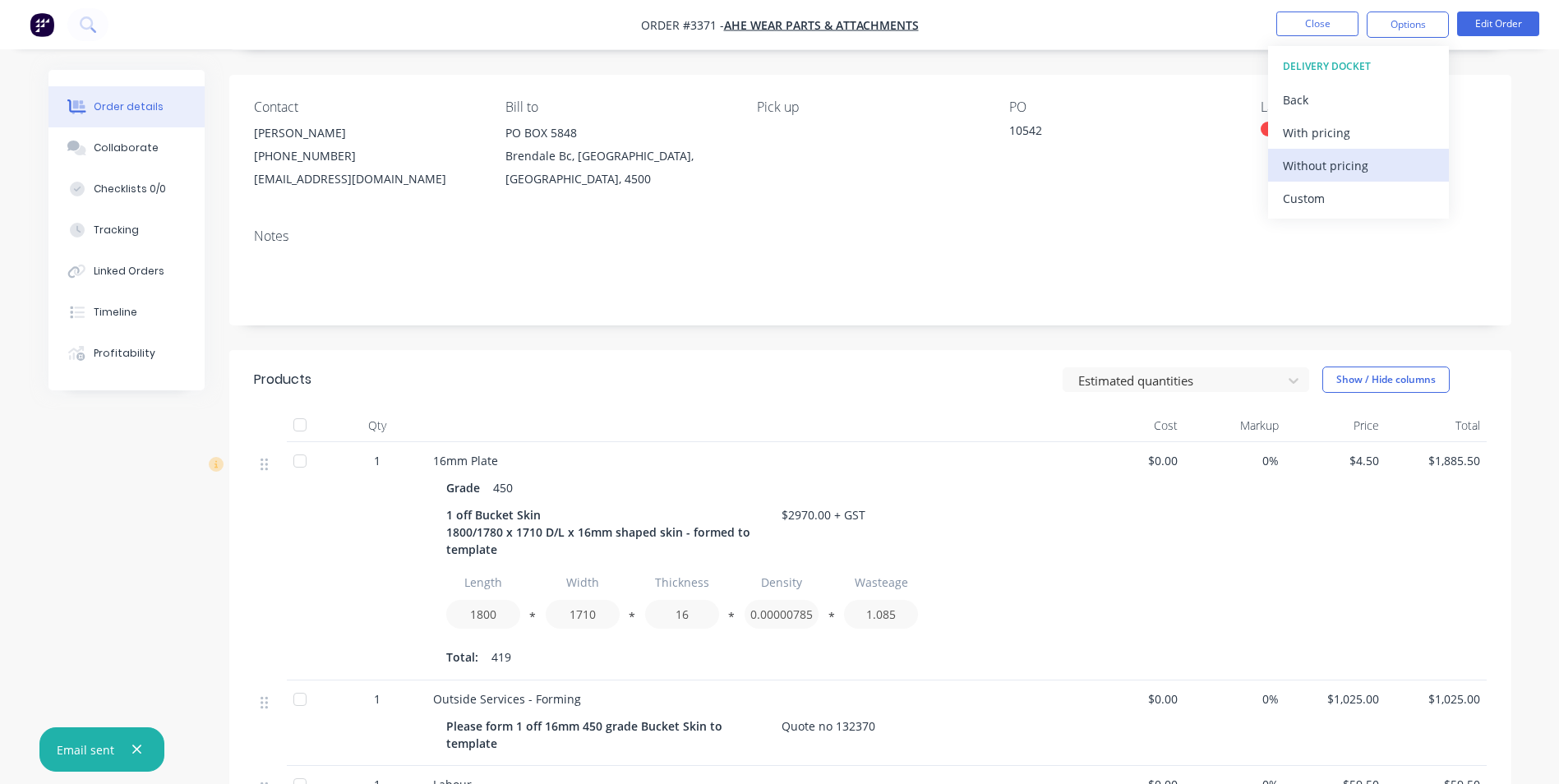
drag, startPoint x: 1297, startPoint y: 196, endPoint x: 1303, endPoint y: 165, distance: 31.6
click at [1297, 194] on div "Custom" at bounding box center [1359, 198] width 151 height 23
click at [1303, 155] on div "Without pricing" at bounding box center [1359, 166] width 151 height 23
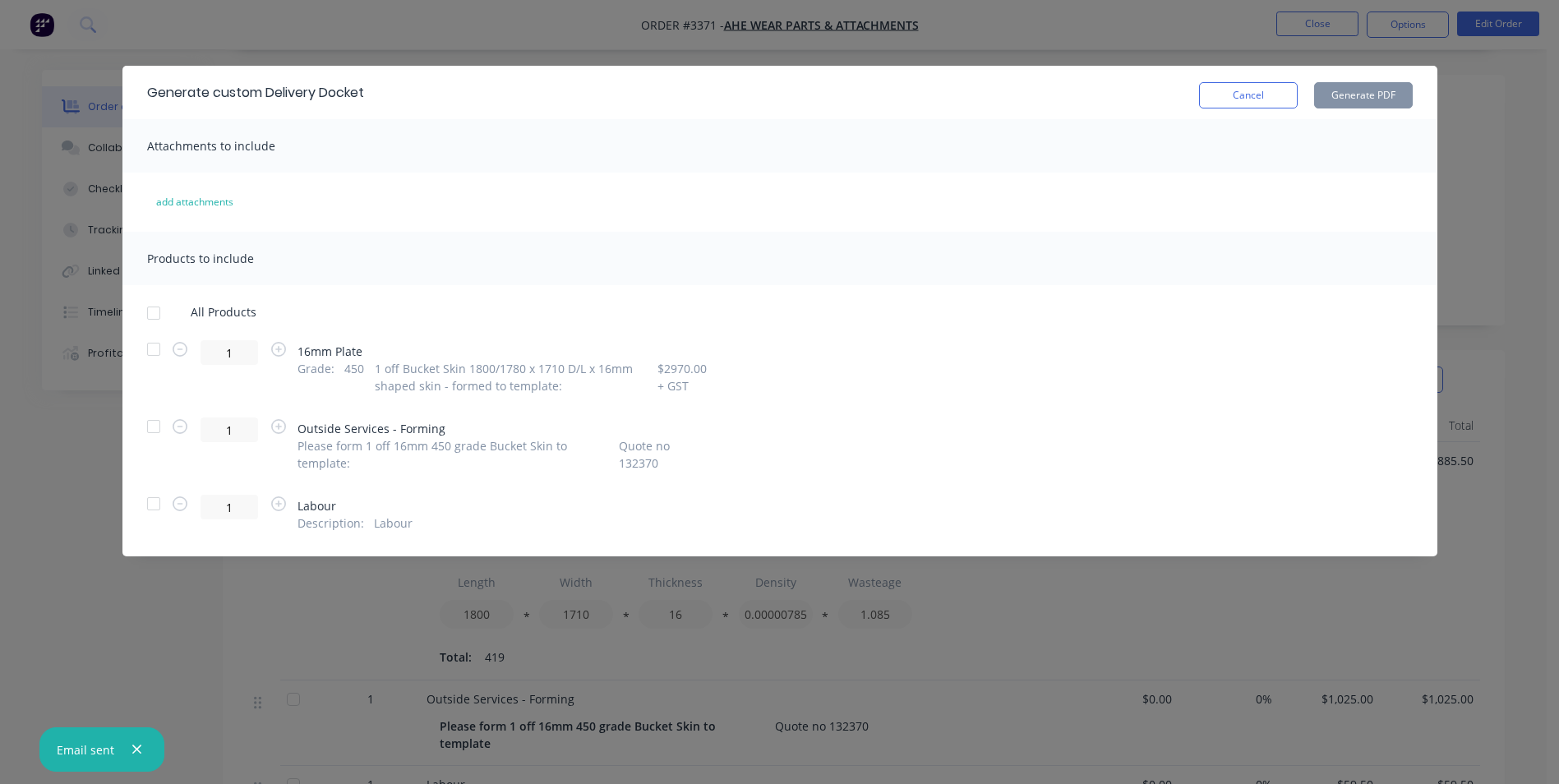
click at [151, 353] on div at bounding box center [153, 349] width 33 height 33
click at [1355, 88] on button "Generate PDF" at bounding box center [1364, 95] width 99 height 26
click at [1255, 89] on button "Cancel" at bounding box center [1249, 95] width 99 height 26
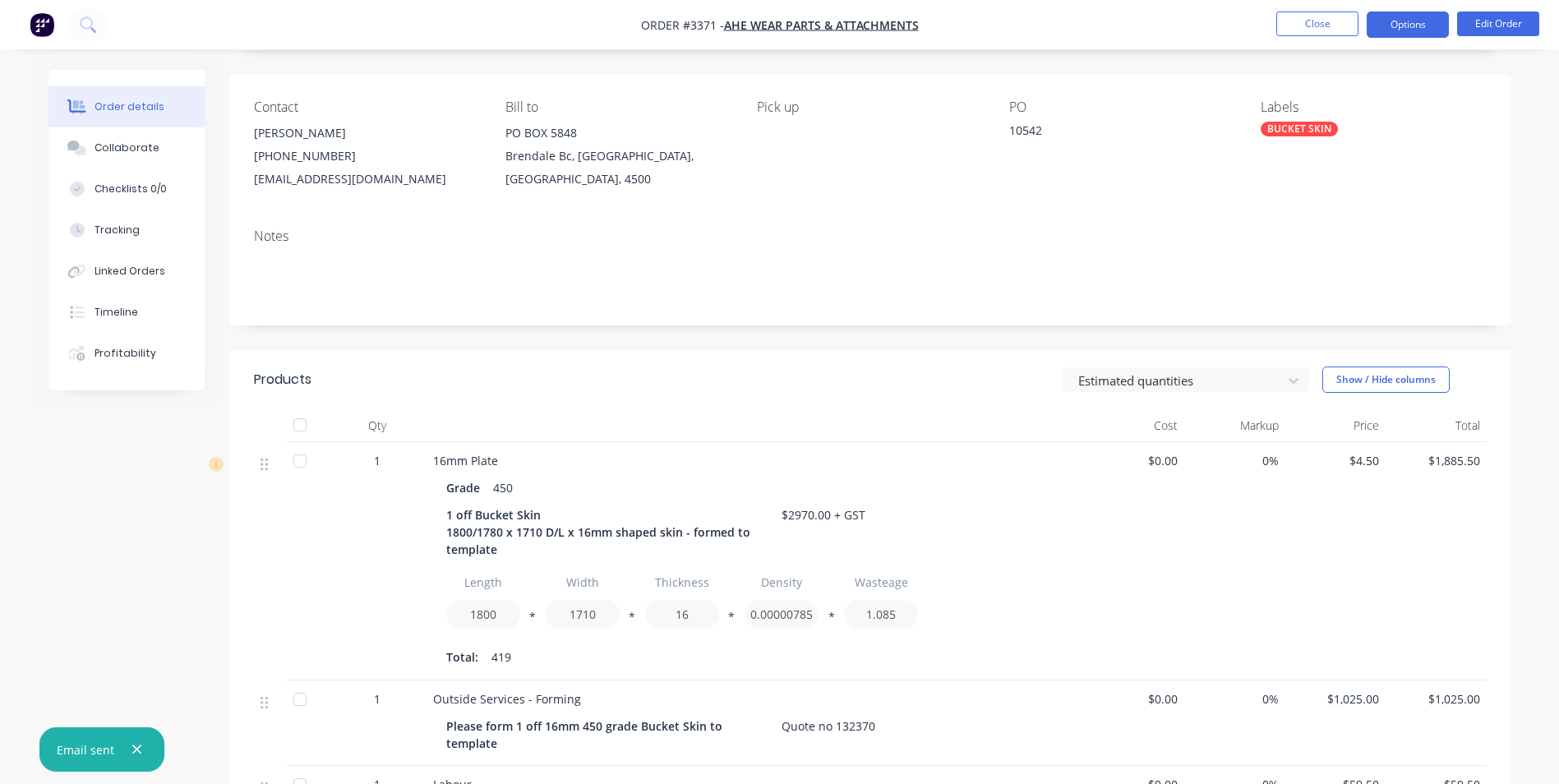
click at [1388, 18] on button "Options" at bounding box center [1408, 24] width 82 height 26
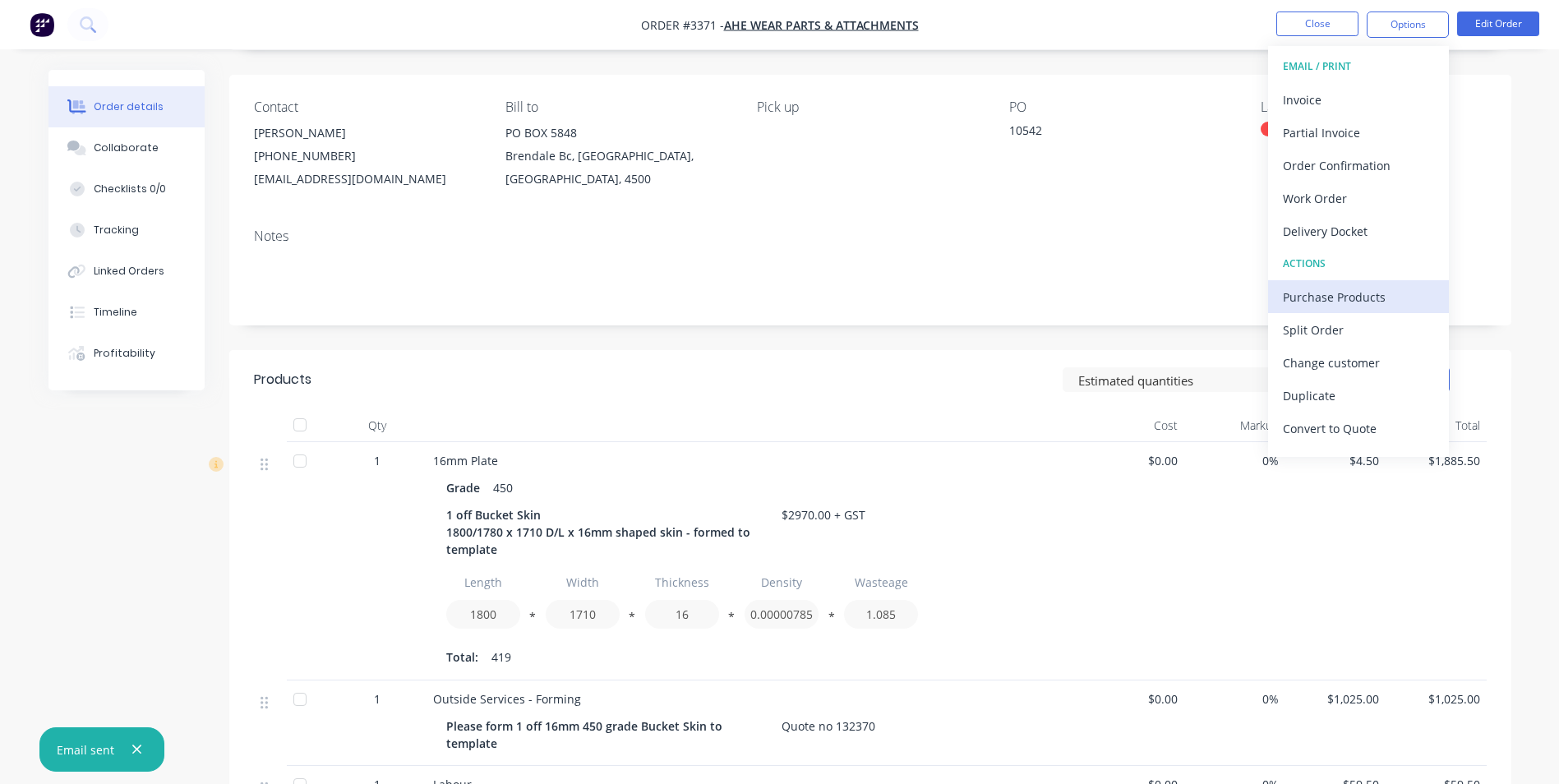
click at [1333, 295] on div "Purchase Products" at bounding box center [1359, 297] width 151 height 23
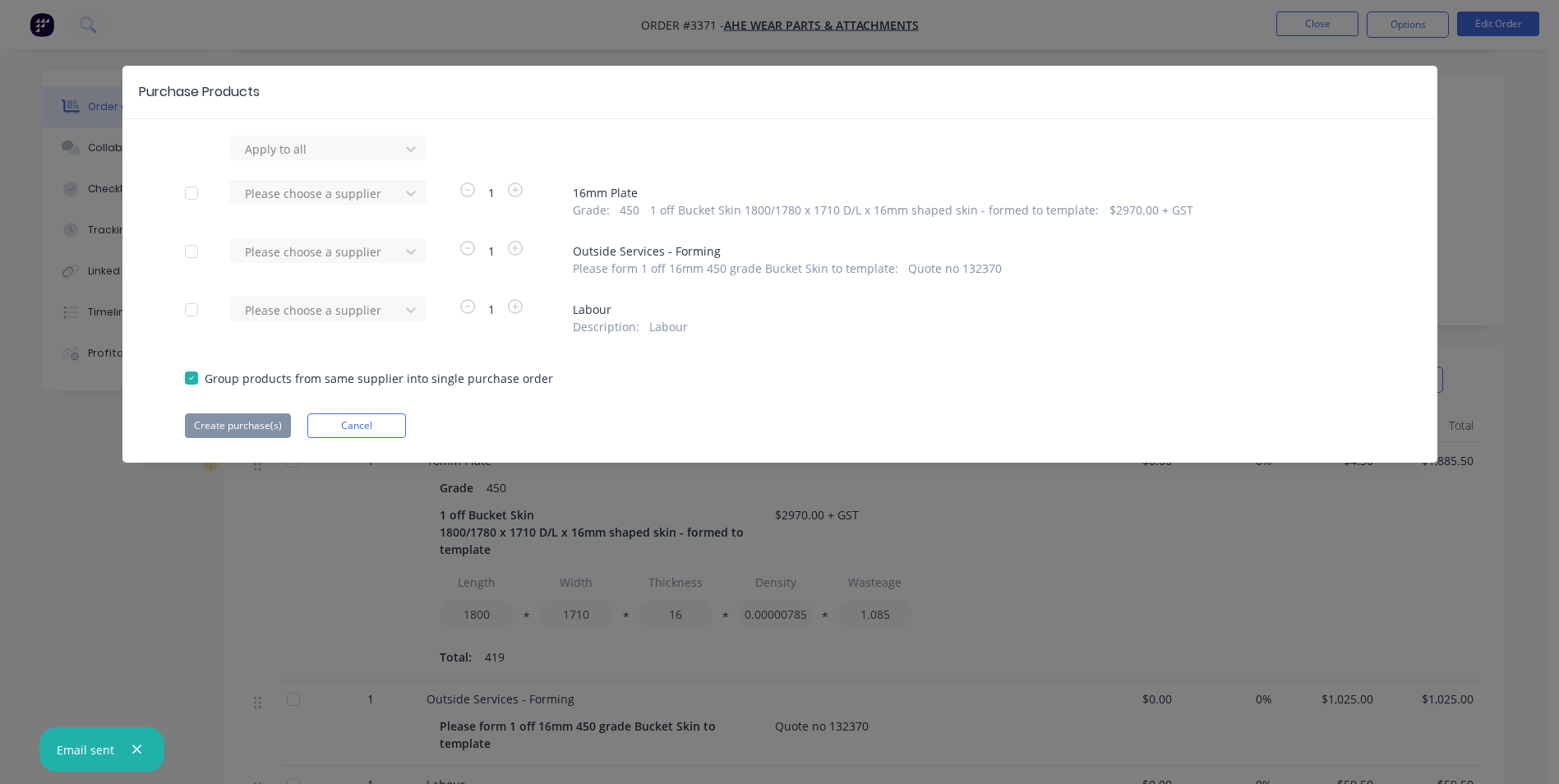
click at [186, 251] on div at bounding box center [191, 251] width 33 height 33
click at [287, 251] on div at bounding box center [317, 251] width 148 height 21
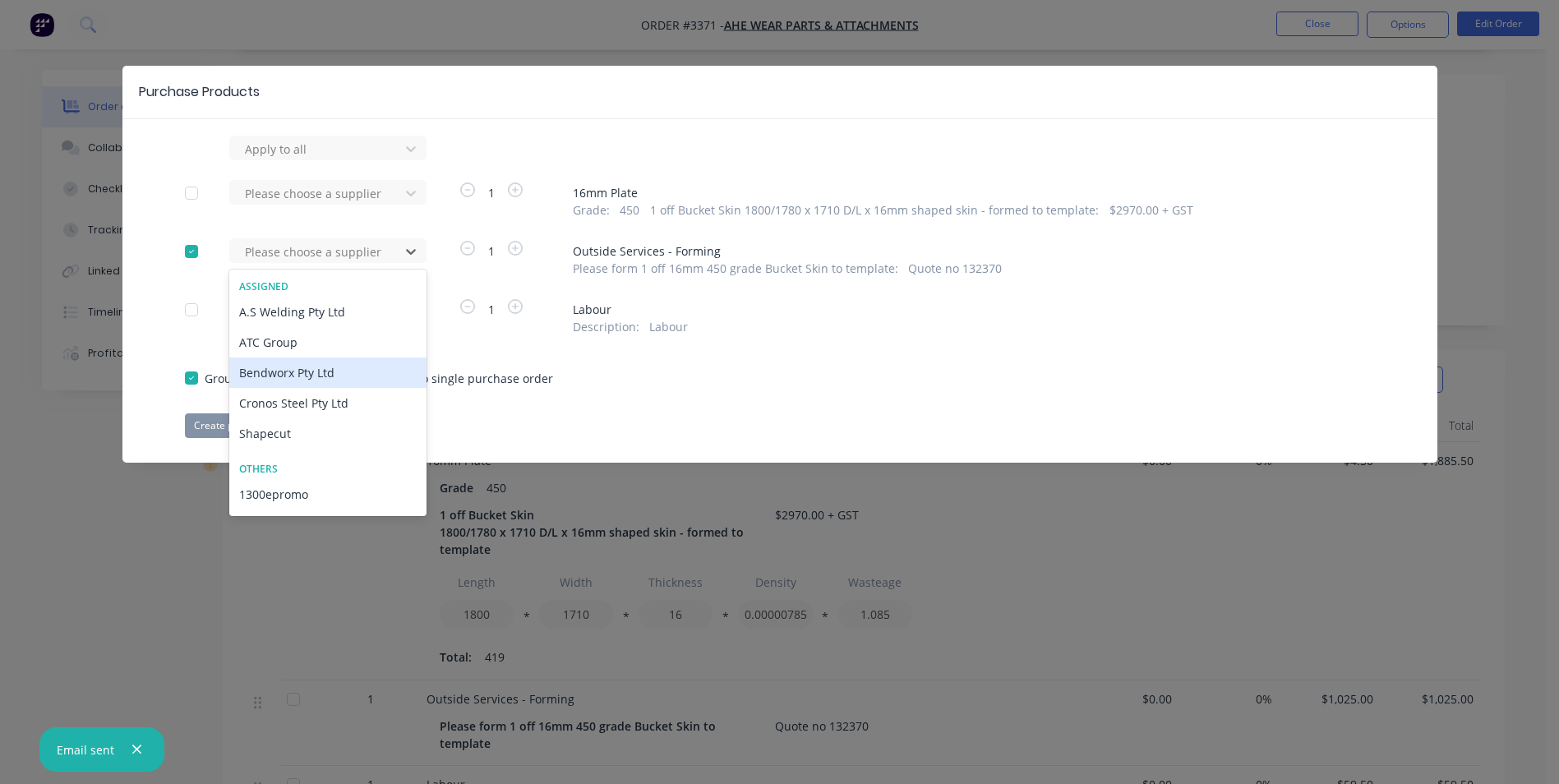
click at [283, 373] on div "Bendworx Pty Ltd" at bounding box center [328, 373] width 197 height 31
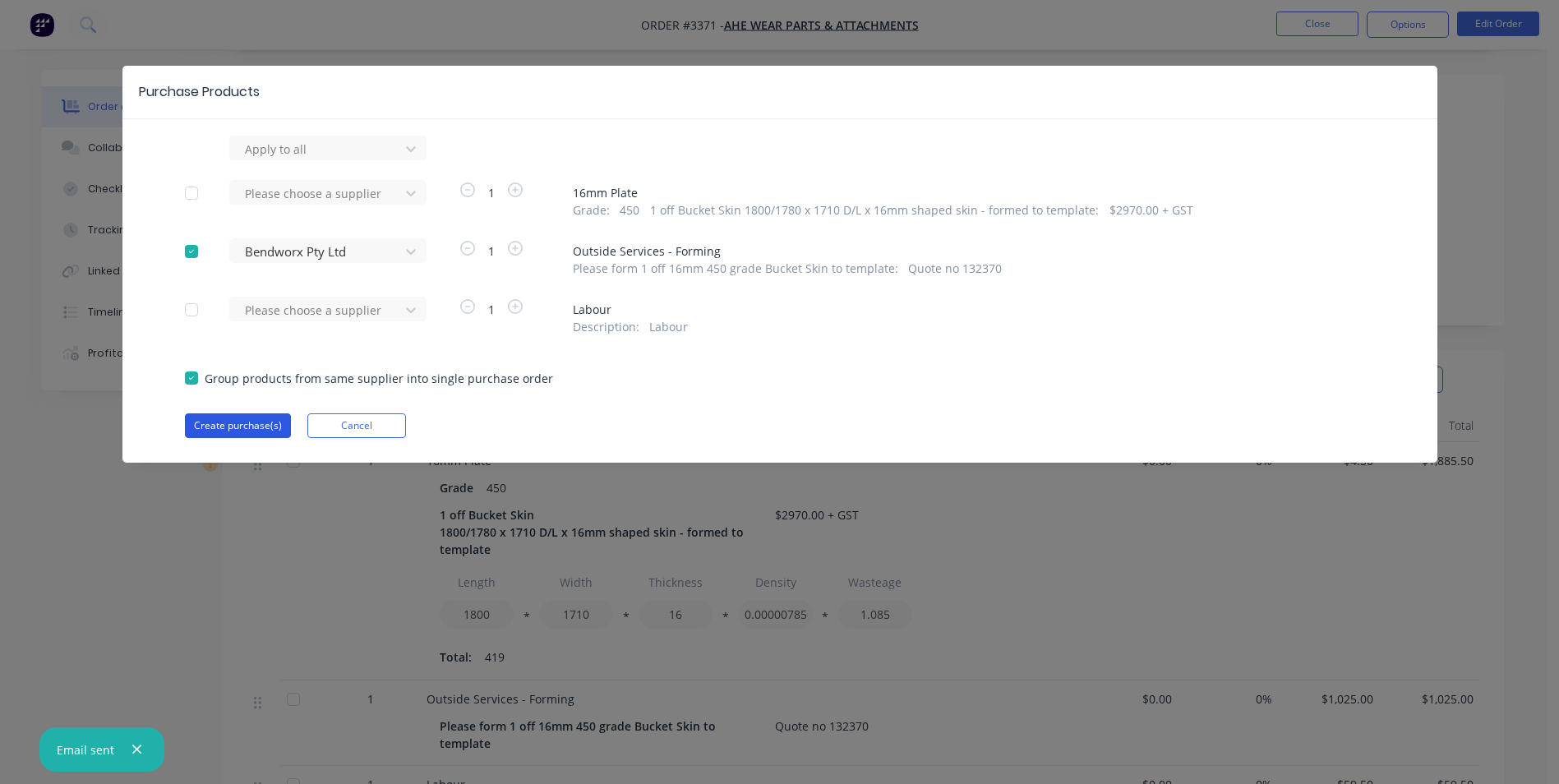
click at [250, 424] on button "Create purchase(s)" at bounding box center [238, 425] width 106 height 24
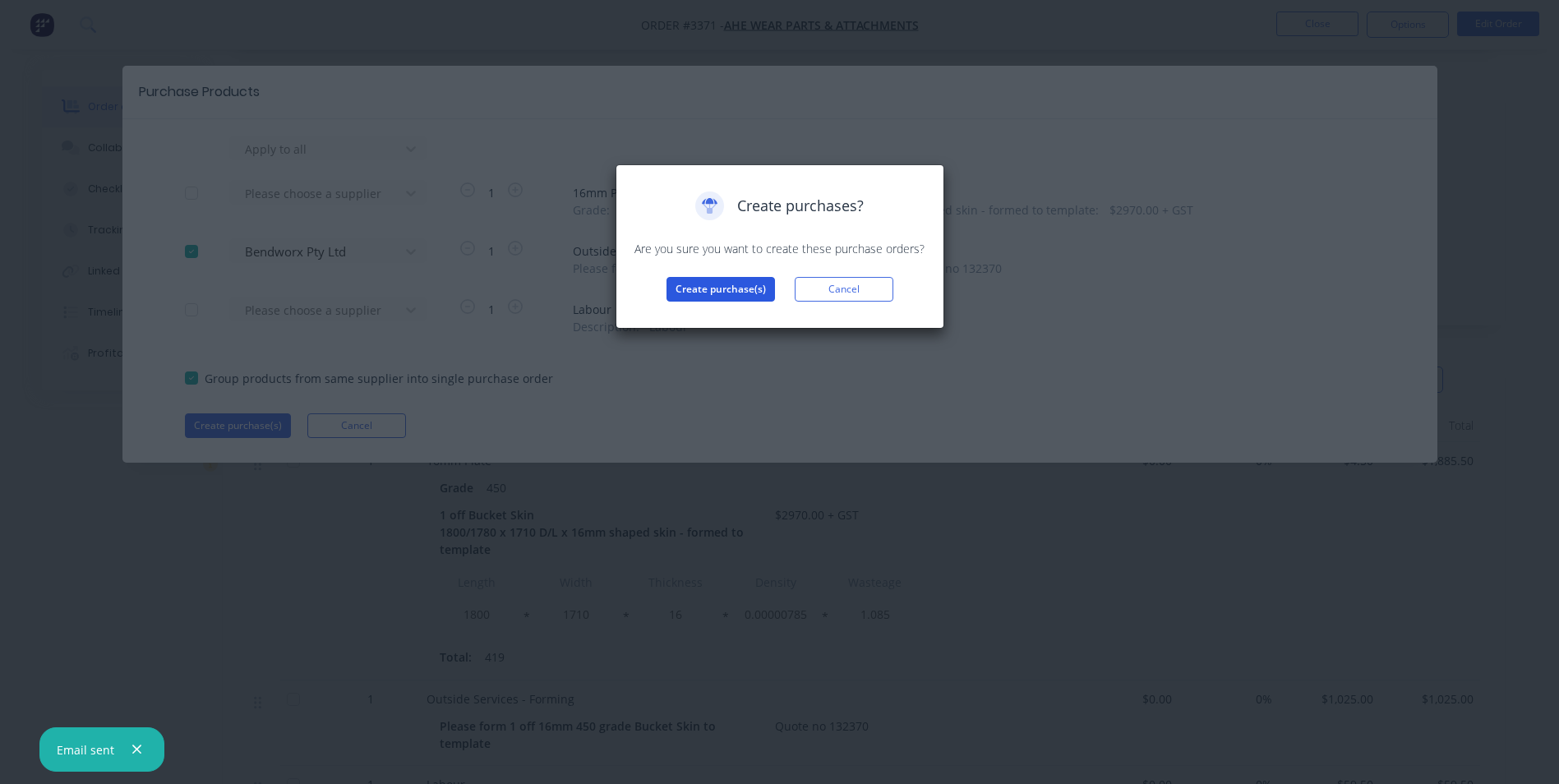
click at [702, 287] on button "Create purchase(s)" at bounding box center [721, 289] width 108 height 24
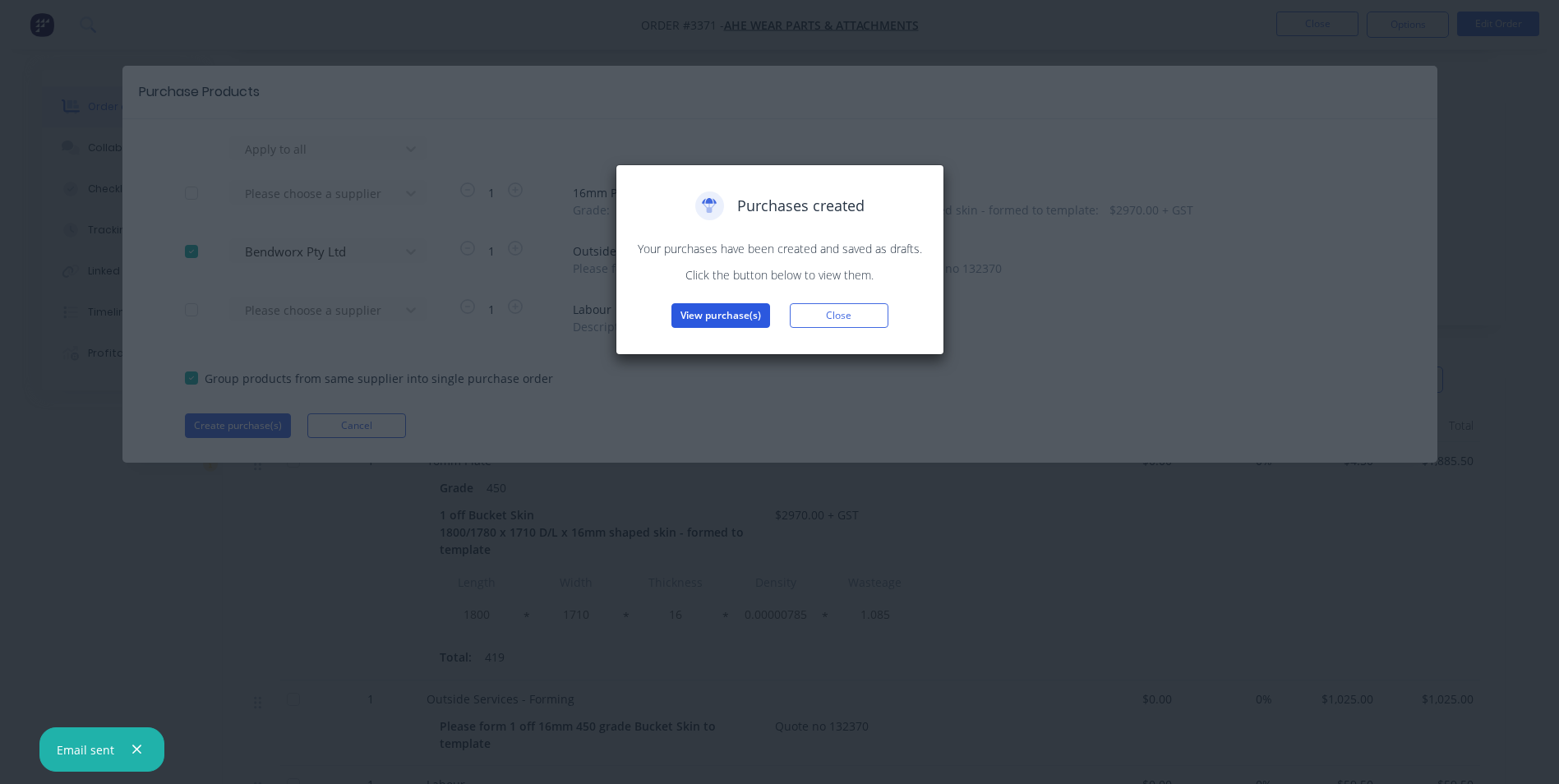
click at [697, 311] on button "View purchase(s)" at bounding box center [721, 315] width 99 height 24
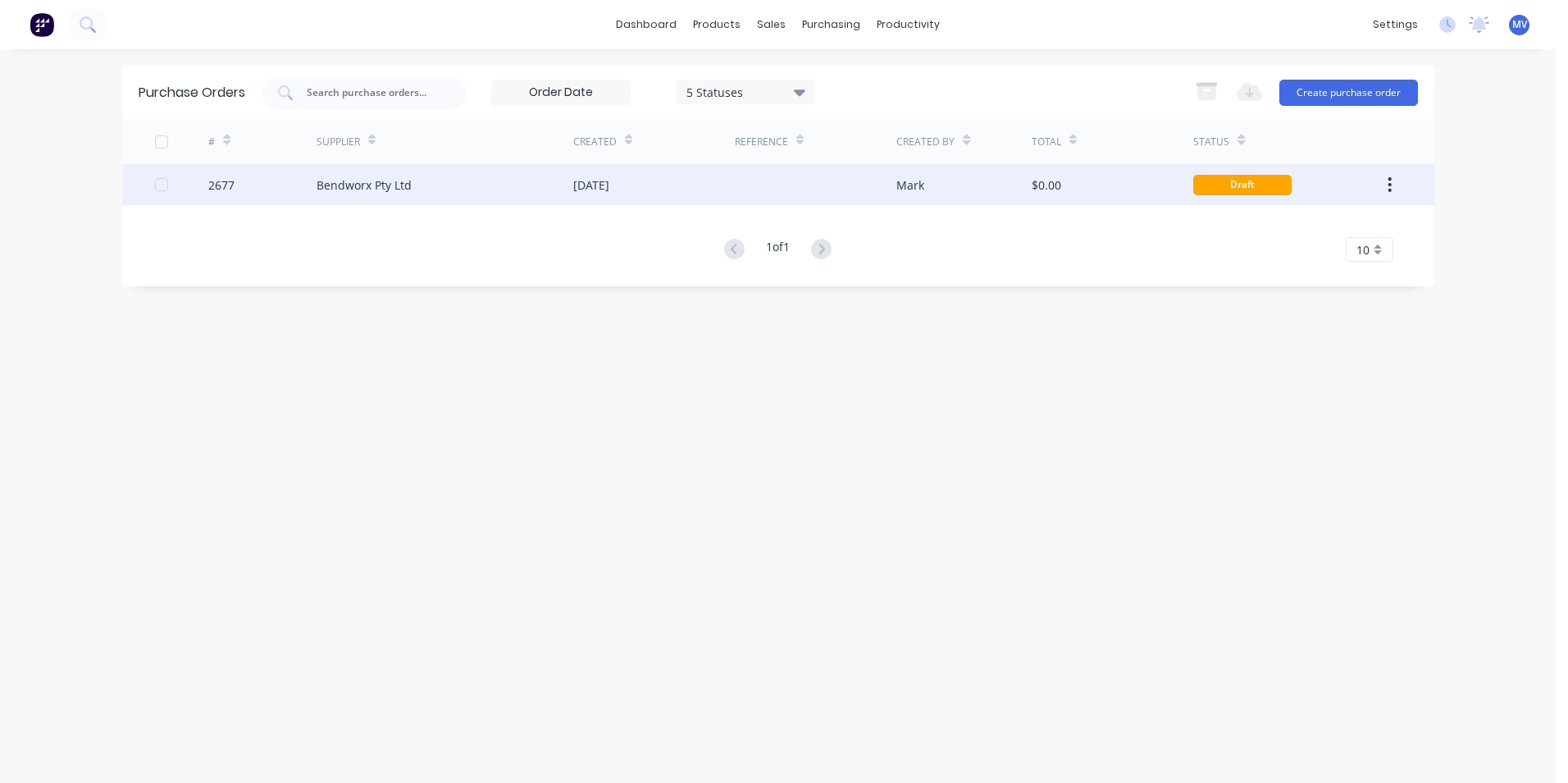
click at [390, 190] on div "Bendworx Pty Ltd" at bounding box center [364, 184] width 95 height 17
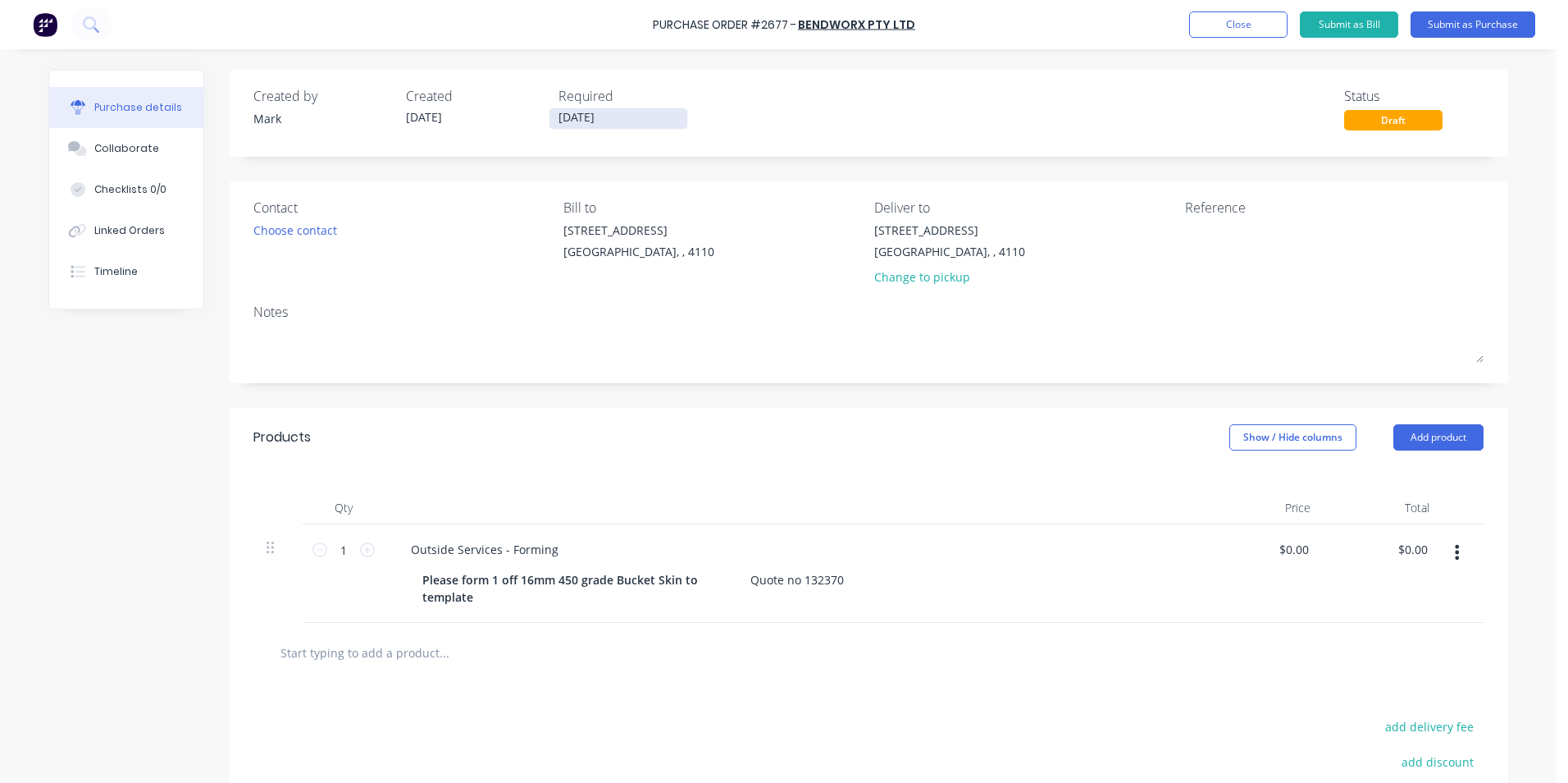
click at [596, 116] on input "[DATE]" at bounding box center [618, 118] width 137 height 21
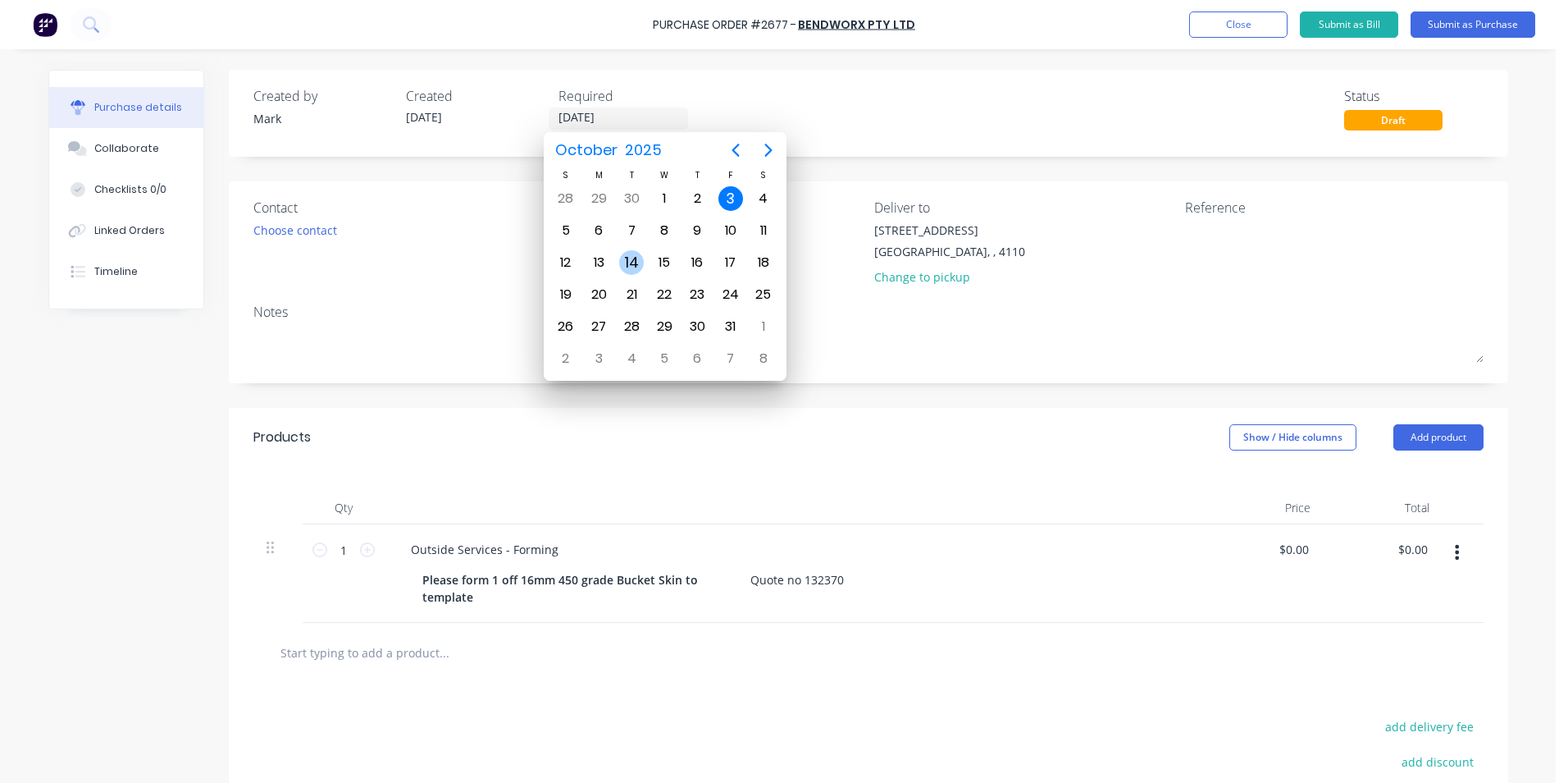
click at [630, 262] on div "14" at bounding box center [631, 262] width 24 height 24
type input "[DATE]"
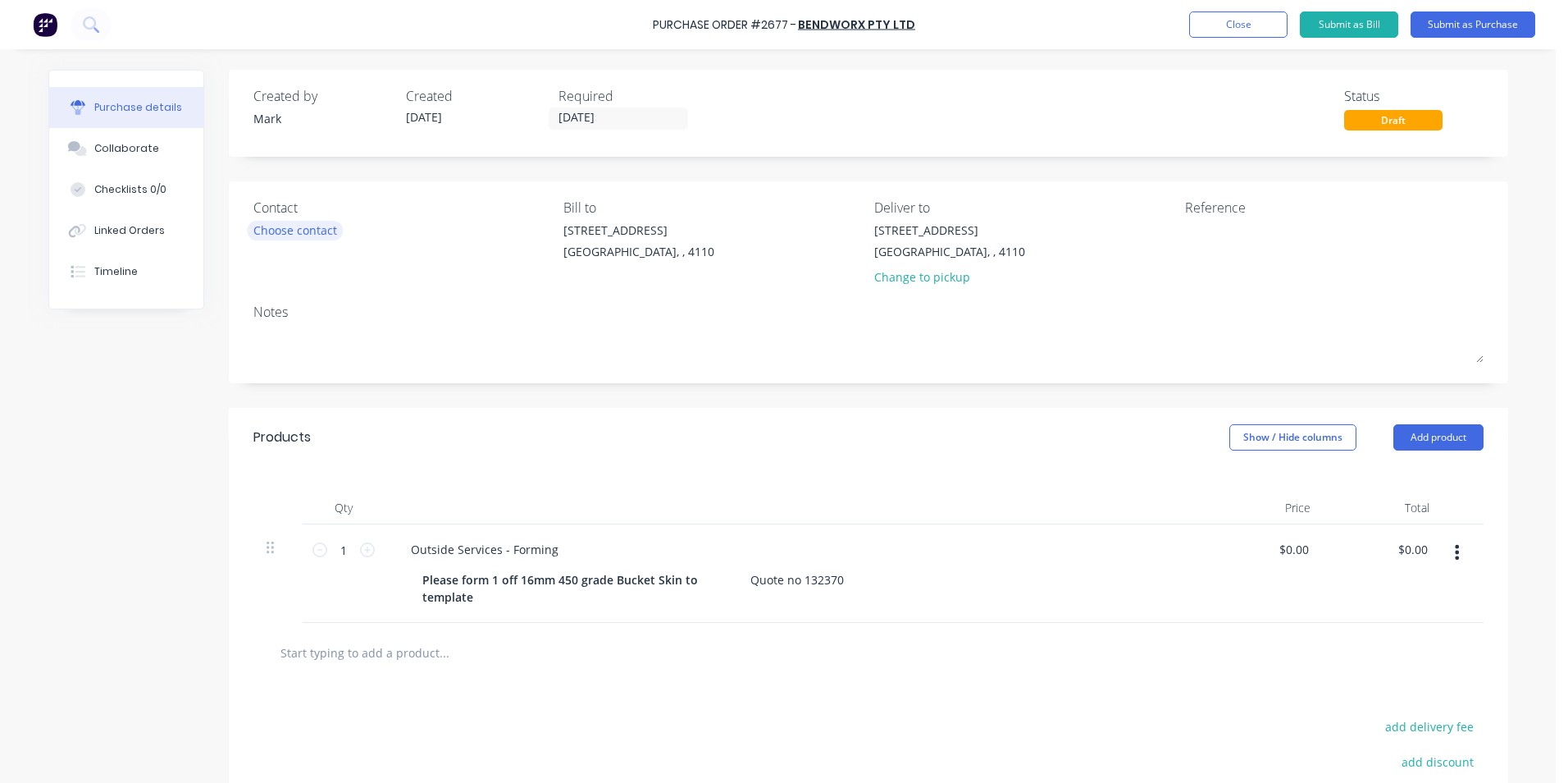
click at [288, 230] on div "Choose contact" at bounding box center [295, 229] width 84 height 17
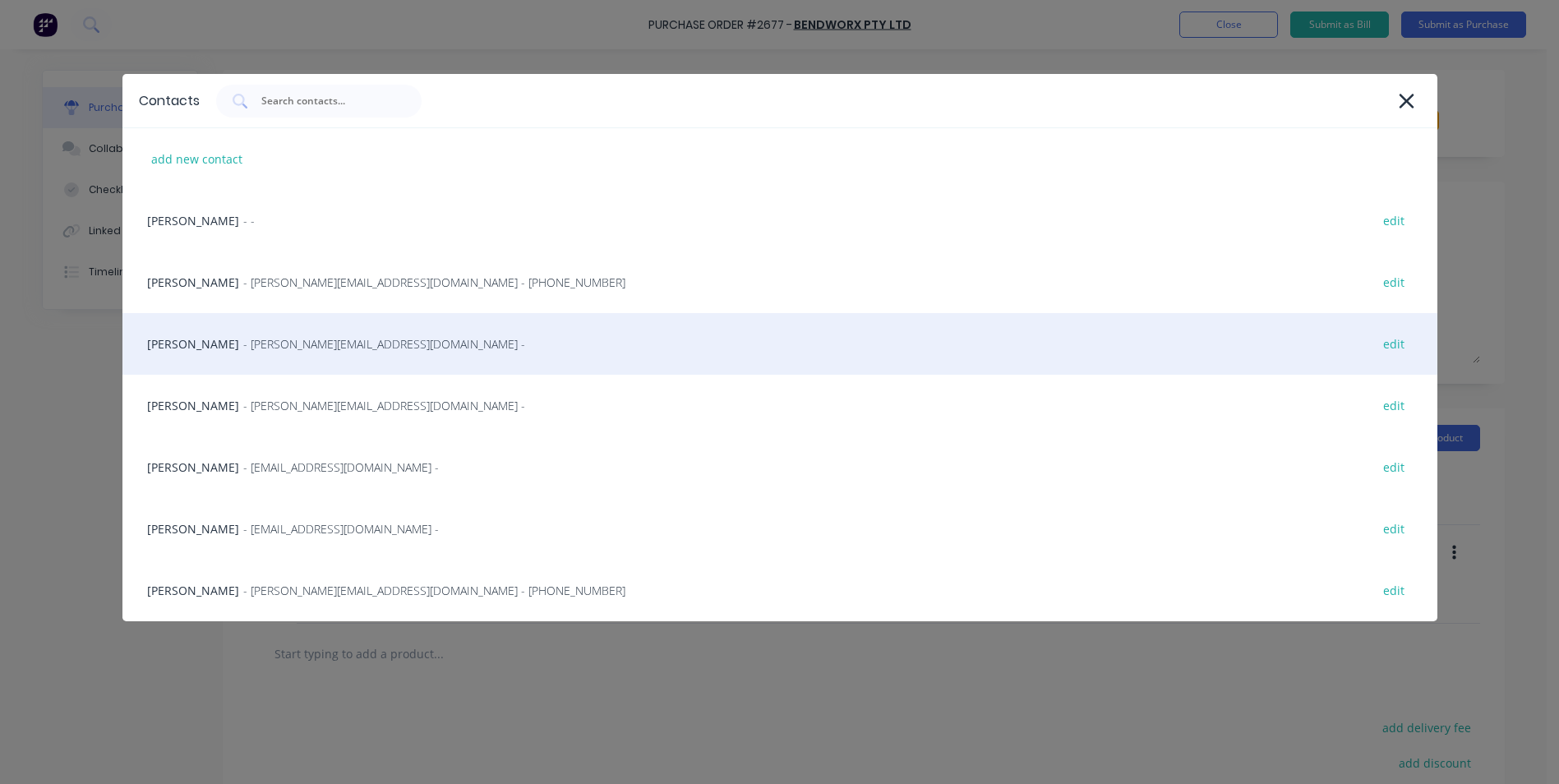
click at [243, 344] on span "- [PERSON_NAME][EMAIL_ADDRESS][DOMAIN_NAME] -" at bounding box center [384, 343] width 282 height 17
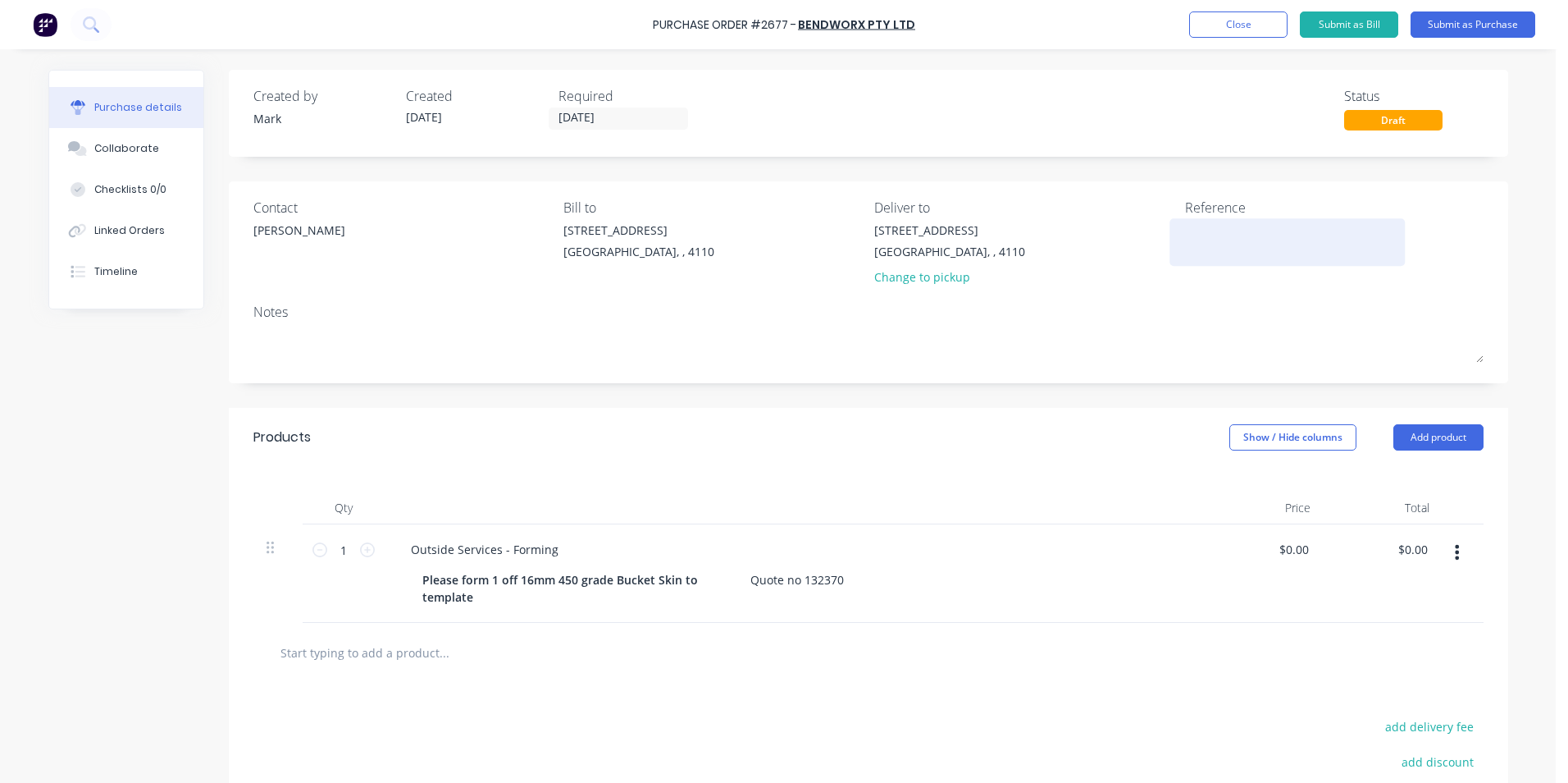
click at [1210, 237] on textarea at bounding box center [1288, 239] width 205 height 37
type textarea "AHE 10542"
type textarea "x"
type textarea "AHE 10542"
drag, startPoint x: 1282, startPoint y: 549, endPoint x: 1342, endPoint y: 547, distance: 60.0
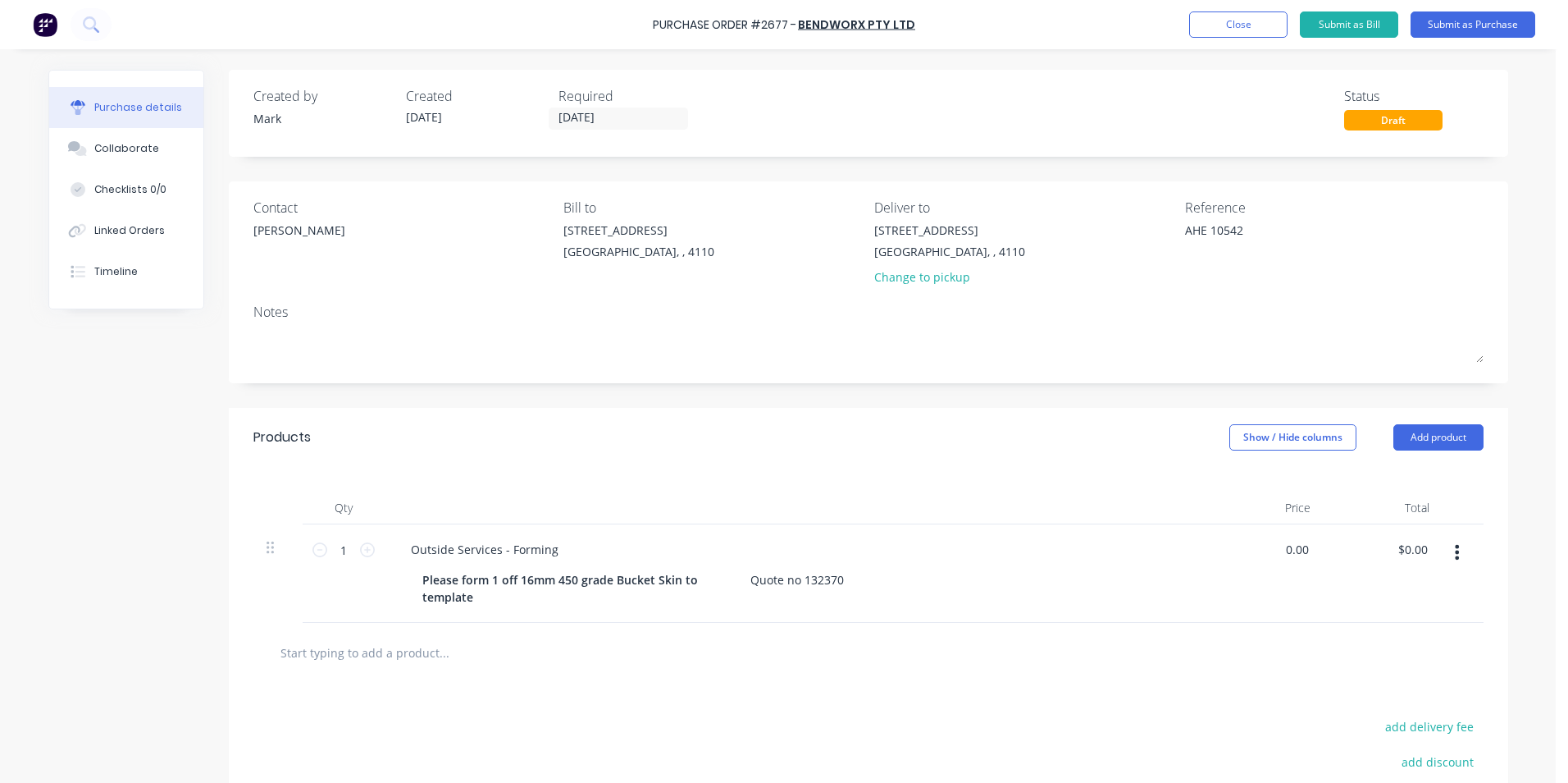
click at [1342, 547] on div "1 1 Outside Services - Forming Please form 1 off 16mm 450 grade Bucket Skin to …" at bounding box center [868, 574] width 1230 height 99
type input "820.00"
type textarea "x"
type input "$820.00"
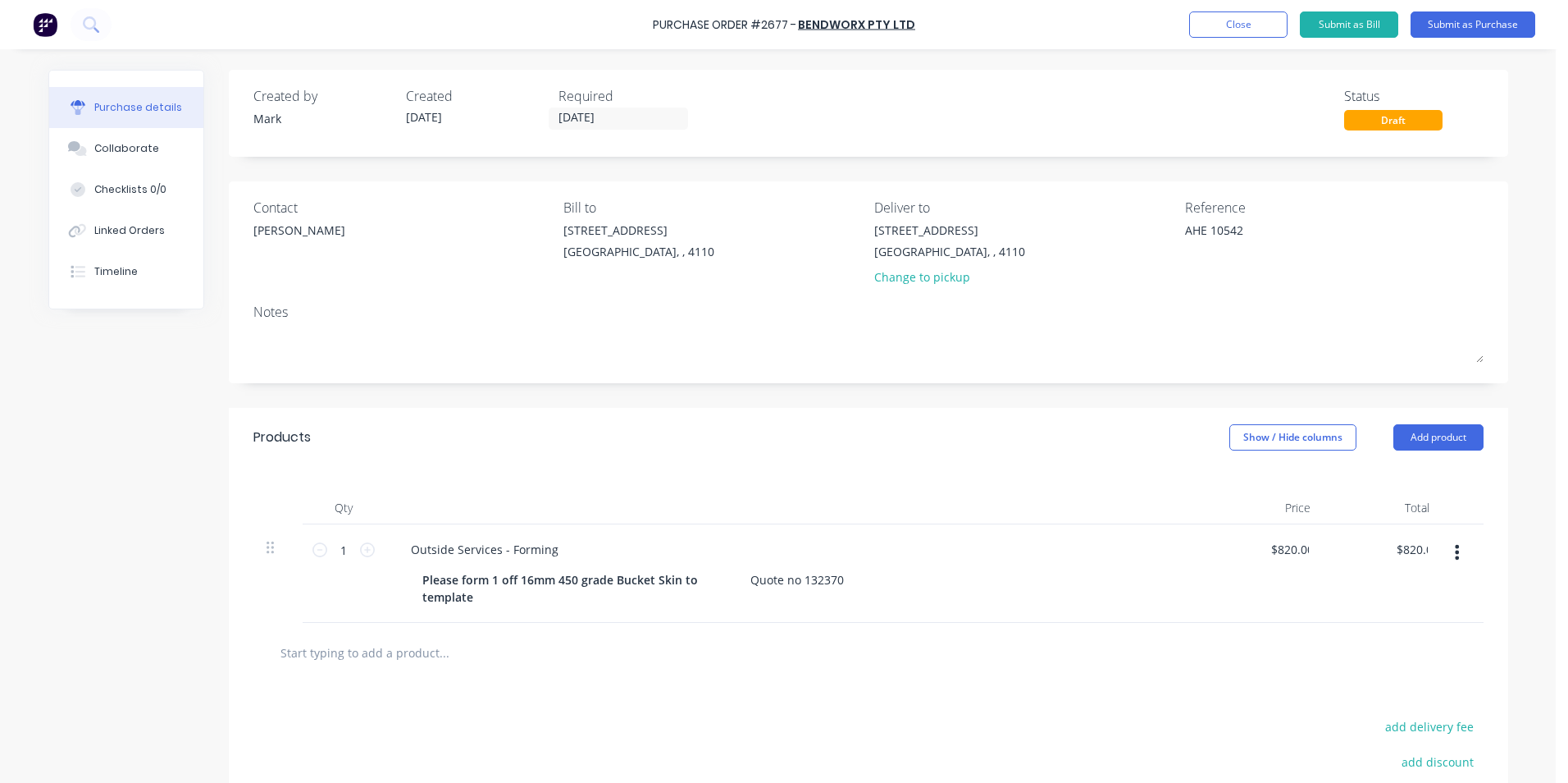
click at [1313, 663] on div at bounding box center [869, 652] width 1204 height 33
click at [1467, 20] on button "Submit as Purchase" at bounding box center [1473, 24] width 125 height 26
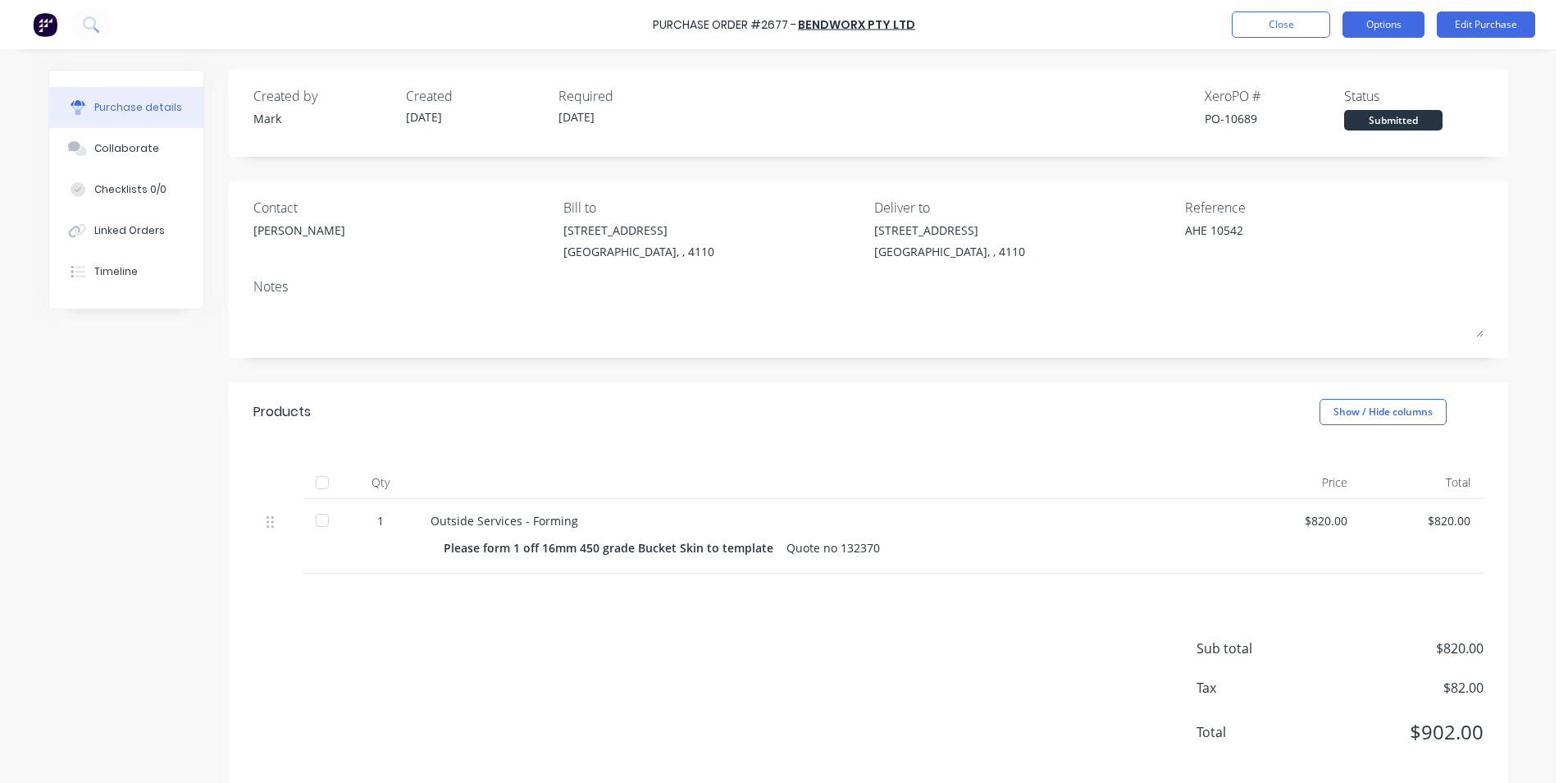
click at [1382, 22] on button "Options" at bounding box center [1383, 24] width 82 height 26
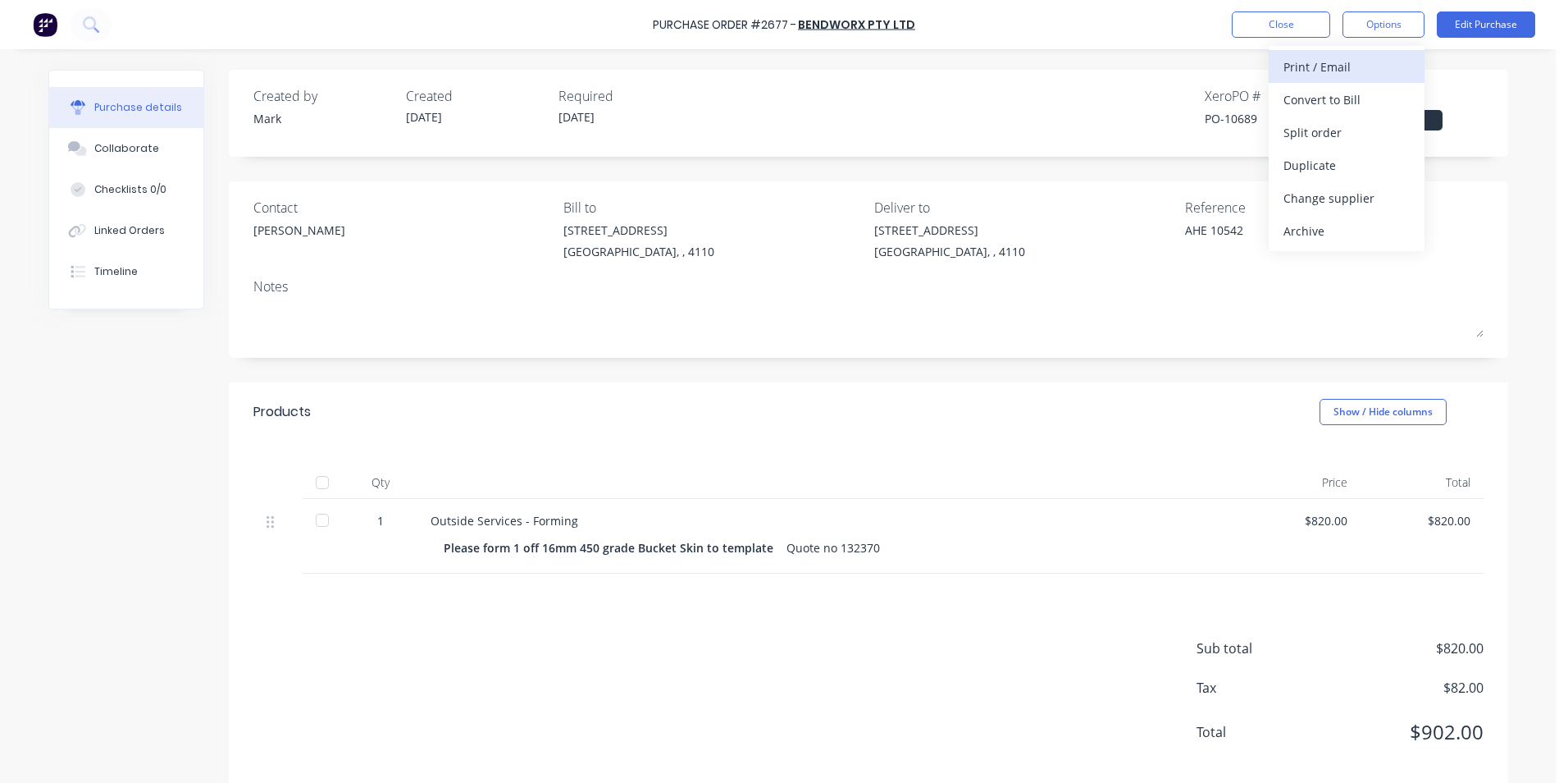
click at [1301, 61] on div "Print / Email" at bounding box center [1346, 67] width 127 height 23
click at [1313, 95] on div "With pricing" at bounding box center [1346, 100] width 127 height 23
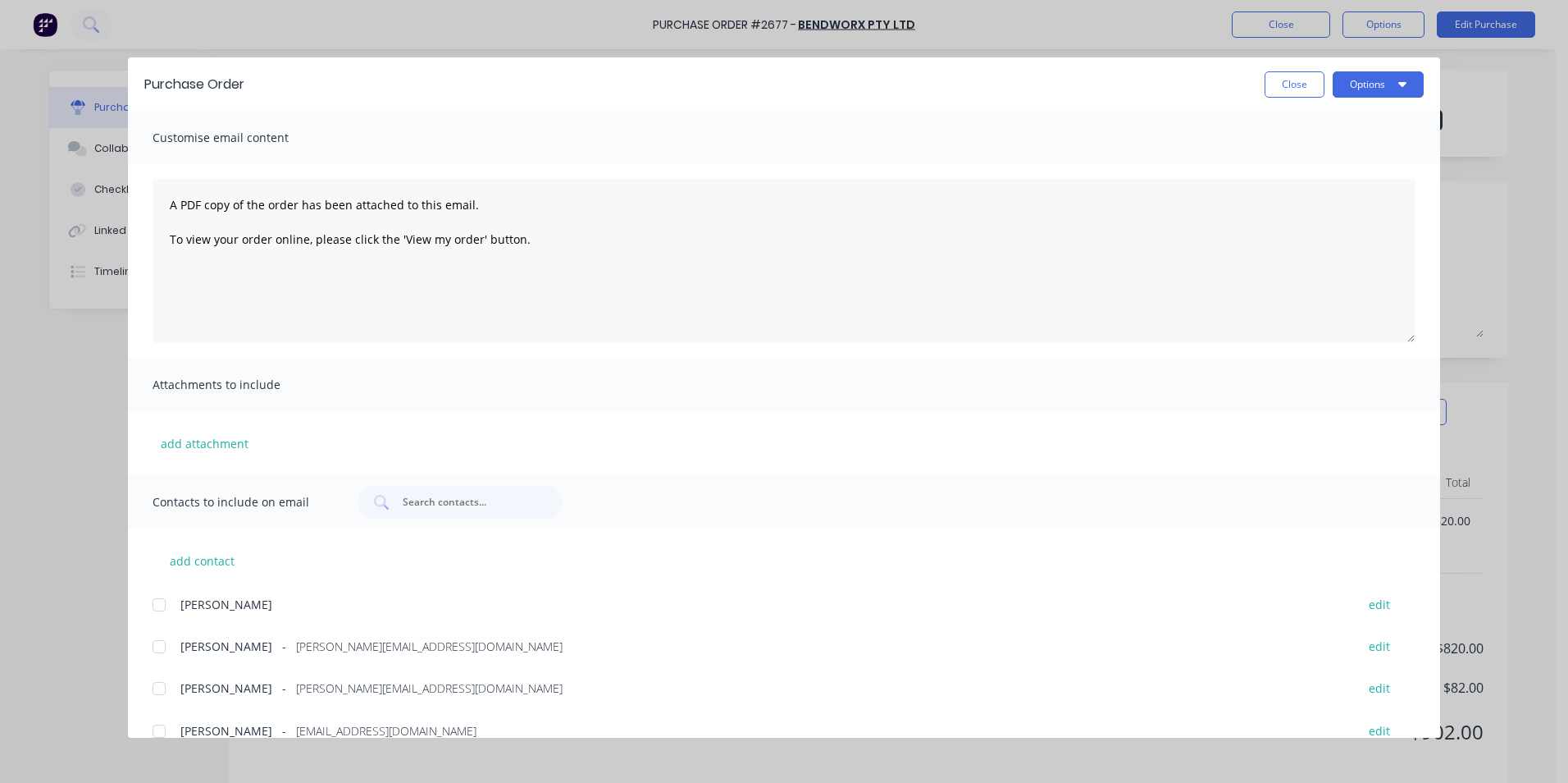
click at [164, 693] on div at bounding box center [159, 689] width 33 height 33
click at [1367, 80] on button "Options" at bounding box center [1378, 84] width 91 height 26
click at [1294, 121] on div "Preview" at bounding box center [1346, 126] width 127 height 23
click at [1292, 84] on button "Close" at bounding box center [1294, 84] width 60 height 26
type textarea "x"
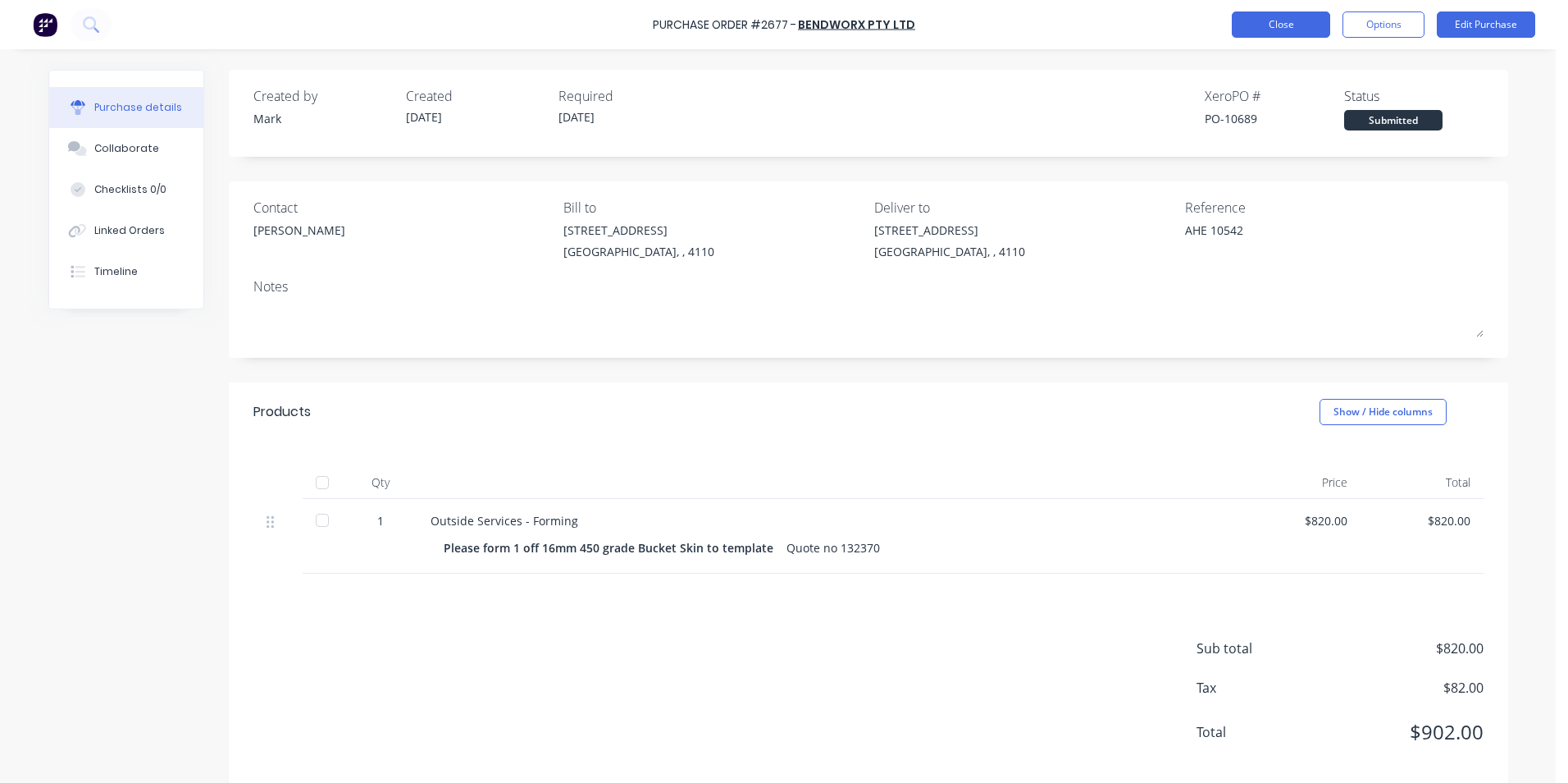
click at [1292, 26] on button "Close" at bounding box center [1281, 24] width 99 height 26
